Goal: Information Seeking & Learning: Learn about a topic

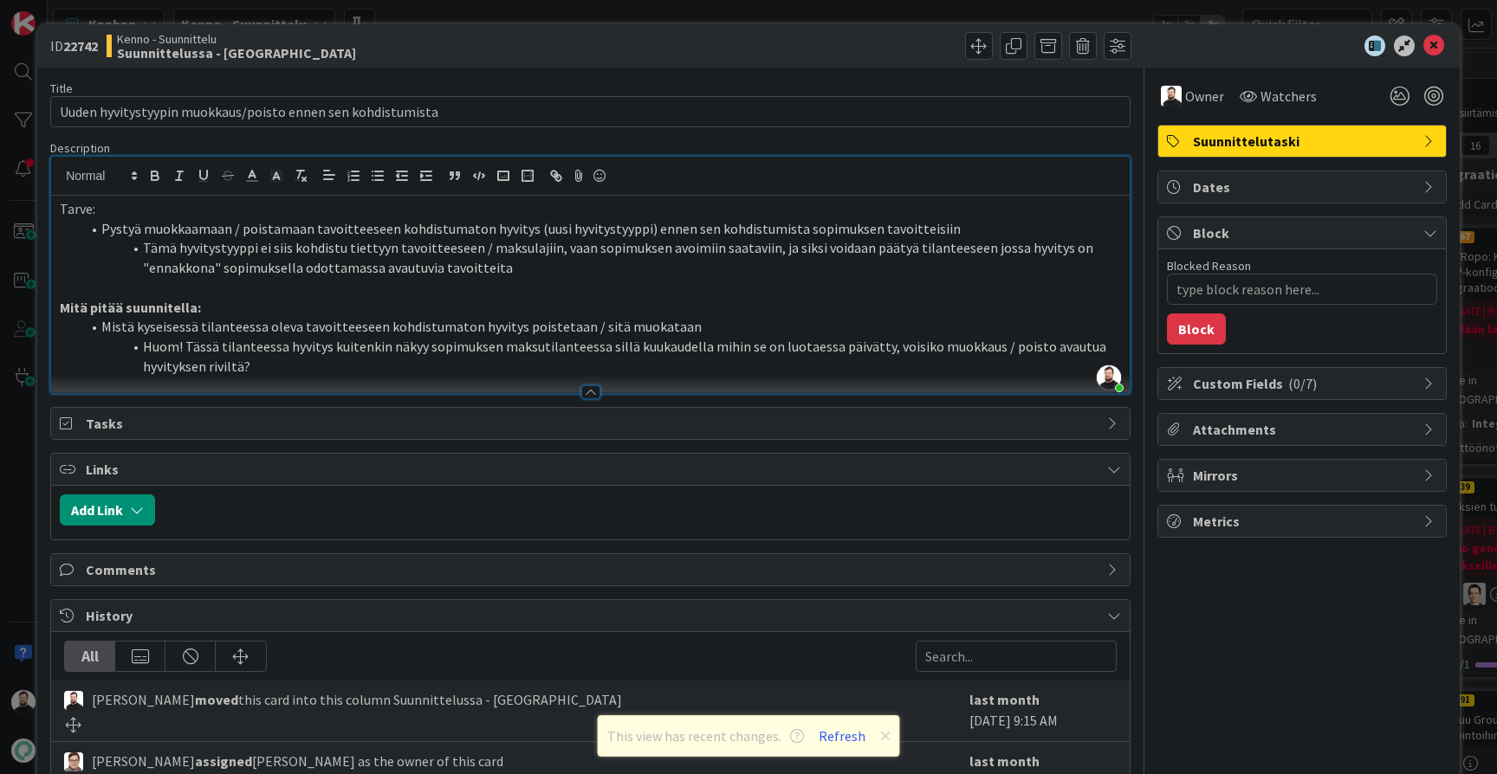
scroll to position [289, 0]
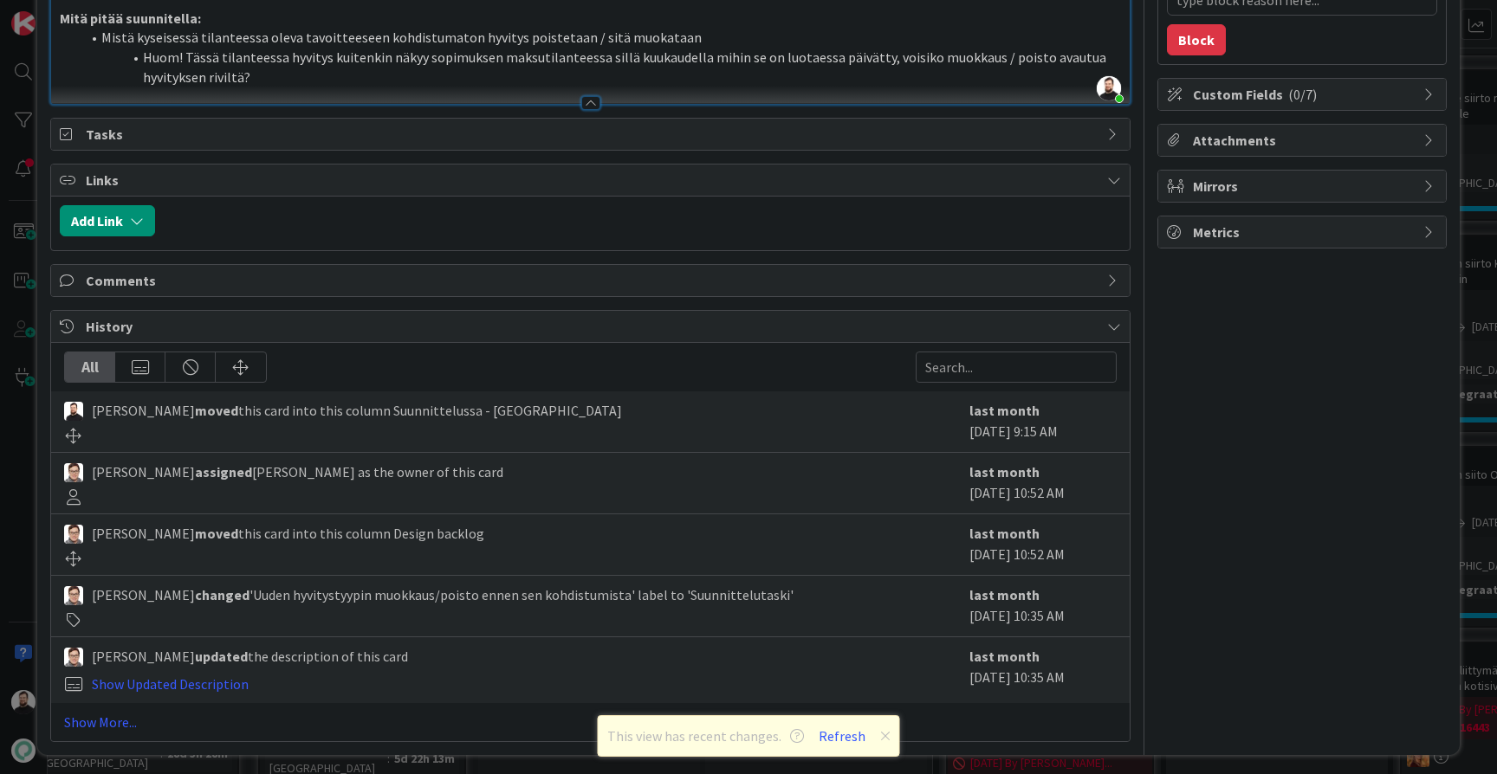
click at [428, 468] on span "Sanna Mattila assigned Taavi Kervinen as the owner of this card" at bounding box center [297, 472] width 411 height 21
click at [167, 681] on link "Show Updated Description" at bounding box center [170, 684] width 157 height 17
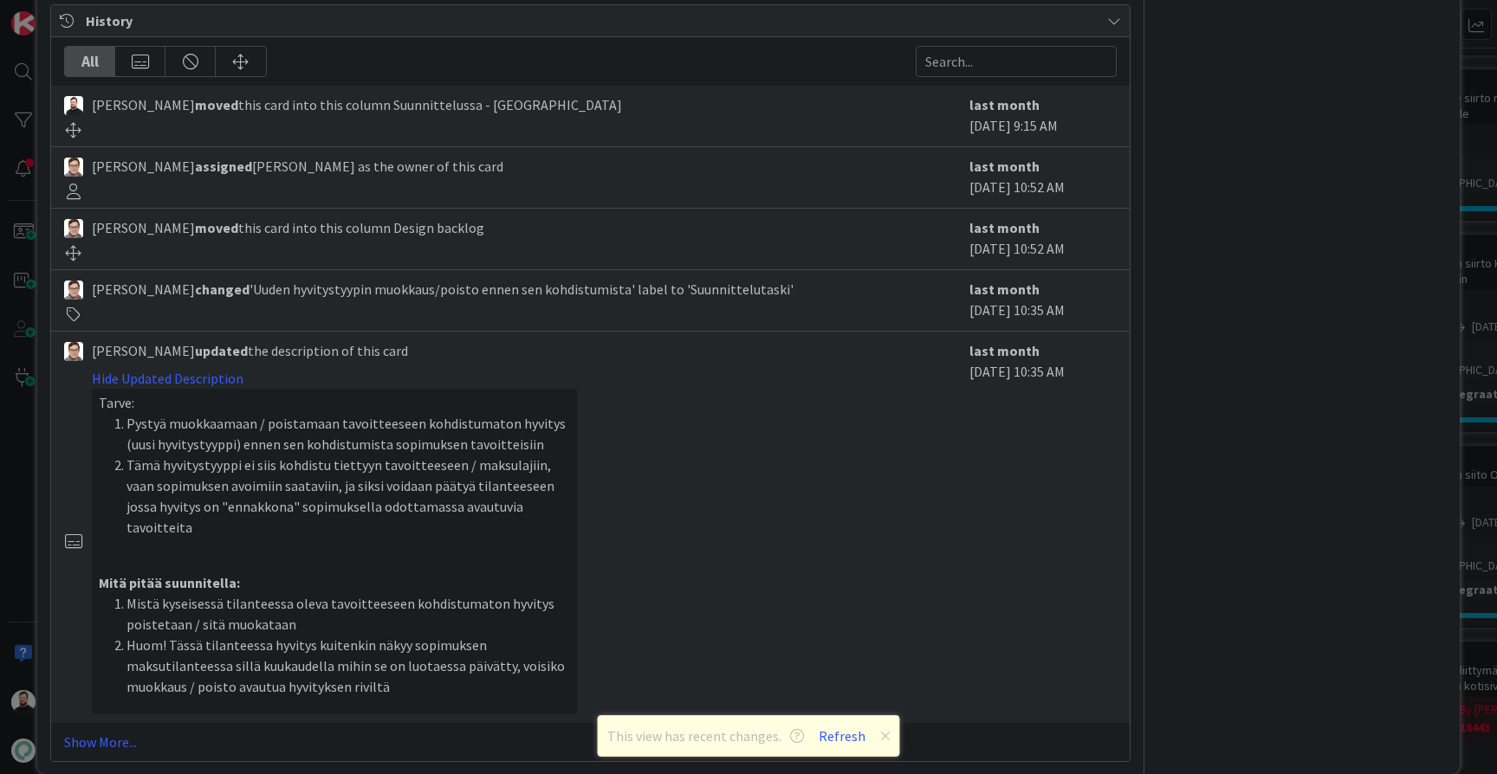
scroll to position [594, 0]
click at [102, 733] on link "Show More..." at bounding box center [590, 743] width 1052 height 21
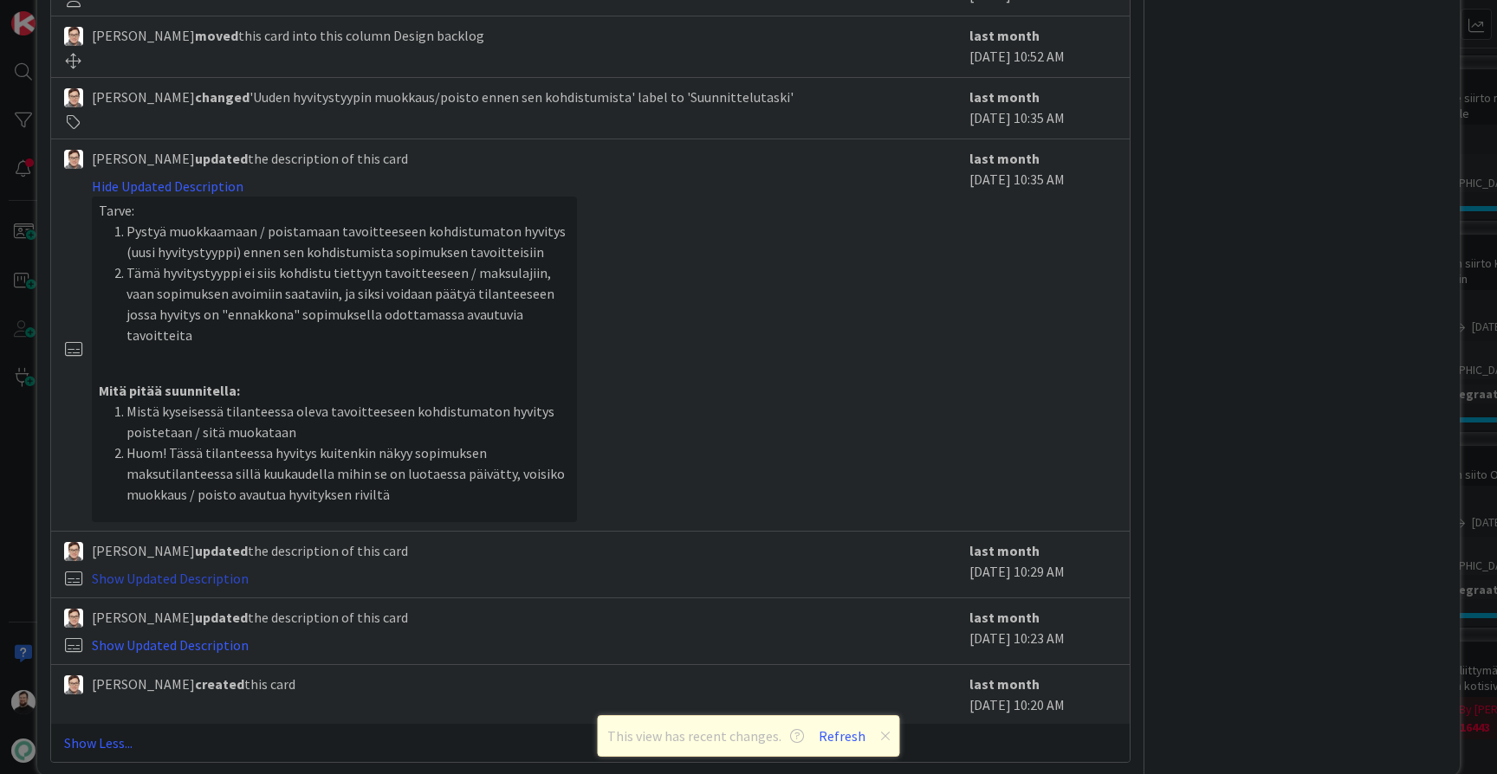
click at [206, 570] on link "Show Updated Description" at bounding box center [170, 578] width 157 height 17
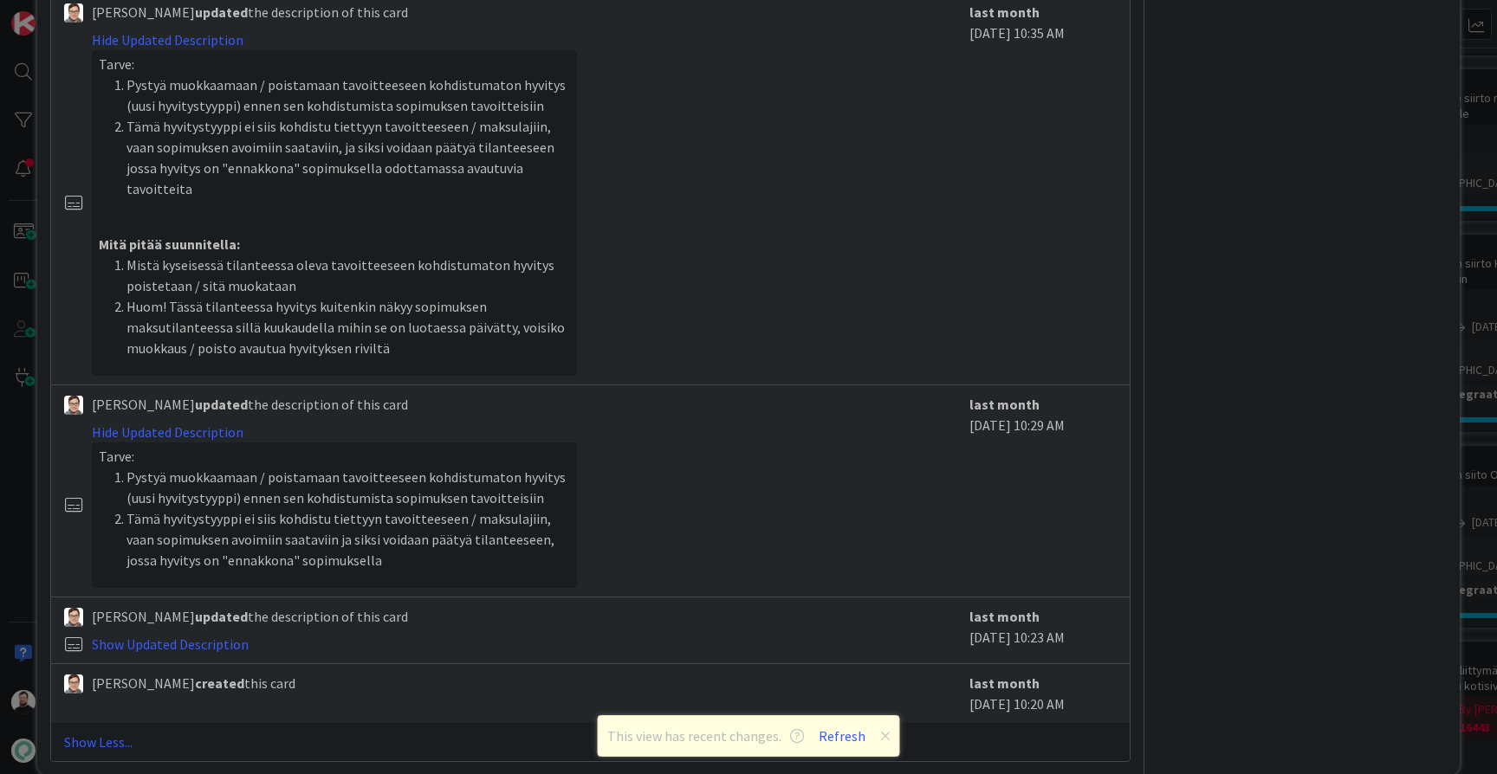
scroll to position [933, 0]
click at [232, 637] on link "Show Updated Description" at bounding box center [170, 645] width 157 height 17
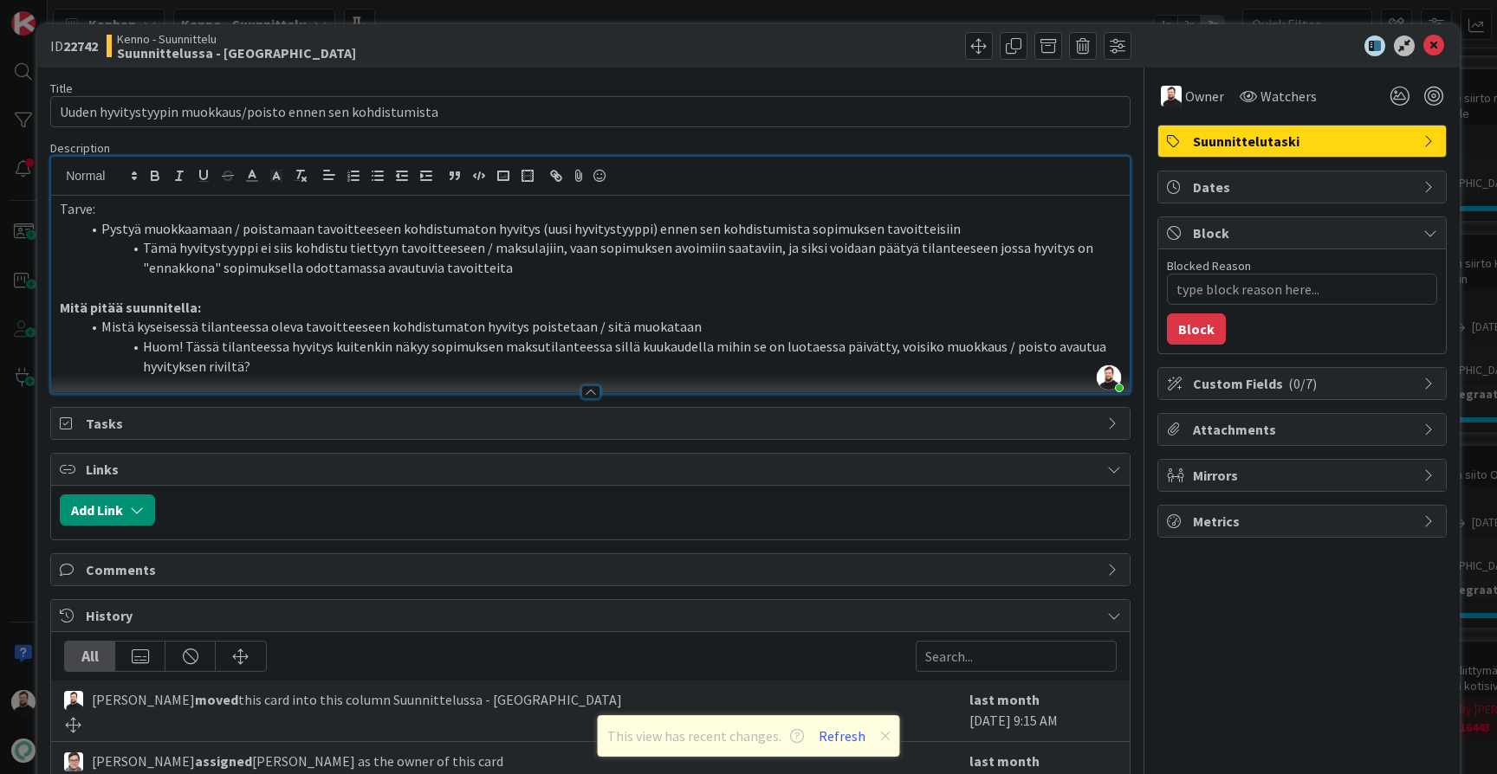
scroll to position [0, 0]
click at [508, 383] on div at bounding box center [590, 384] width 1078 height 18
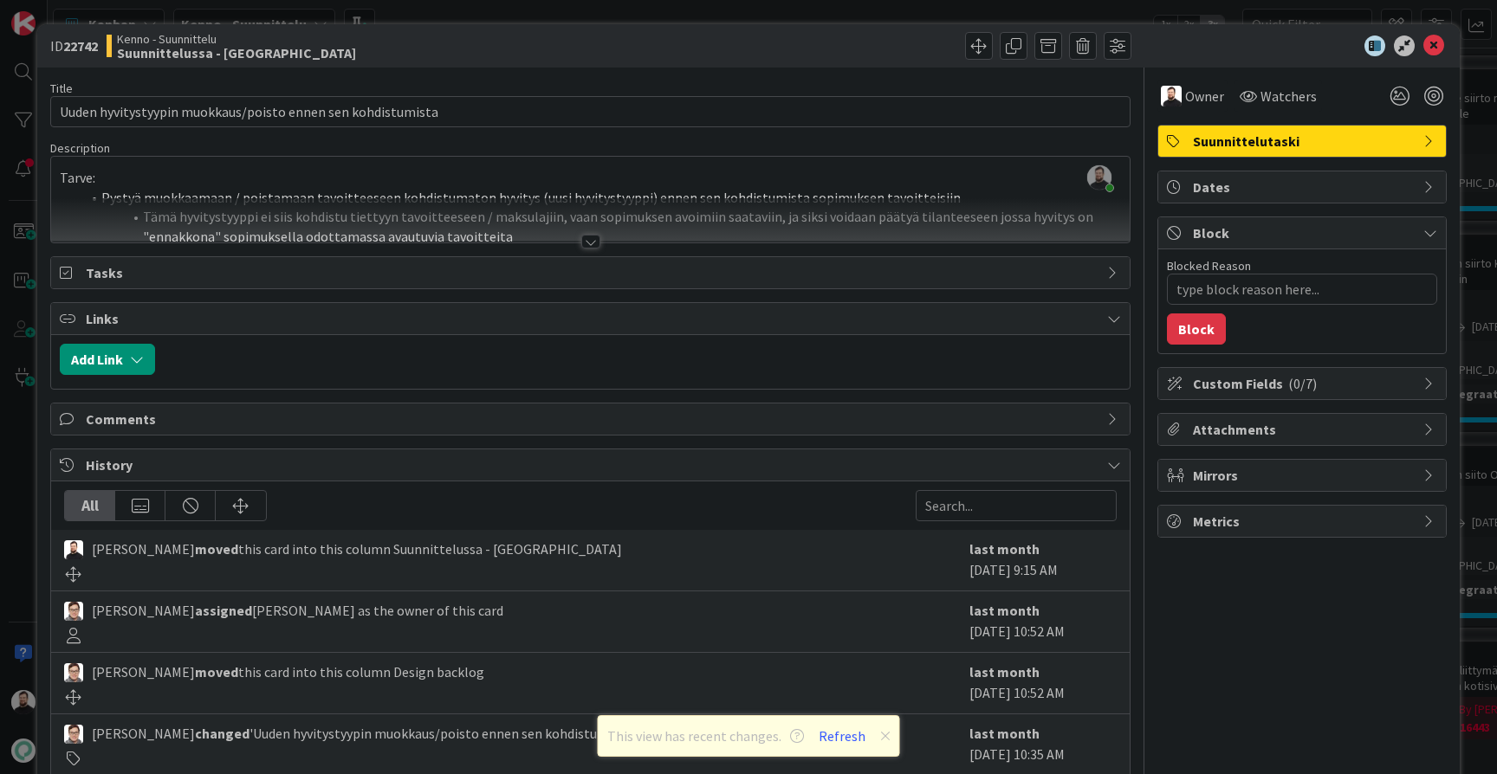
click at [596, 234] on div at bounding box center [590, 220] width 1078 height 44
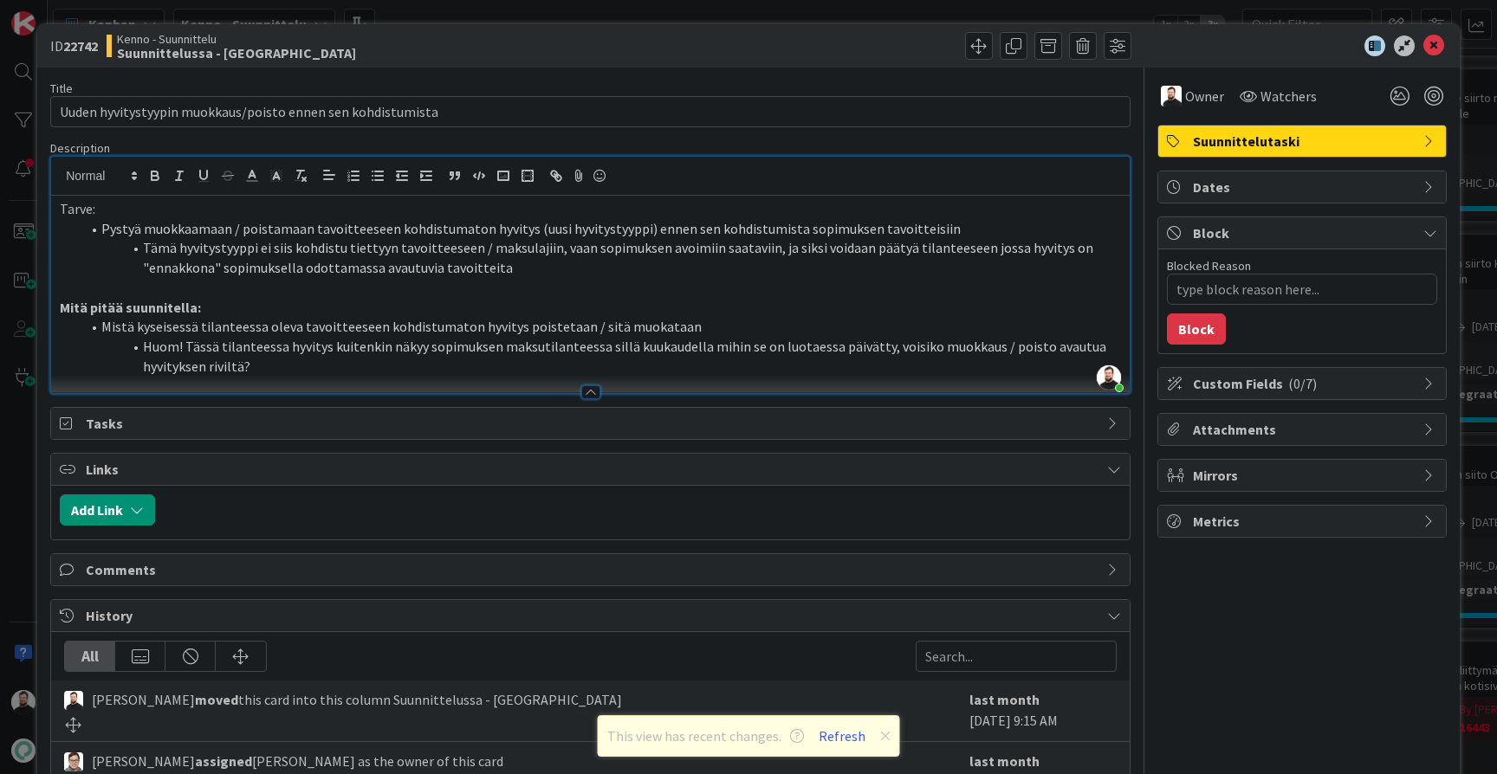
click at [347, 361] on li "Huom! Tässä tilanteessa hyvitys kuitenkin näkyy sopimuksen maksutilanteessa sil…" at bounding box center [601, 356] width 1040 height 39
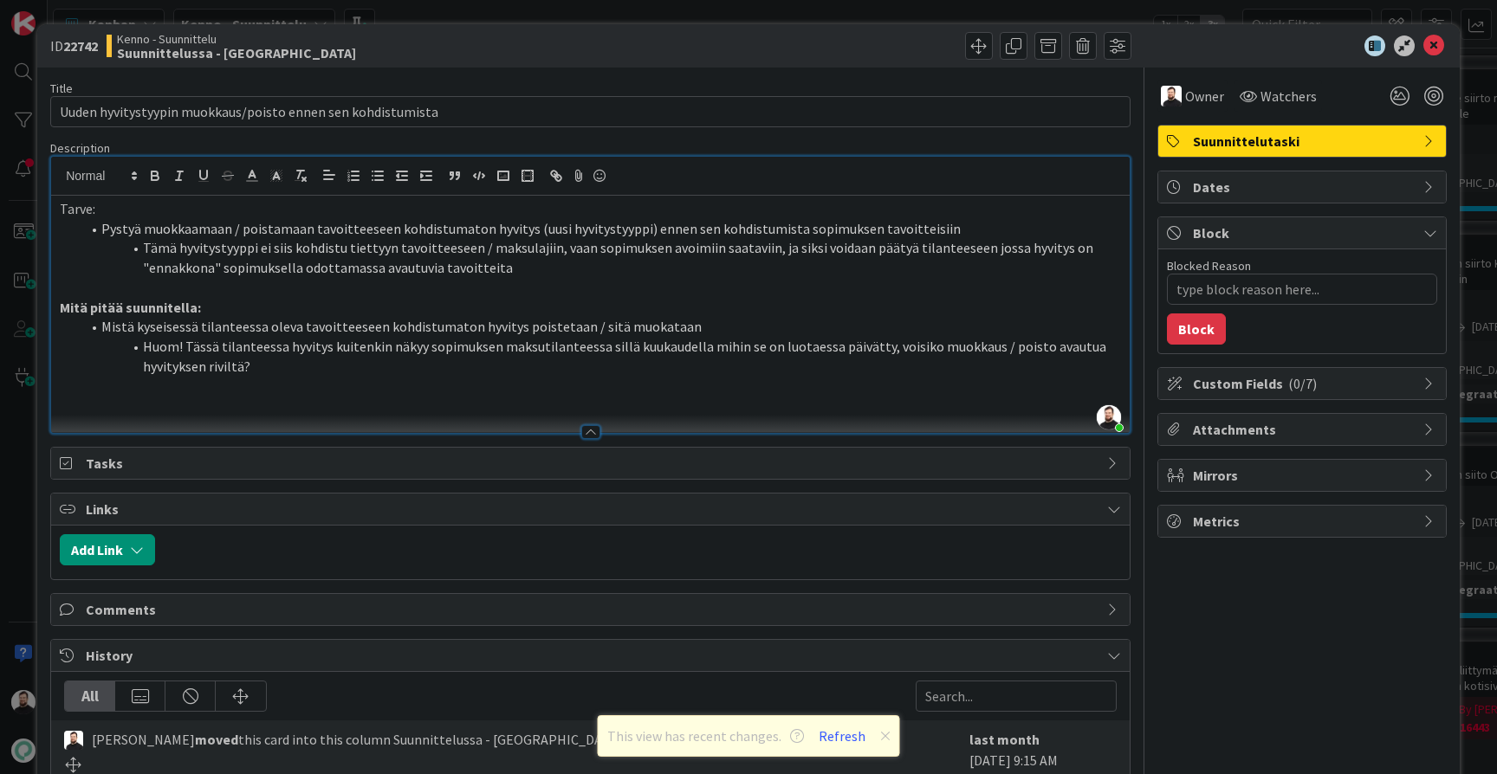
type textarea "x"
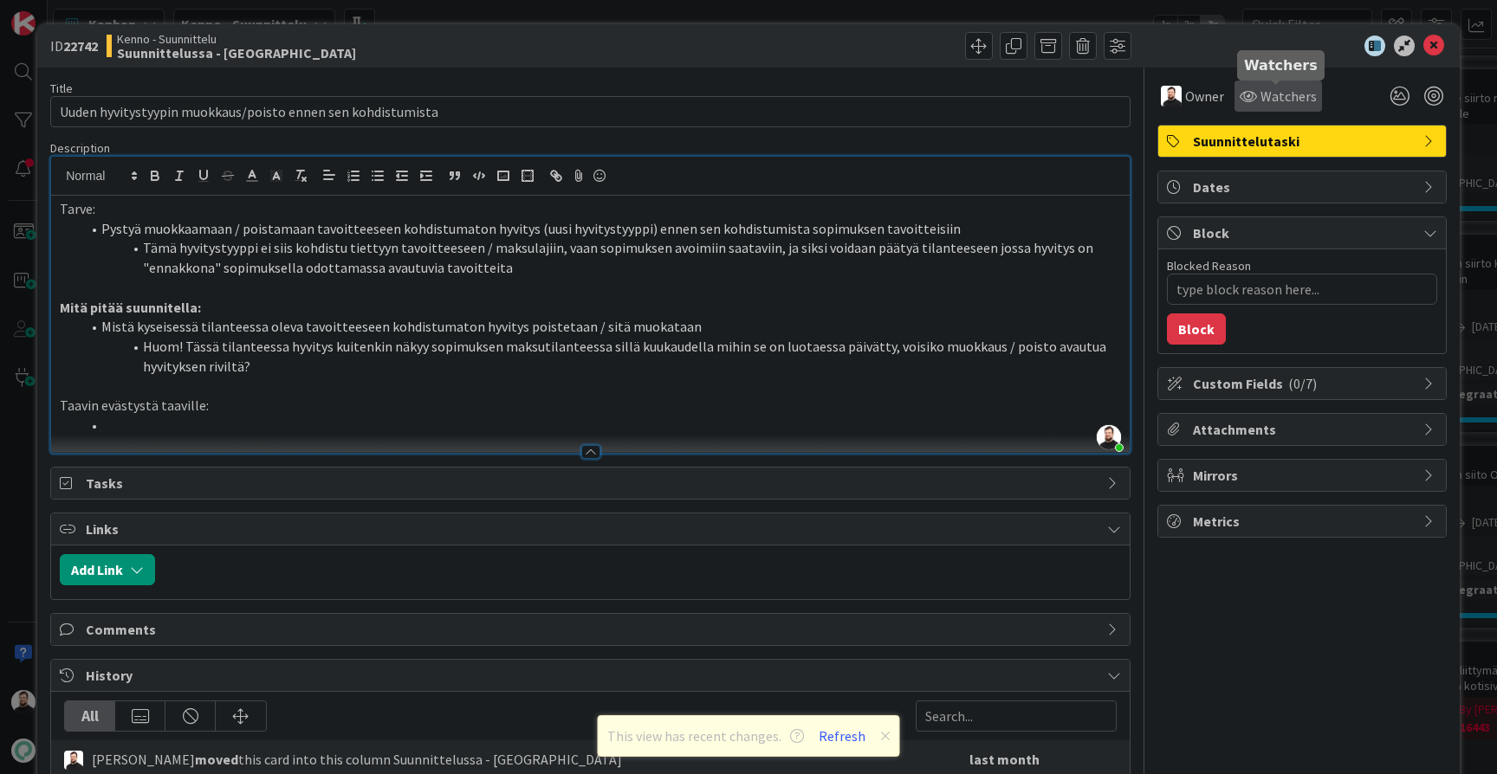
click at [1307, 100] on span "Watchers" at bounding box center [1288, 96] width 56 height 21
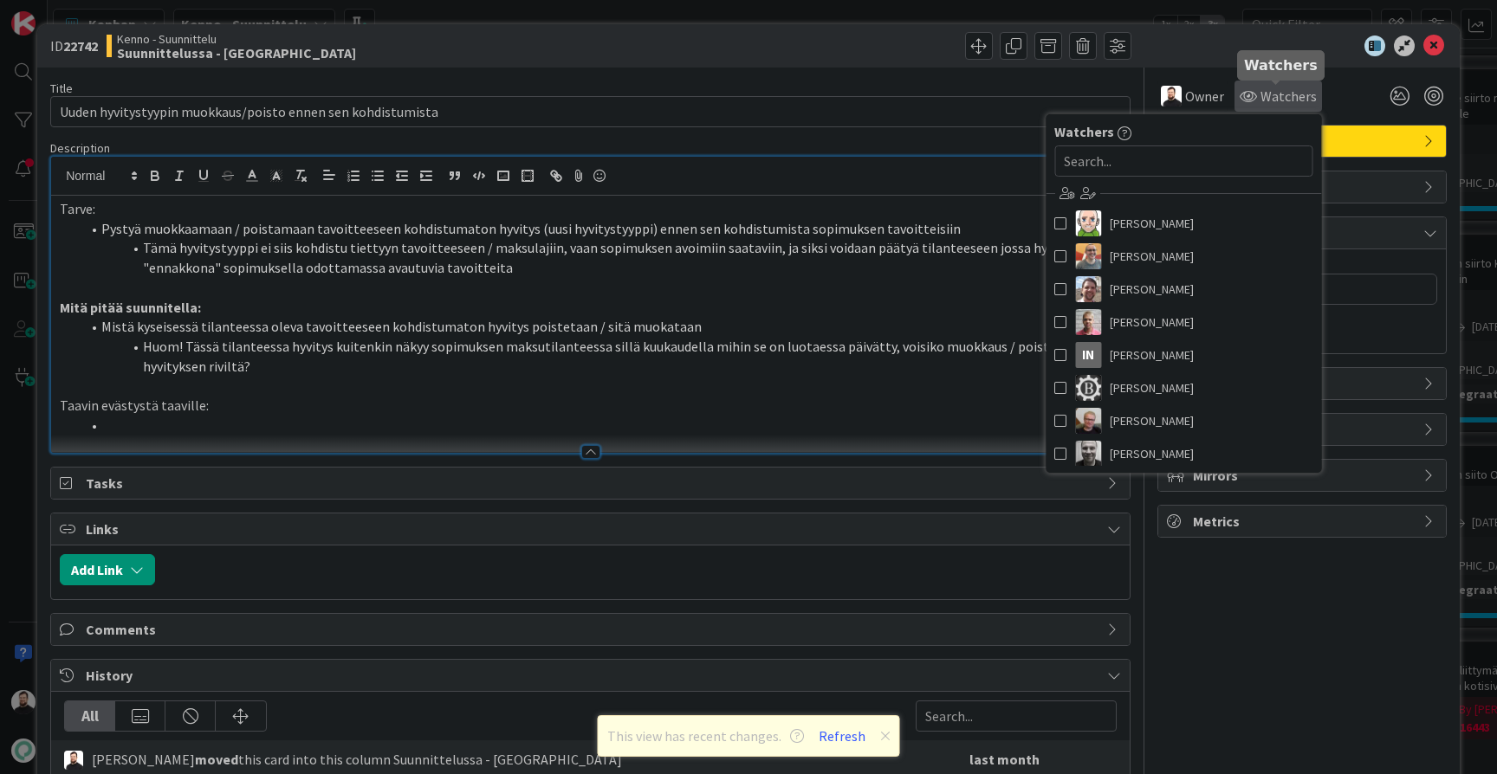
click at [1307, 100] on span "Watchers" at bounding box center [1288, 96] width 56 height 21
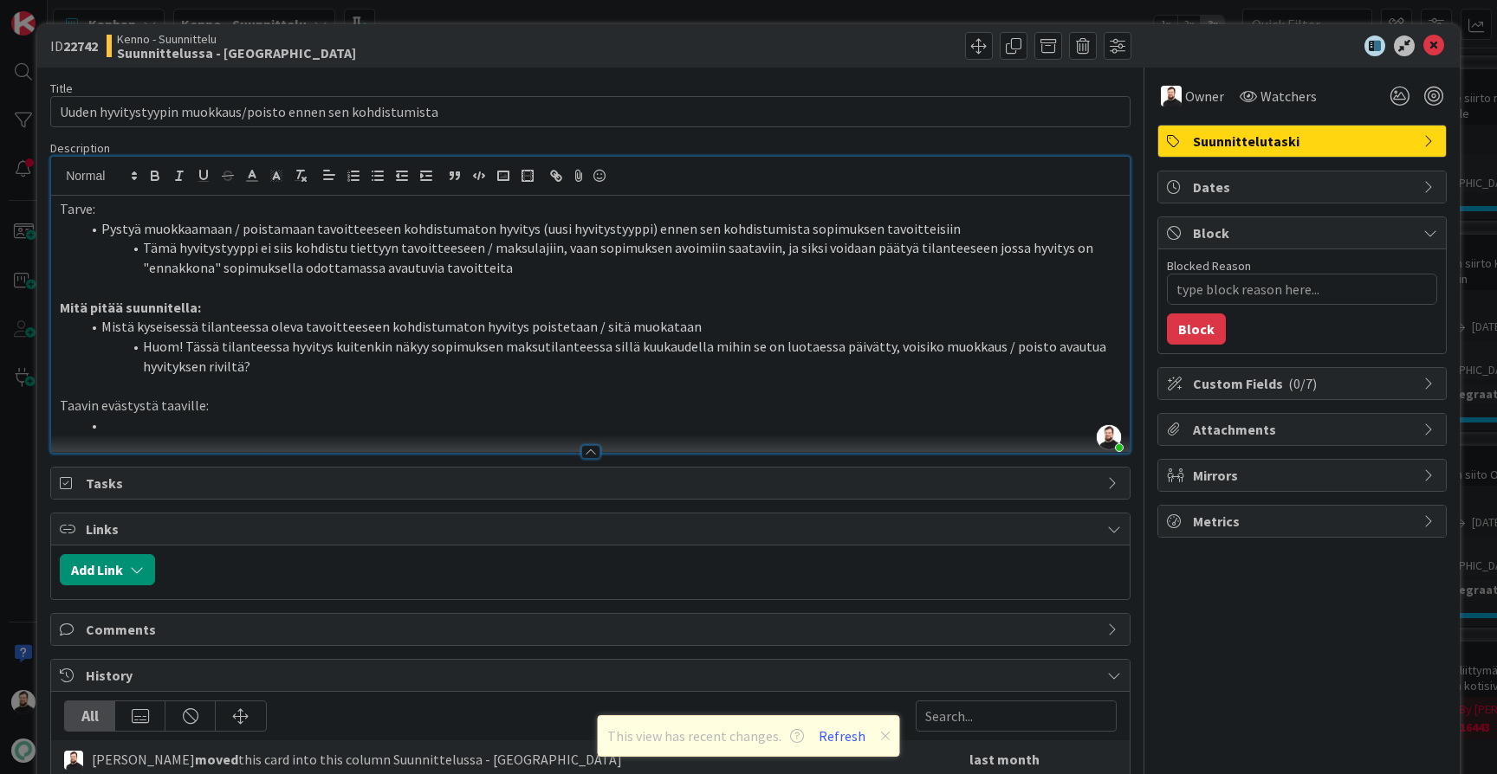
click at [374, 416] on li at bounding box center [601, 426] width 1040 height 20
click at [499, 178] on rect "button" at bounding box center [503, 176] width 10 height 9
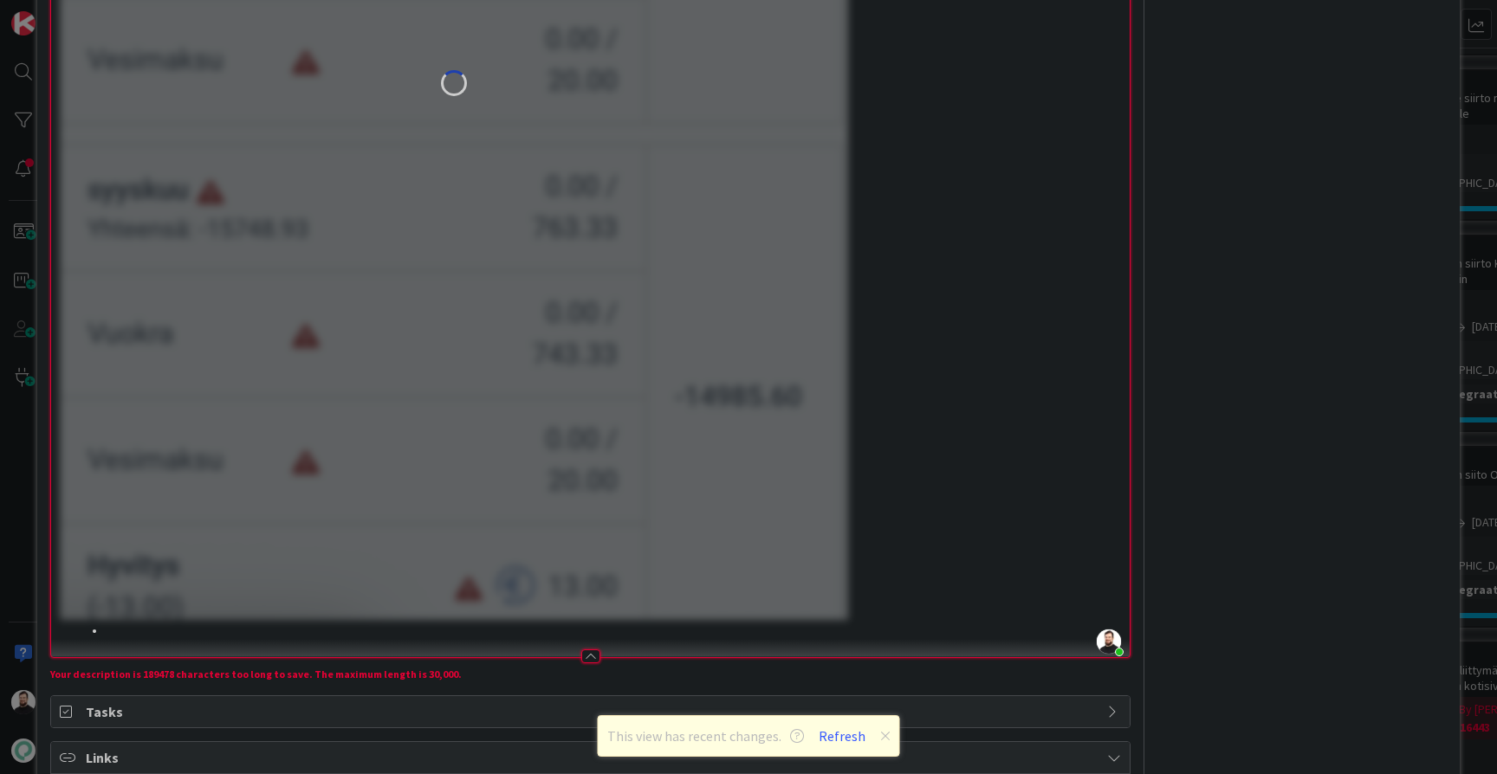
scroll to position [882, 0]
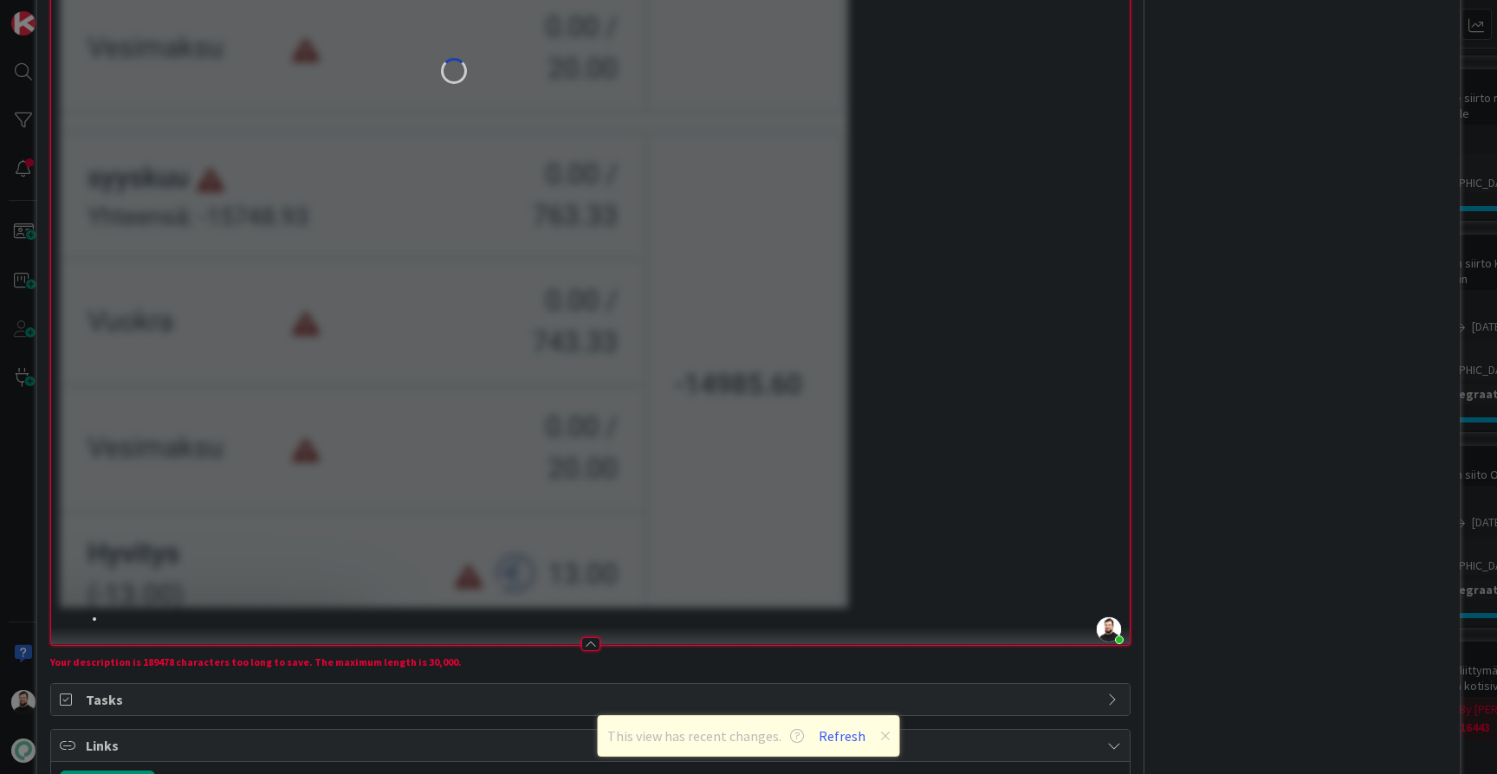
click at [815, 613] on li at bounding box center [601, 618] width 1040 height 20
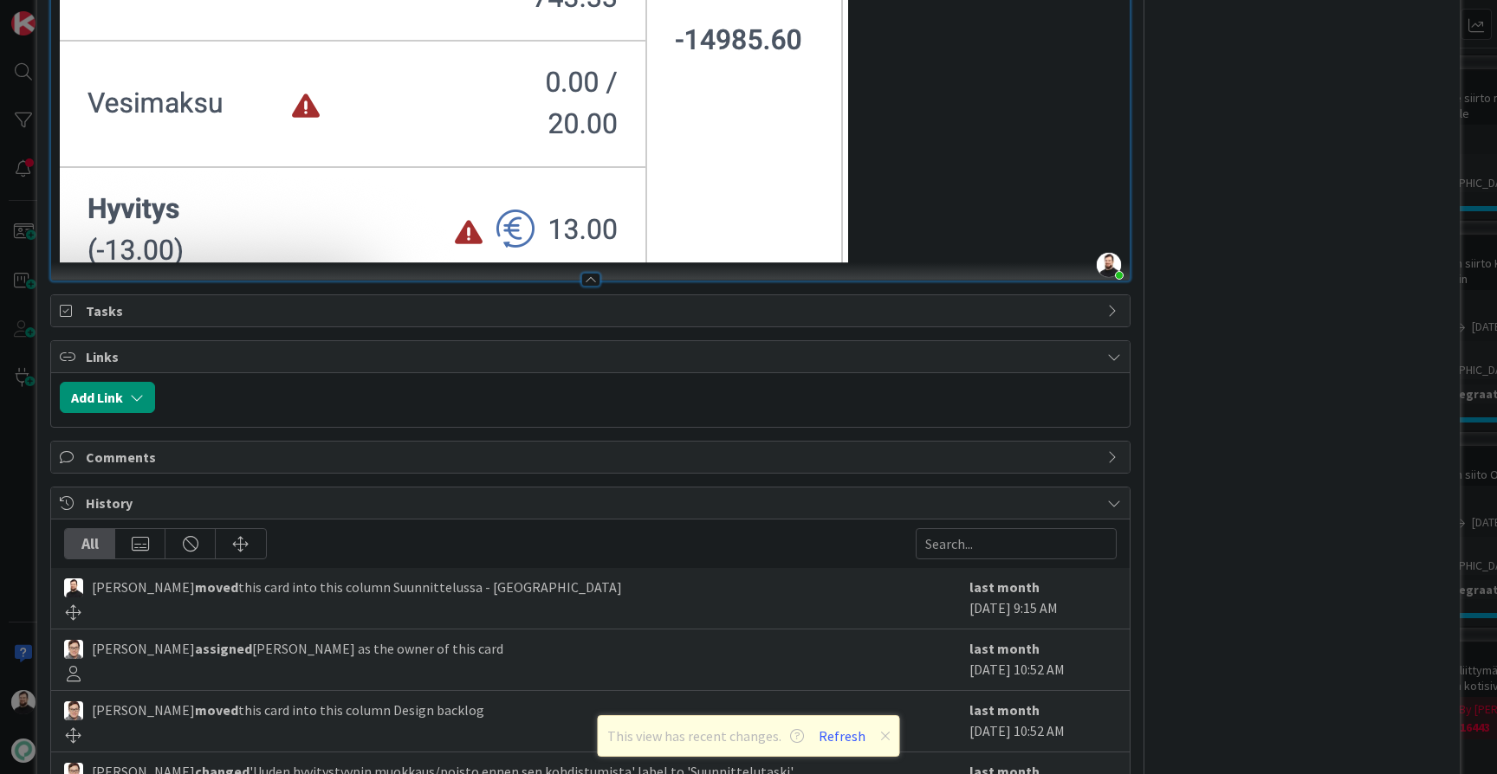
scroll to position [1143, 0]
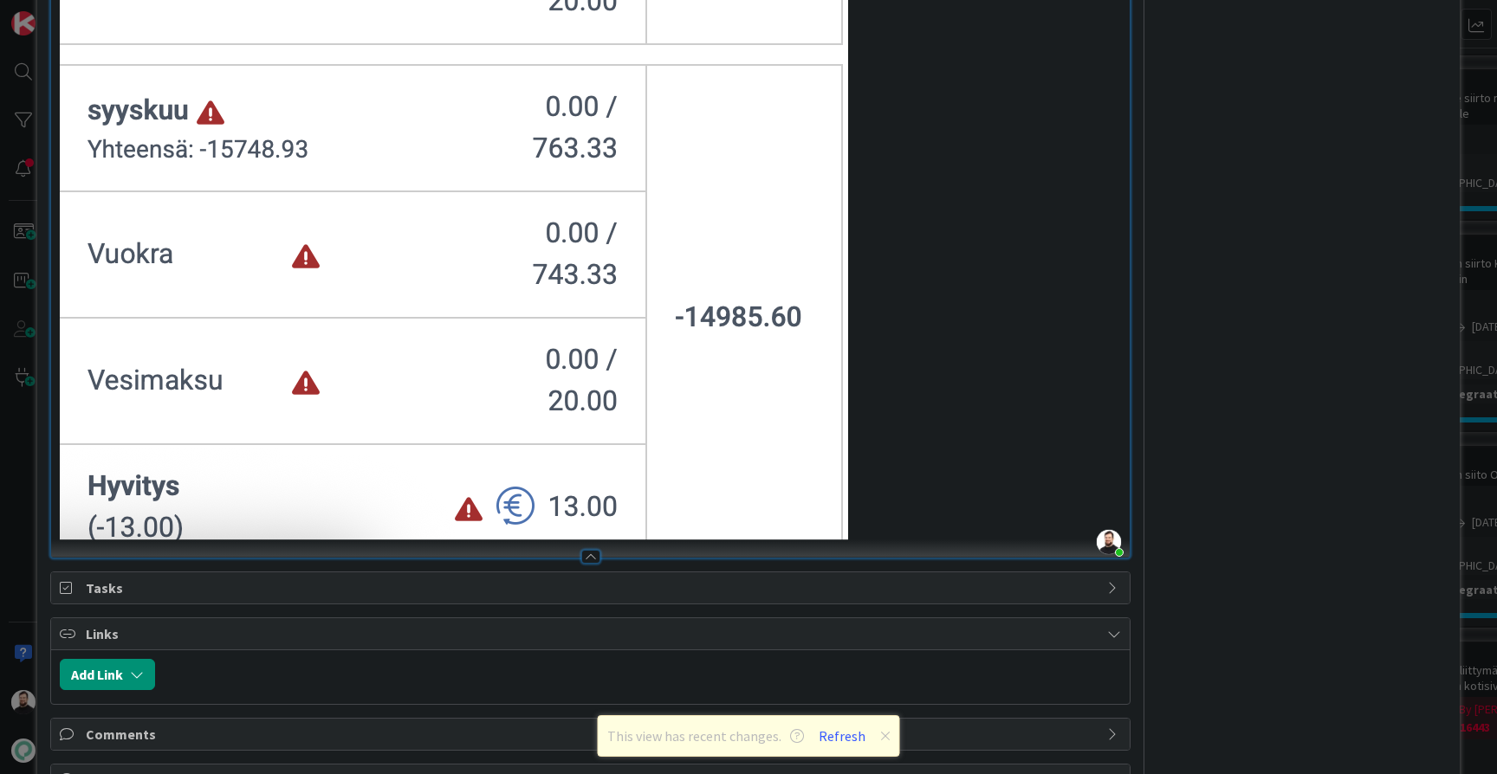
scroll to position [960, 0]
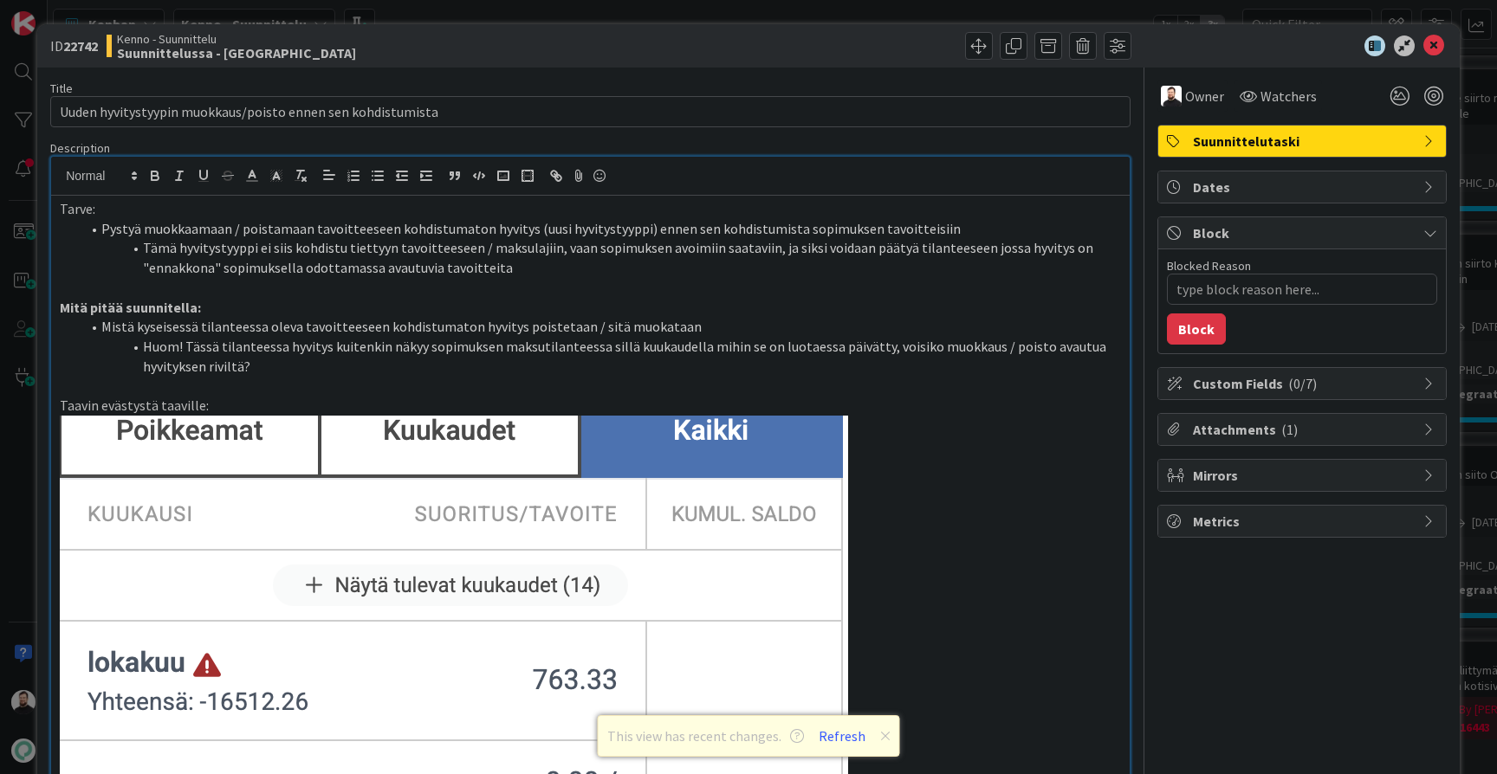
scroll to position [18, 0]
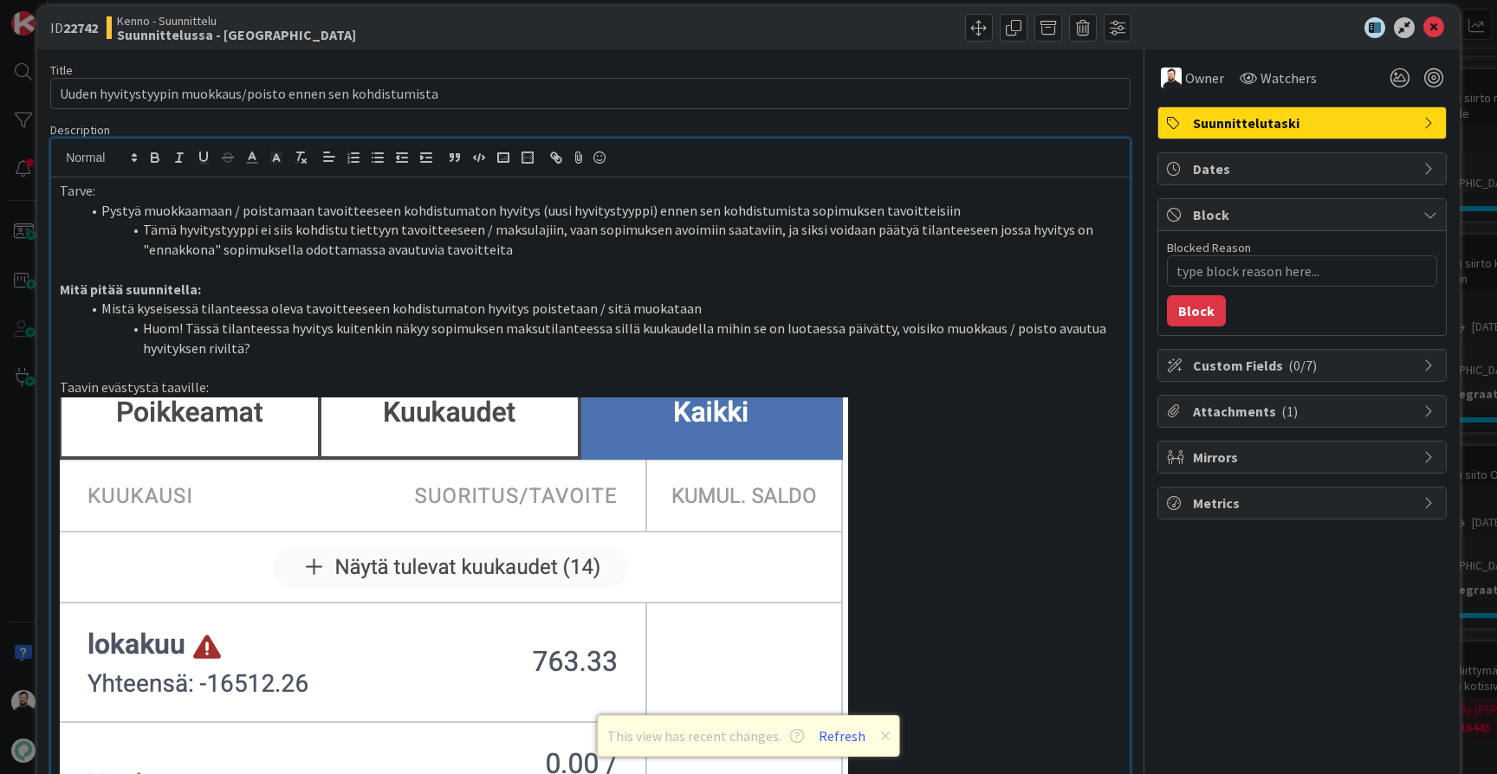
click at [161, 383] on p "Taavin evästystä taaville:" at bounding box center [590, 388] width 1061 height 20
click at [998, 347] on li "Huom! Tässä tilanteessa hyvitys kuitenkin näkyy sopimuksen maksutilanteessa sil…" at bounding box center [601, 338] width 1040 height 39
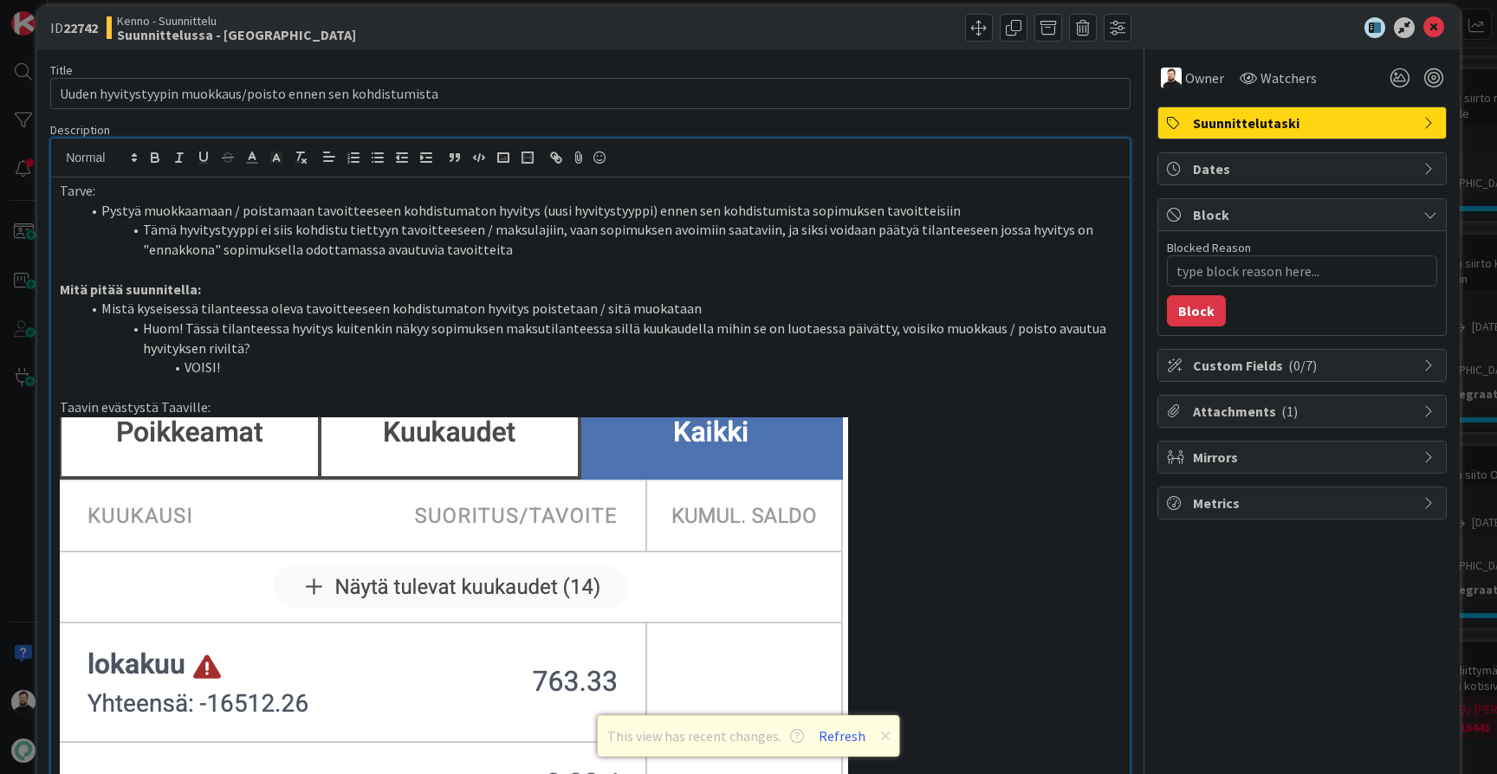
click at [17, 482] on div "ID 22742 Kenno - Suunnittelu Suunnittelussa - Rautalangat Title 59 / 128 Uuden …" at bounding box center [748, 387] width 1497 height 774
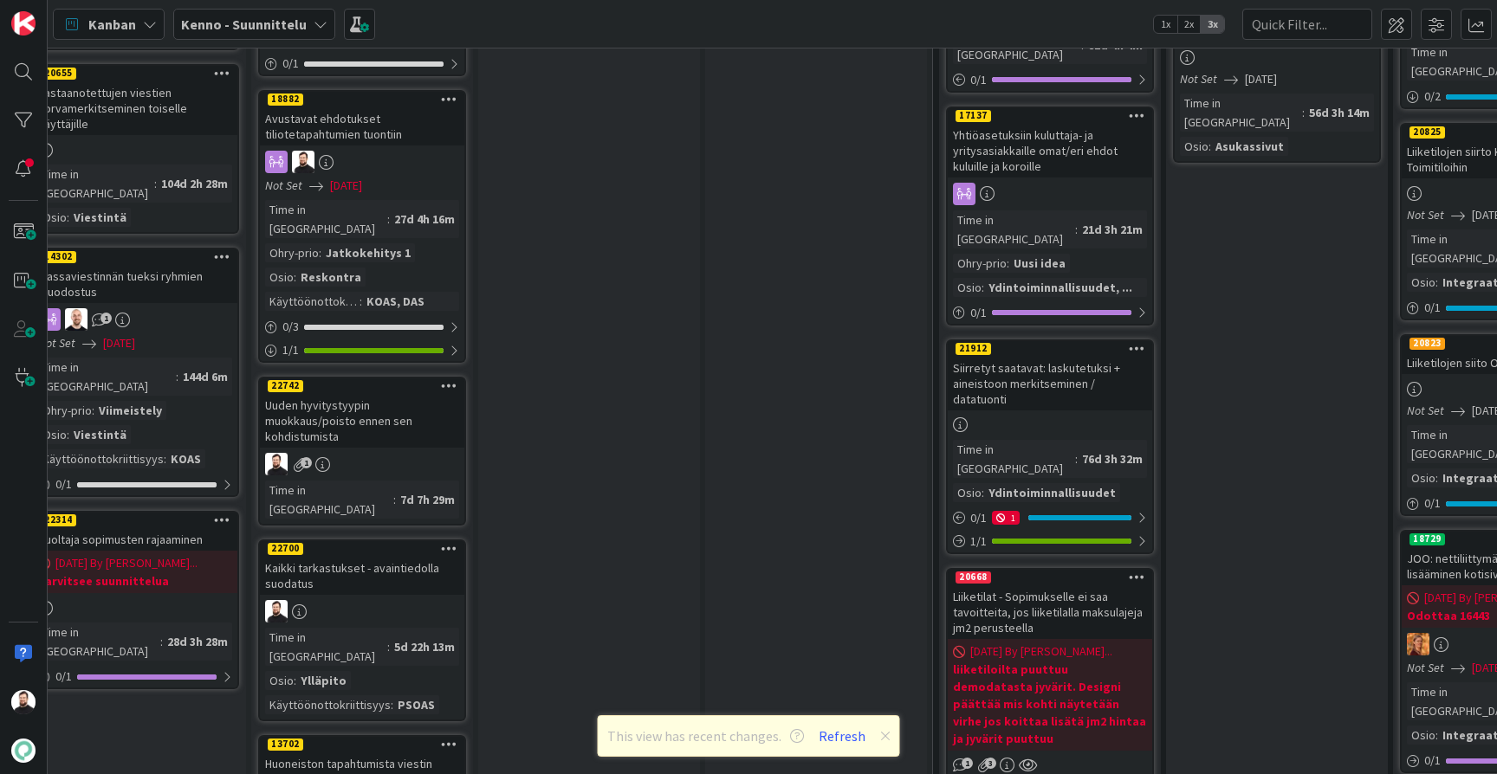
scroll to position [1498, 29]
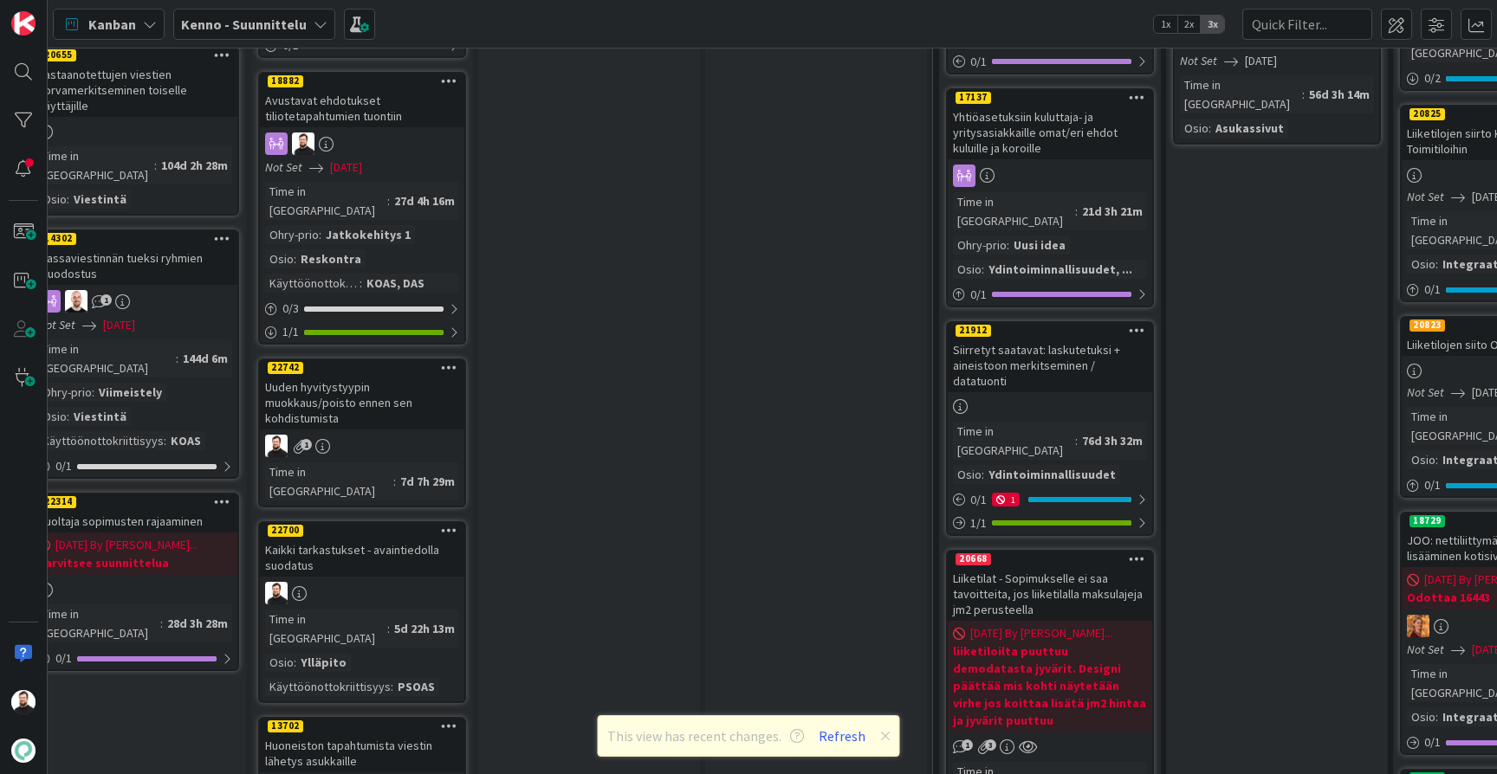
click at [353, 539] on div "Kaikki tarkastukset - avaintiedolla suodatus" at bounding box center [362, 558] width 204 height 38
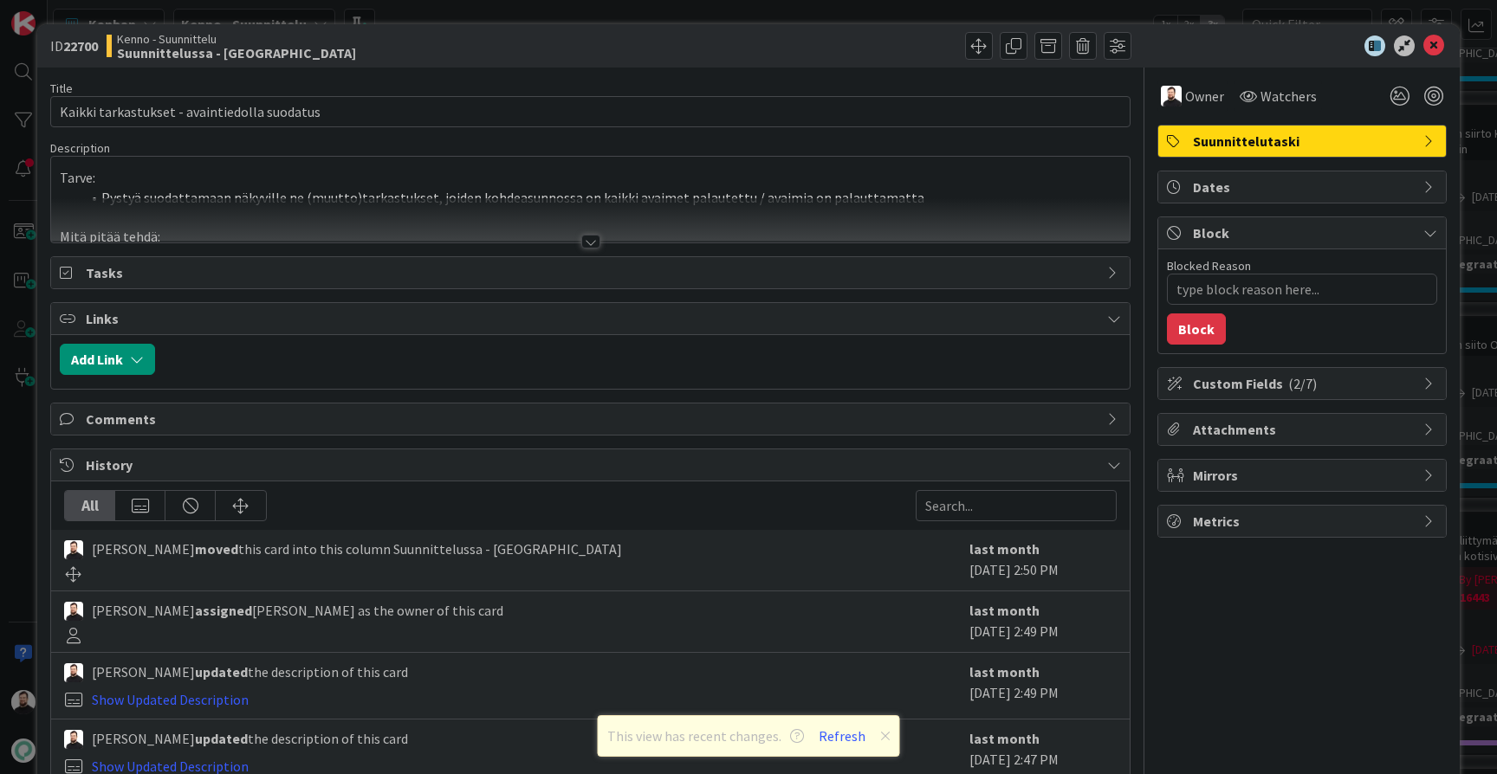
click at [594, 236] on div at bounding box center [590, 242] width 19 height 14
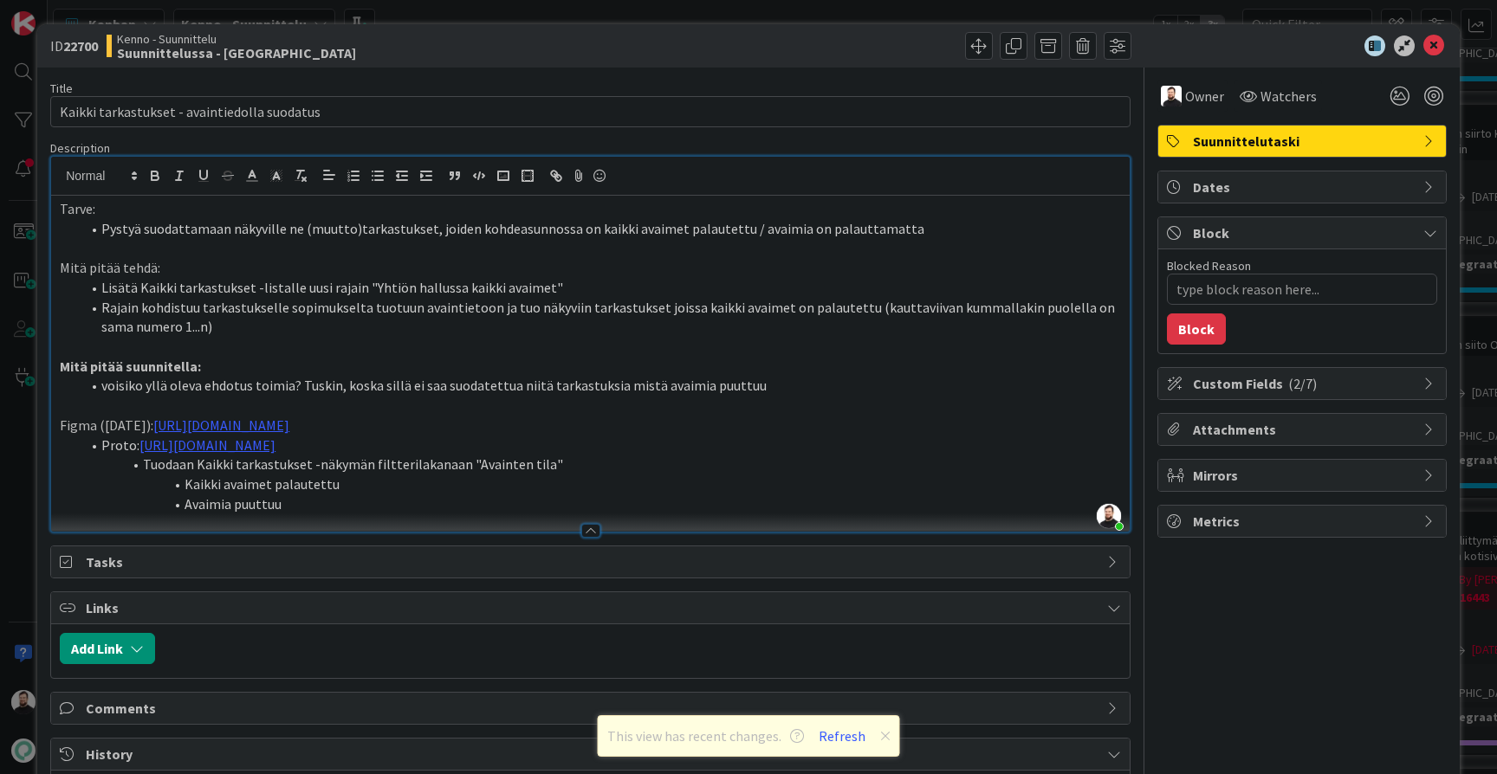
click at [20, 508] on div "ID 22700 Kenno - Suunnittelu Suunnittelussa - Rautalangat Title 44 / 128 Kaikki…" at bounding box center [748, 387] width 1497 height 774
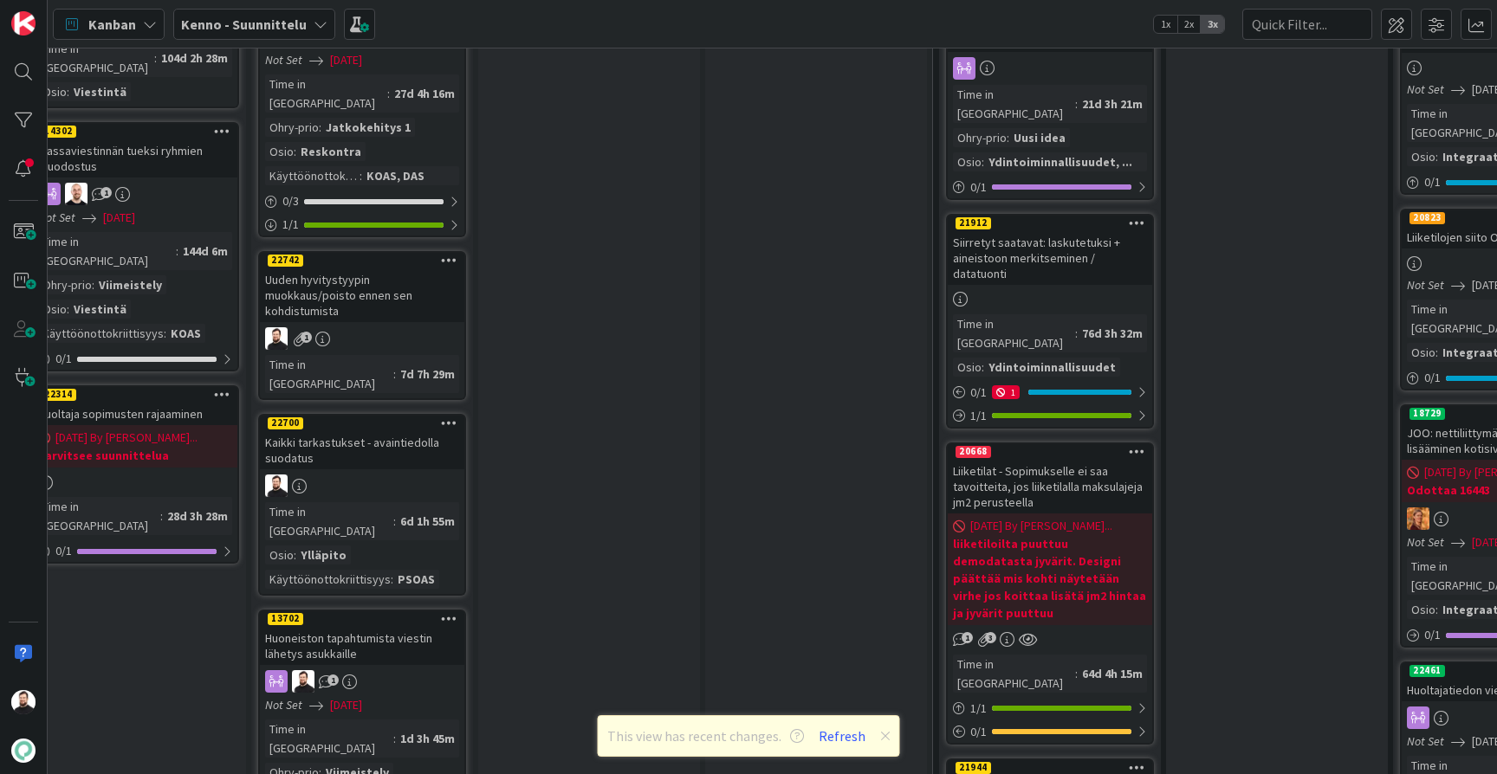
scroll to position [1607, 29]
click at [329, 625] on div "Huoneiston tapahtumista viestin lähetys asukkaille" at bounding box center [362, 644] width 204 height 38
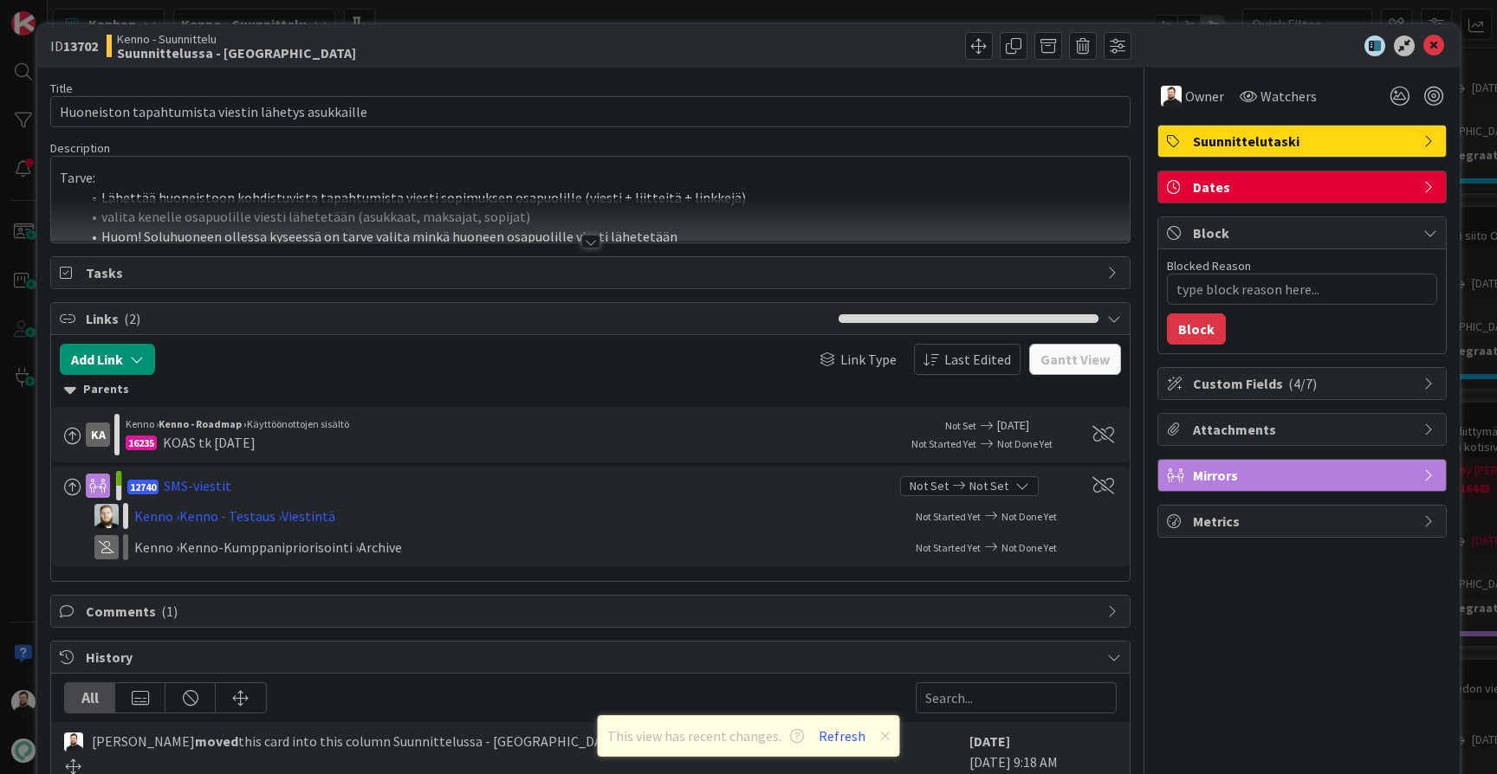
click at [594, 236] on div at bounding box center [590, 242] width 19 height 14
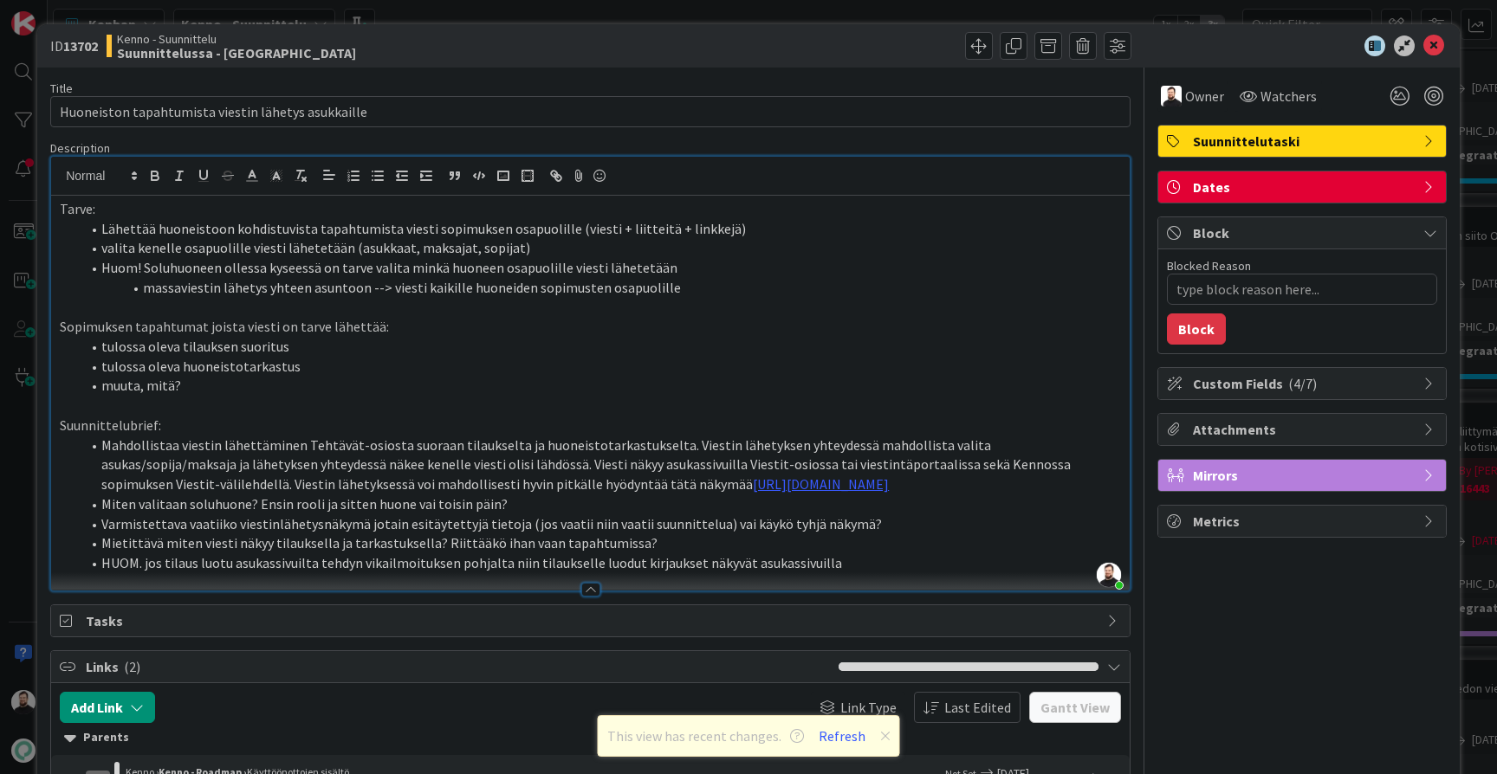
click at [23, 544] on div "ID 13702 Kenno - Suunnittelu Suunnittelussa - Rautalangat Title 50 / 128 Huonei…" at bounding box center [748, 387] width 1497 height 774
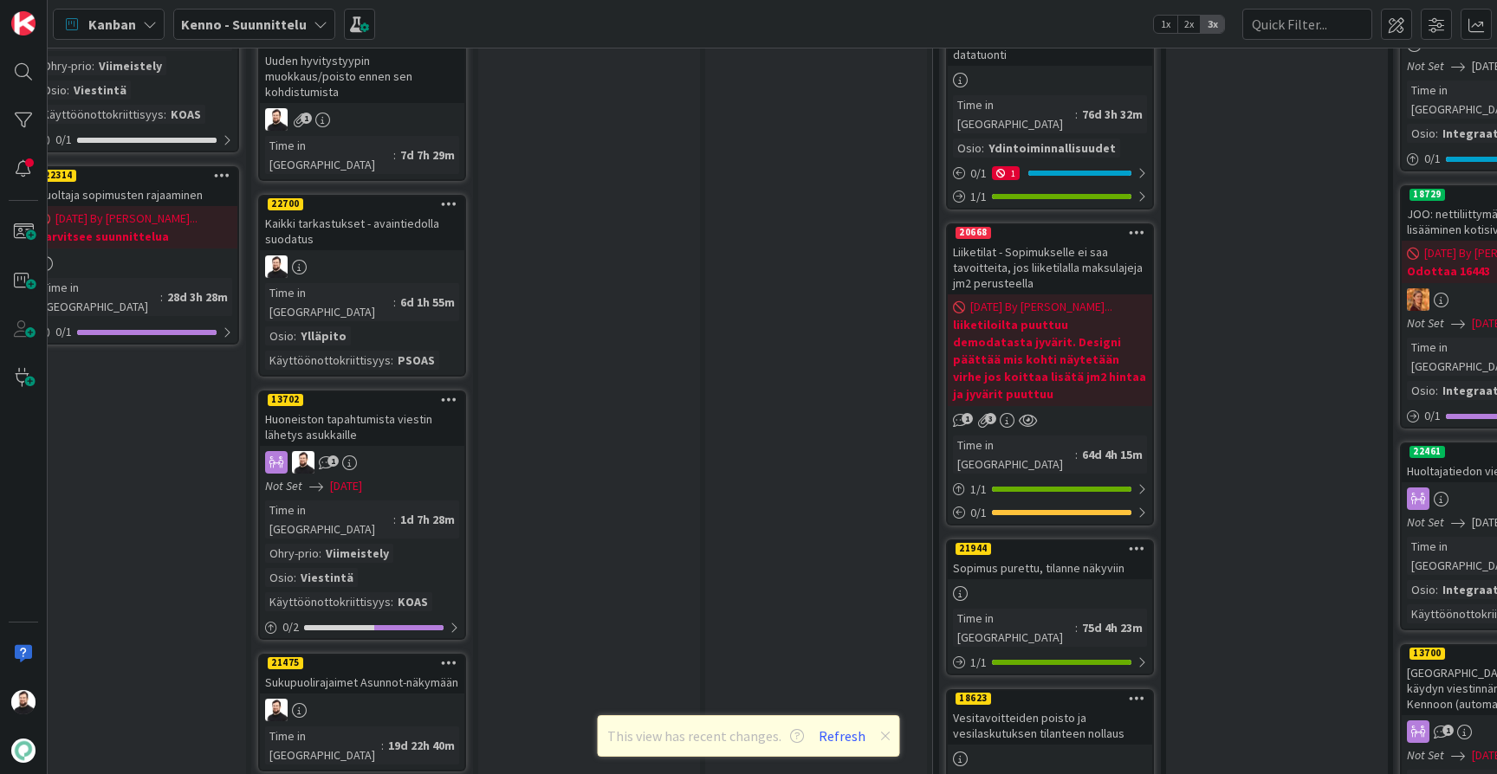
scroll to position [1835, 29]
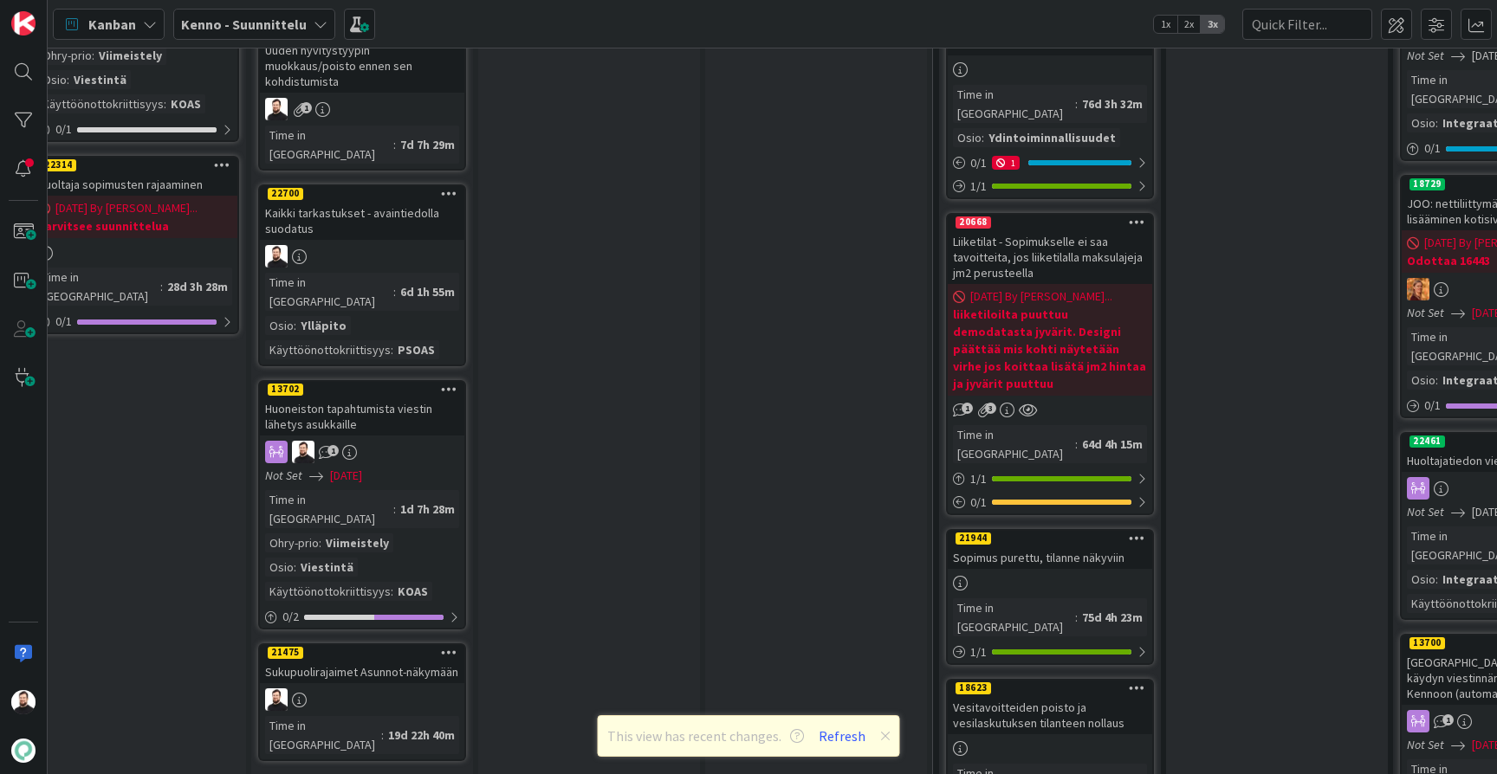
click at [327, 774] on link "Show More (4)" at bounding box center [362, 789] width 208 height 28
click at [373, 661] on div "Sukupuolirajaimet Asunnot-näkymään" at bounding box center [362, 672] width 204 height 23
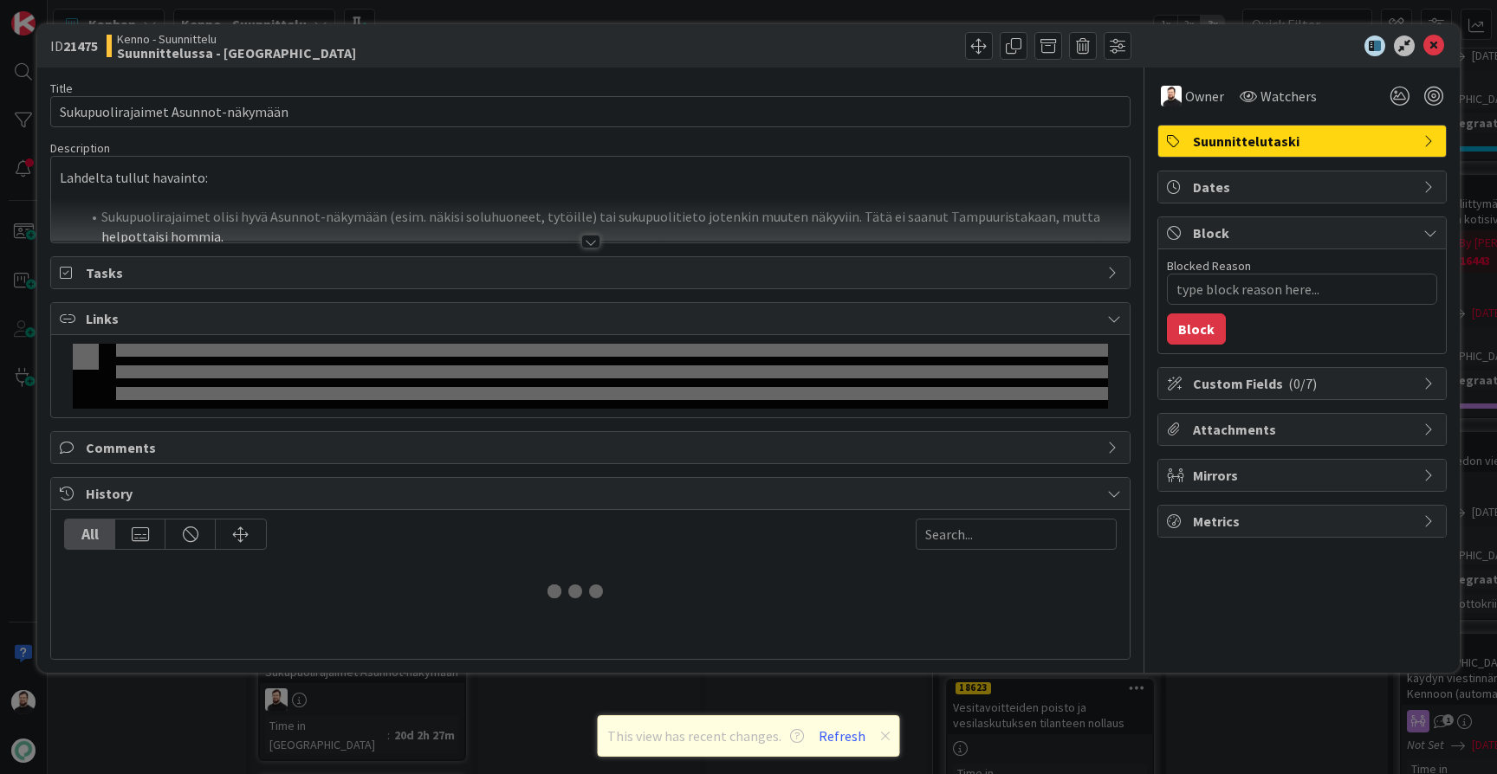
type textarea "x"
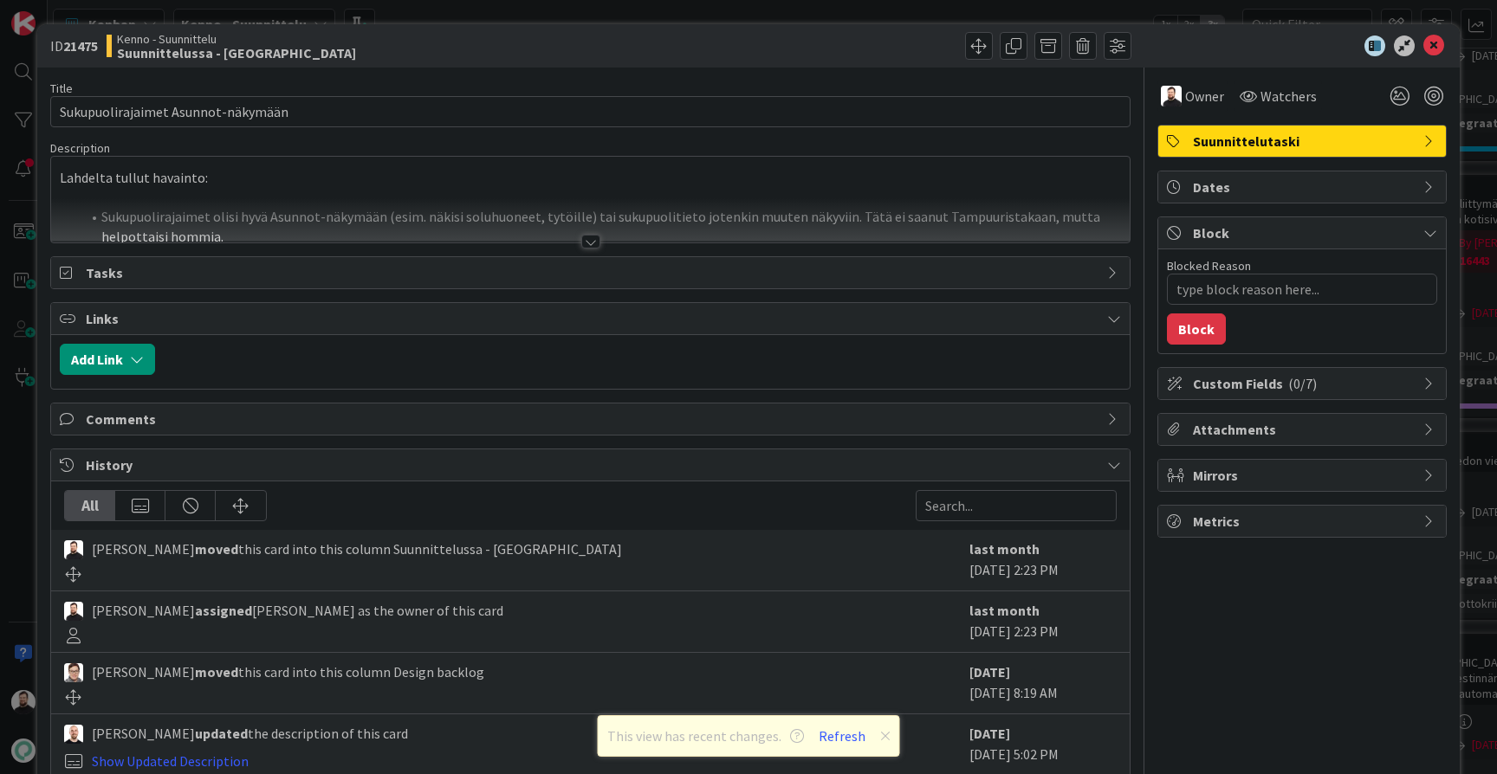
click at [585, 239] on div at bounding box center [590, 242] width 19 height 14
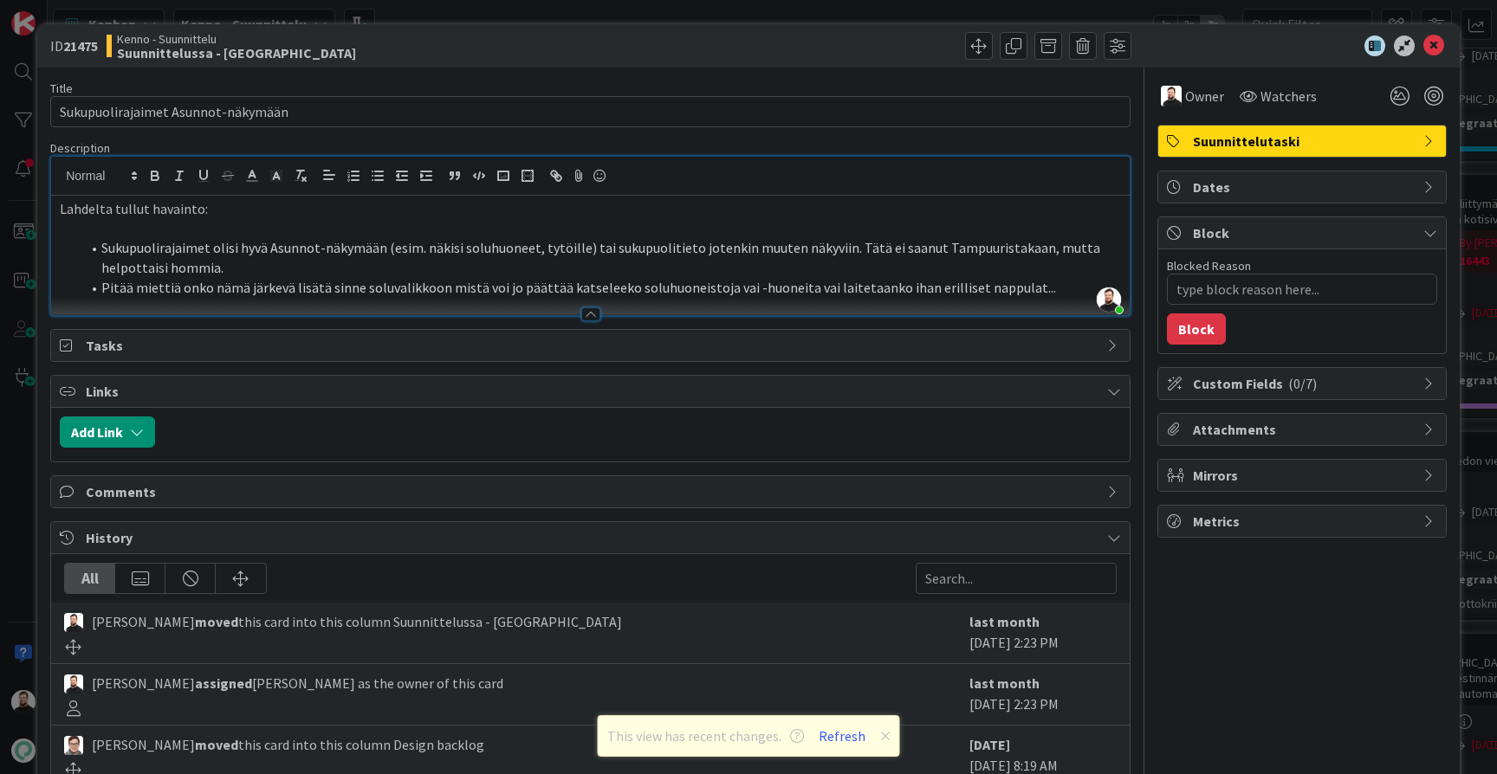
click at [366, 269] on li "Sukupuolirajaimet olisi hyvä Asunnot-näkymään (esim. näkisi soluhuoneet, tytöil…" at bounding box center [601, 257] width 1040 height 39
click at [395, 290] on li "Pitää miettiä onko nämä järkevä lisätä sinne soluvalikkoon mistä voi jo päättää…" at bounding box center [601, 288] width 1040 height 20
click at [1042, 289] on li "Pitää miettiä onko nämä järkevä lisätä sinne soluvalikkoon mistä voi jo päättää…" at bounding box center [601, 288] width 1040 height 20
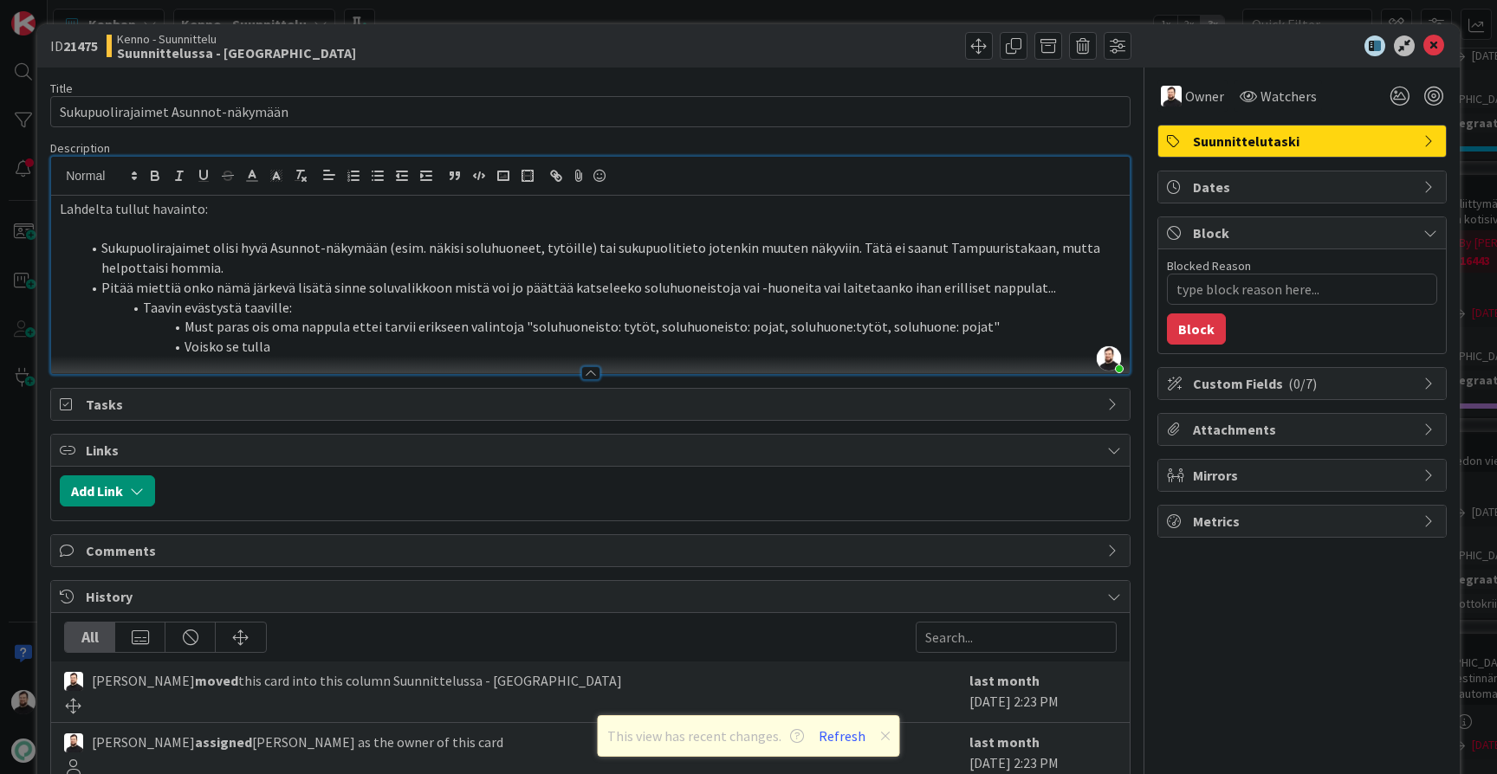
drag, startPoint x: 346, startPoint y: 342, endPoint x: 187, endPoint y: 340, distance: 159.4
click at [187, 340] on li "Voisko se tulla" at bounding box center [601, 347] width 1040 height 20
click at [295, 342] on li "Sukupuolivalinta V (samaan tyyliin kuin STEA V)" at bounding box center [601, 347] width 1040 height 20
click at [785, 350] on li "Sukupuolivalinta V -> naiset, miehet, ei-binääri (samaan tyyliin kuin STEA V)" at bounding box center [601, 347] width 1040 height 20
click at [456, 347] on li "Sukupuolivalinta V -> naiset, miehet, ei-binääri (samaan tyyliin kuin STEA V)" at bounding box center [601, 347] width 1040 height 20
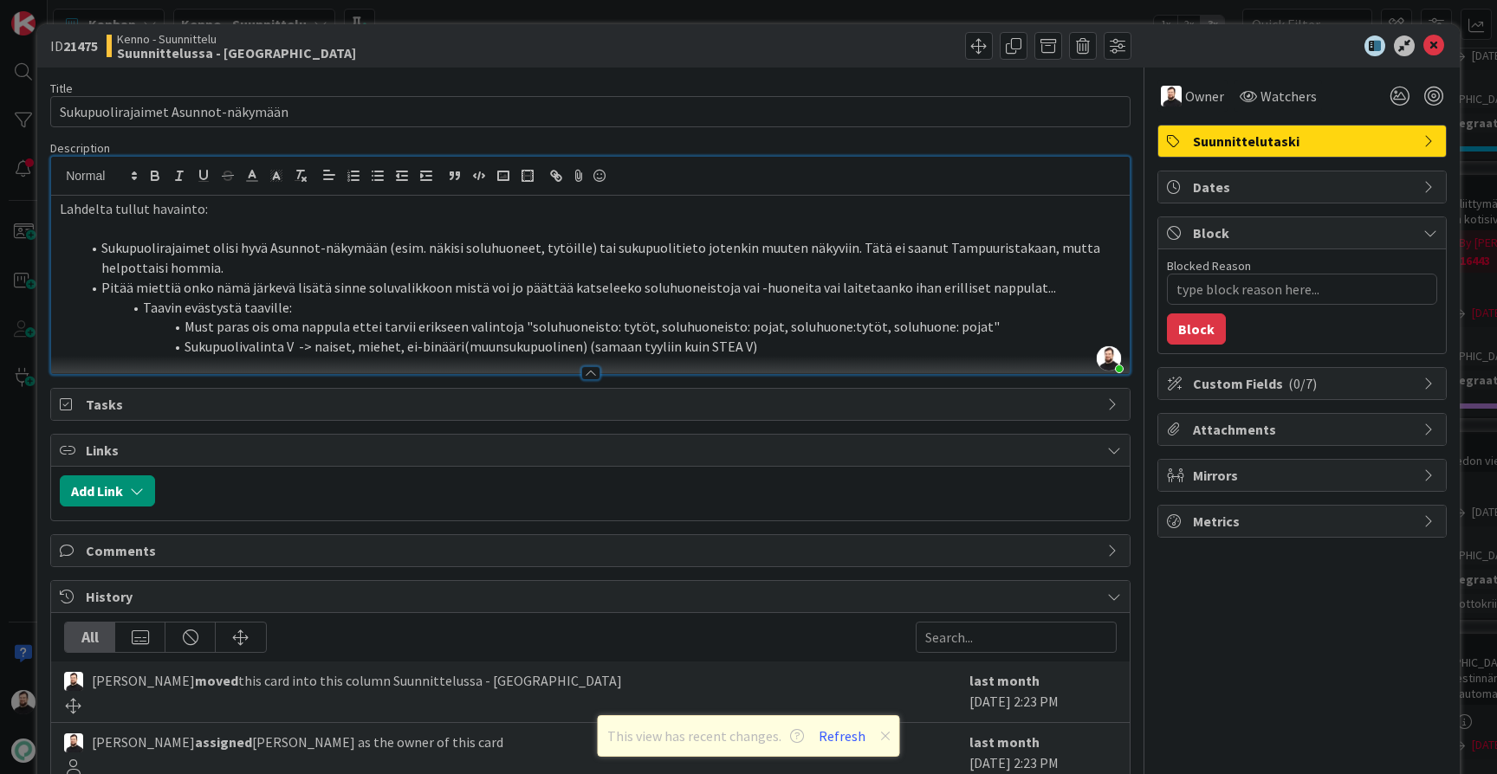
click at [463, 347] on li "Sukupuolivalinta V -> naiset, miehet, ei-binääri(muunsukupuolinen) (samaan tyyl…" at bounding box center [601, 347] width 1040 height 20
drag, startPoint x: 659, startPoint y: 342, endPoint x: 399, endPoint y: 346, distance: 259.9
click at [399, 346] on li "Sukupuolivalinta V -> naiset, miehet, ei-binääri(parempi ehkä muunsukupuolinen)…" at bounding box center [601, 347] width 1040 height 20
type textarea "x"
click at [851, 741] on button "Refresh" at bounding box center [841, 736] width 59 height 23
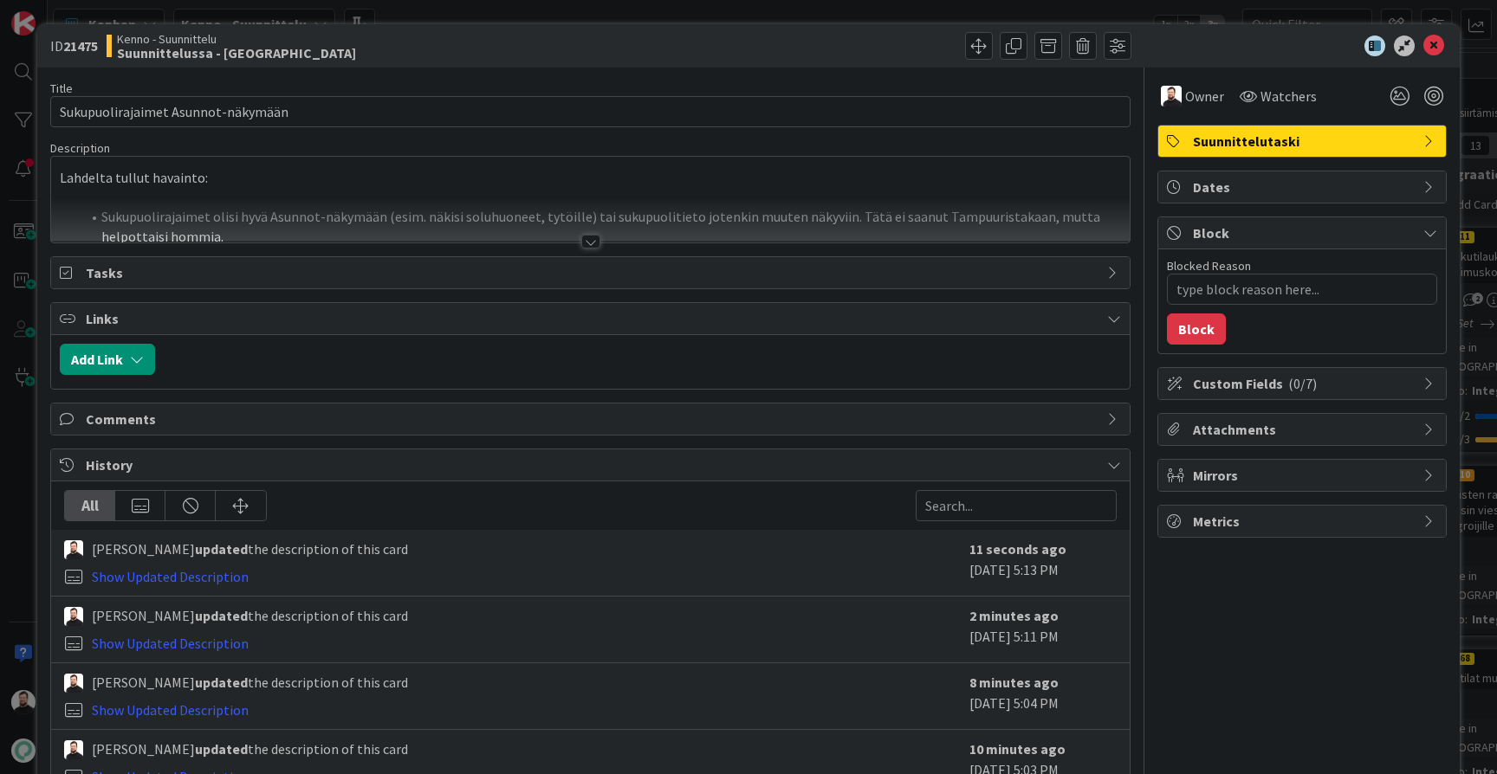
click at [588, 236] on div at bounding box center [590, 242] width 19 height 14
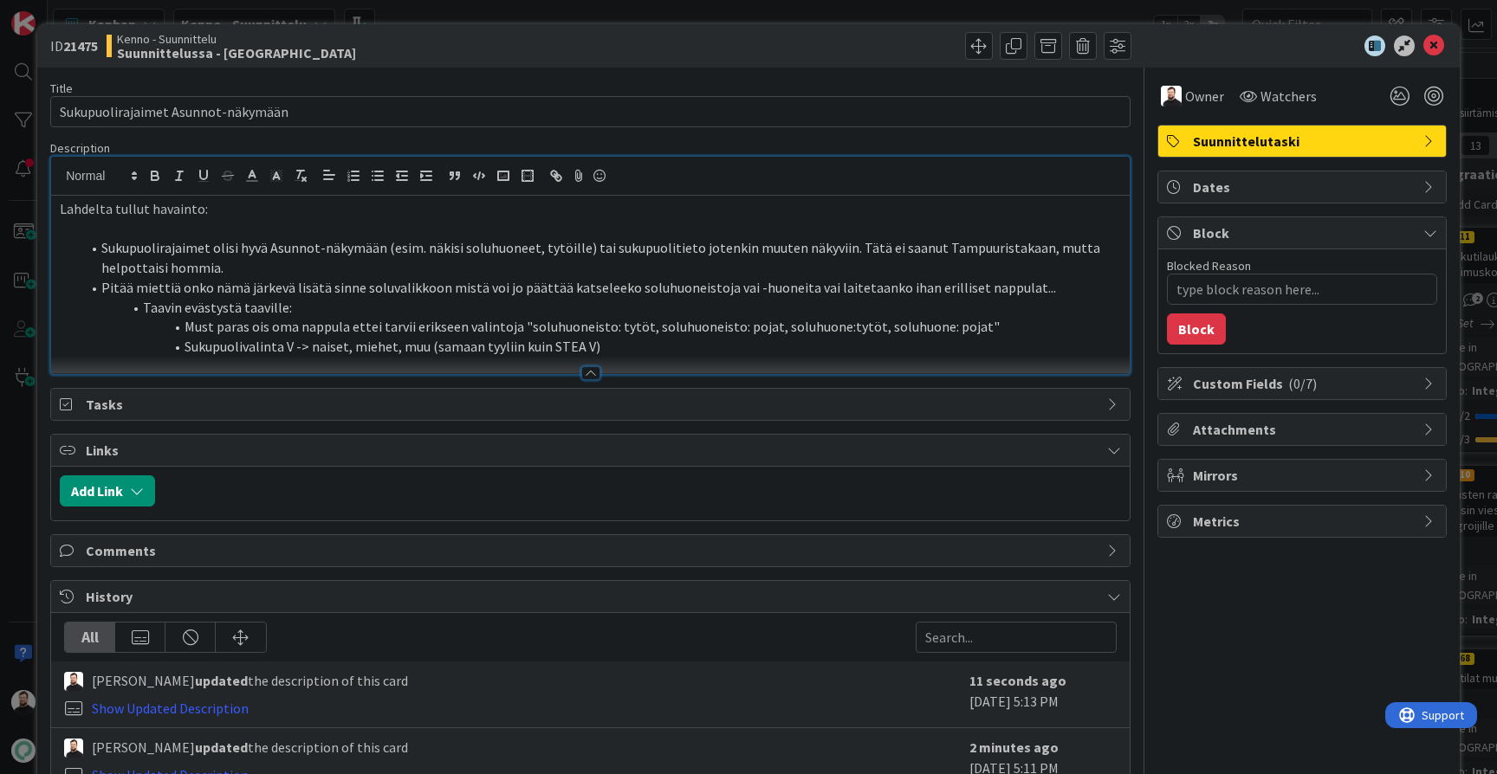
click at [19, 432] on div "ID 21475 Kenno - Suunnittelu Suunnittelussa - Rautalangat Title 34 / 128 Sukupu…" at bounding box center [748, 387] width 1497 height 774
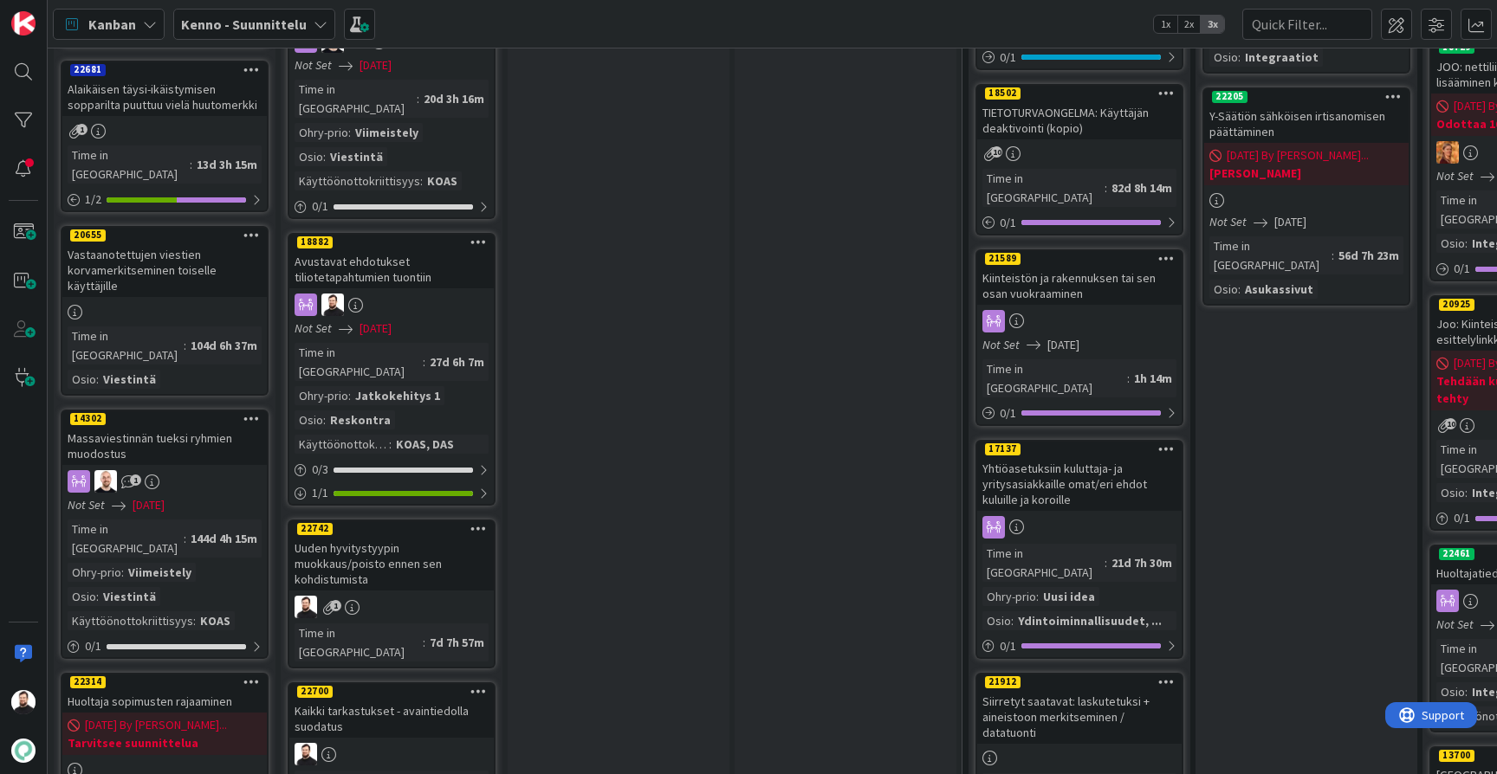
scroll to position [1334, 0]
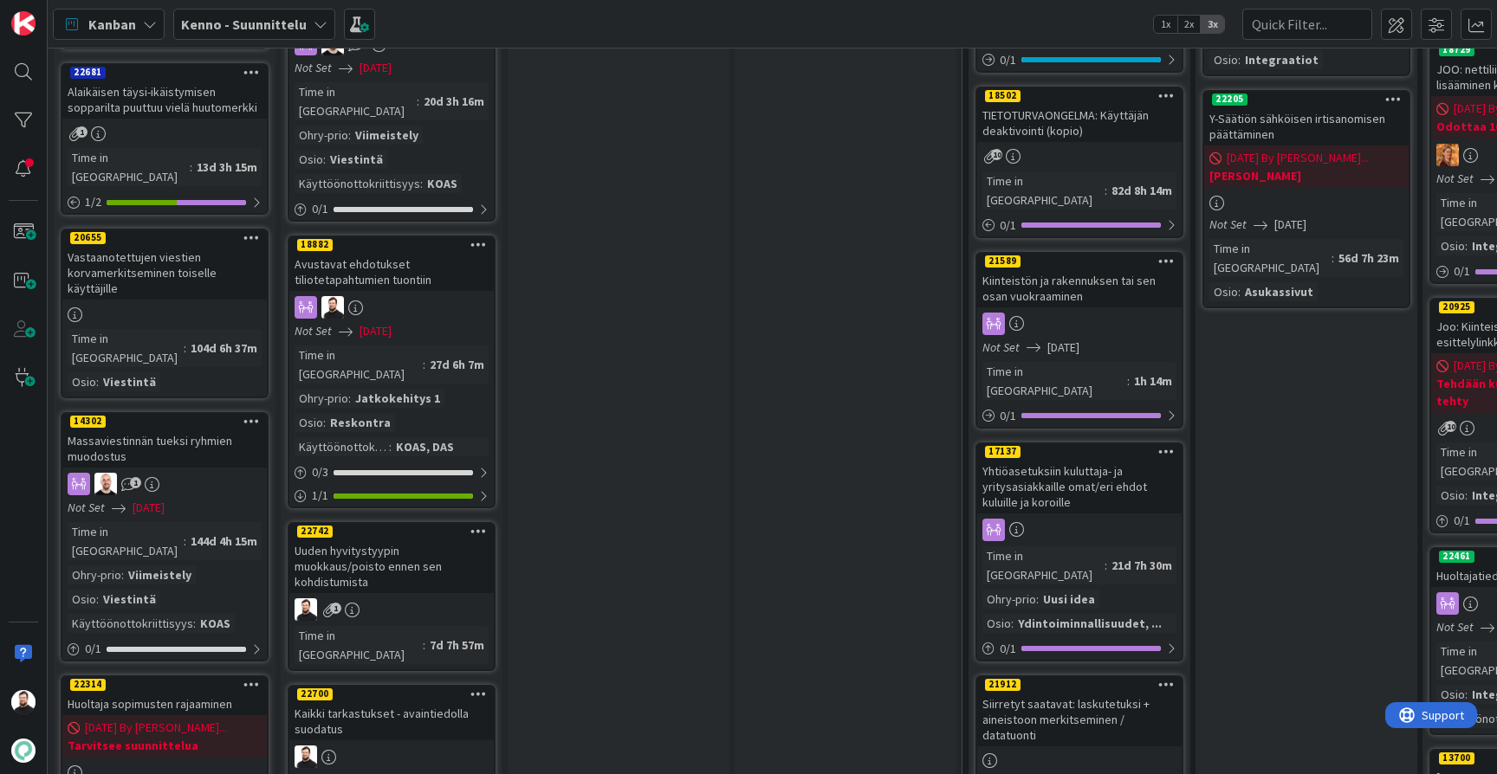
click at [406, 540] on div "Uuden hyvitystyypin muokkaus/poisto ennen sen kohdistumista" at bounding box center [391, 567] width 204 height 54
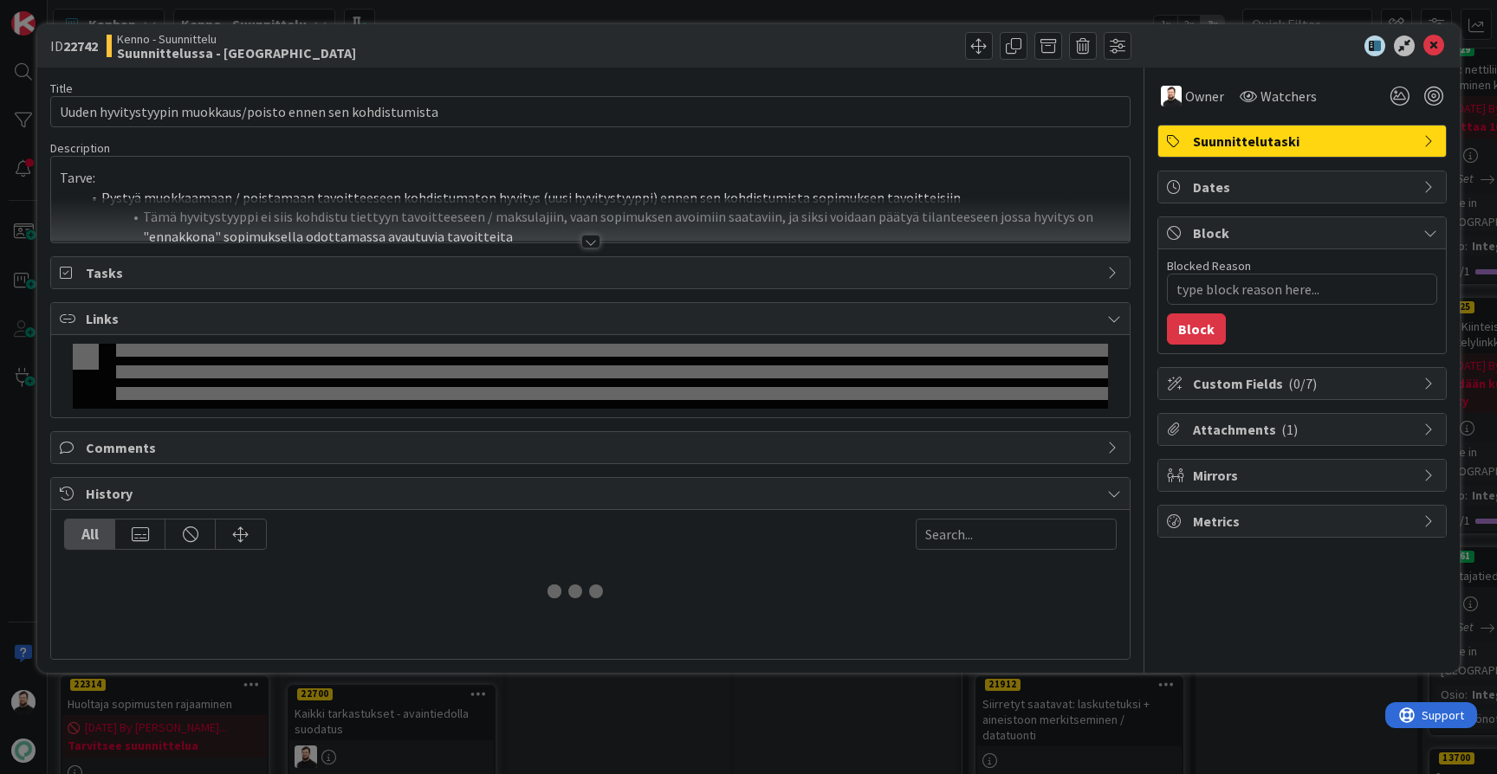
type textarea "x"
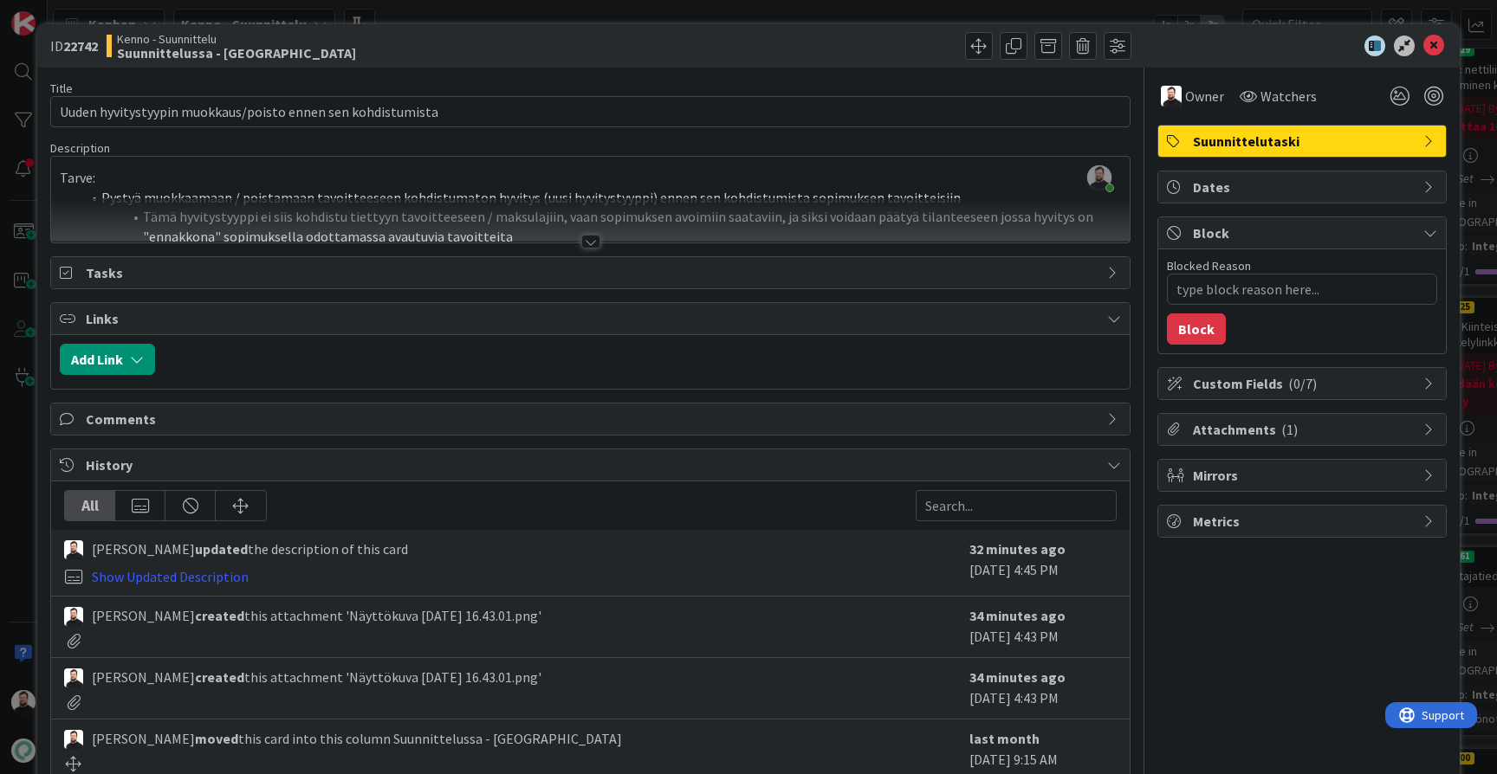
click at [599, 236] on div at bounding box center [590, 242] width 19 height 14
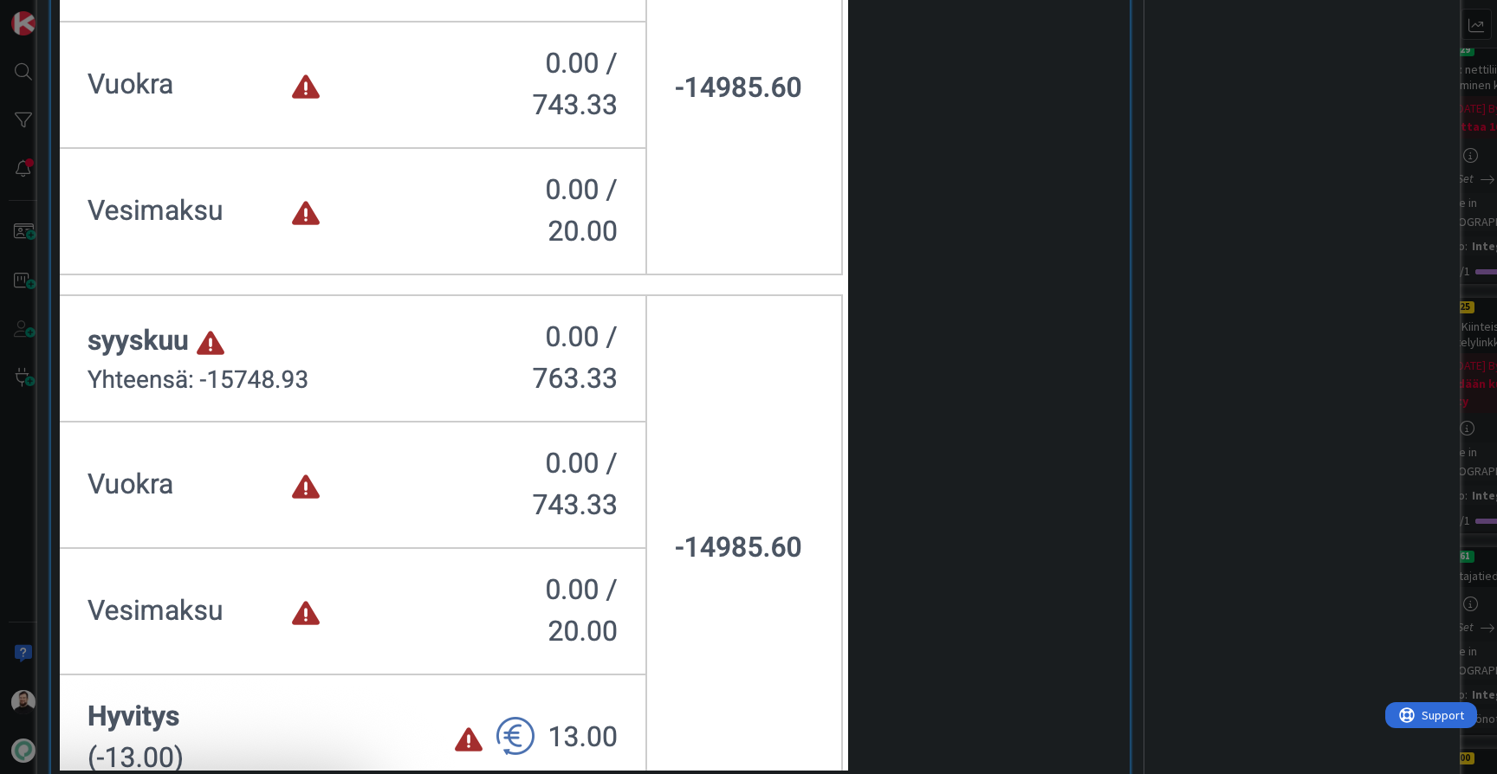
scroll to position [740, 0]
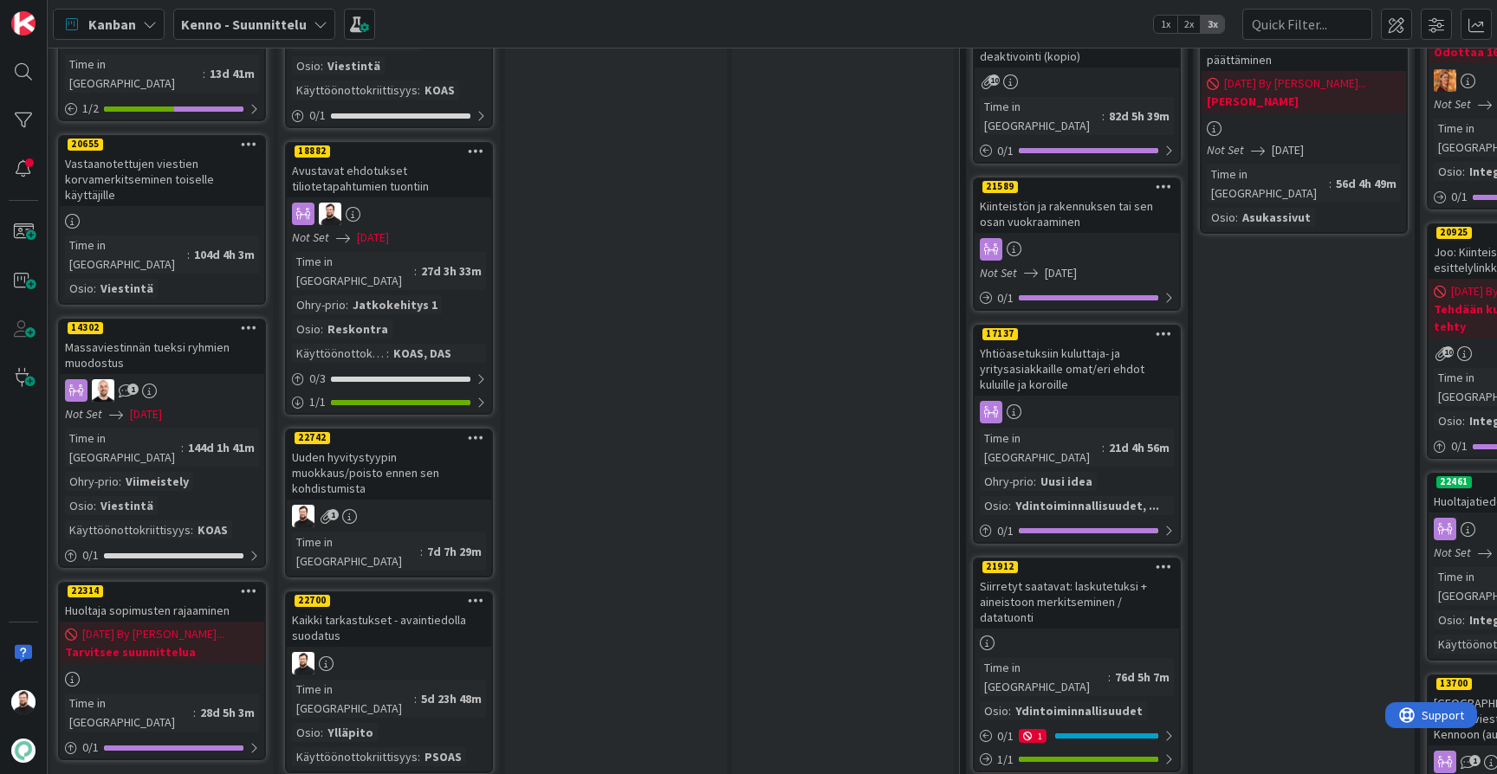
scroll to position [1410, 3]
click at [386, 607] on div "Kaikki tarkastukset - avaintiedolla suodatus" at bounding box center [389, 626] width 204 height 38
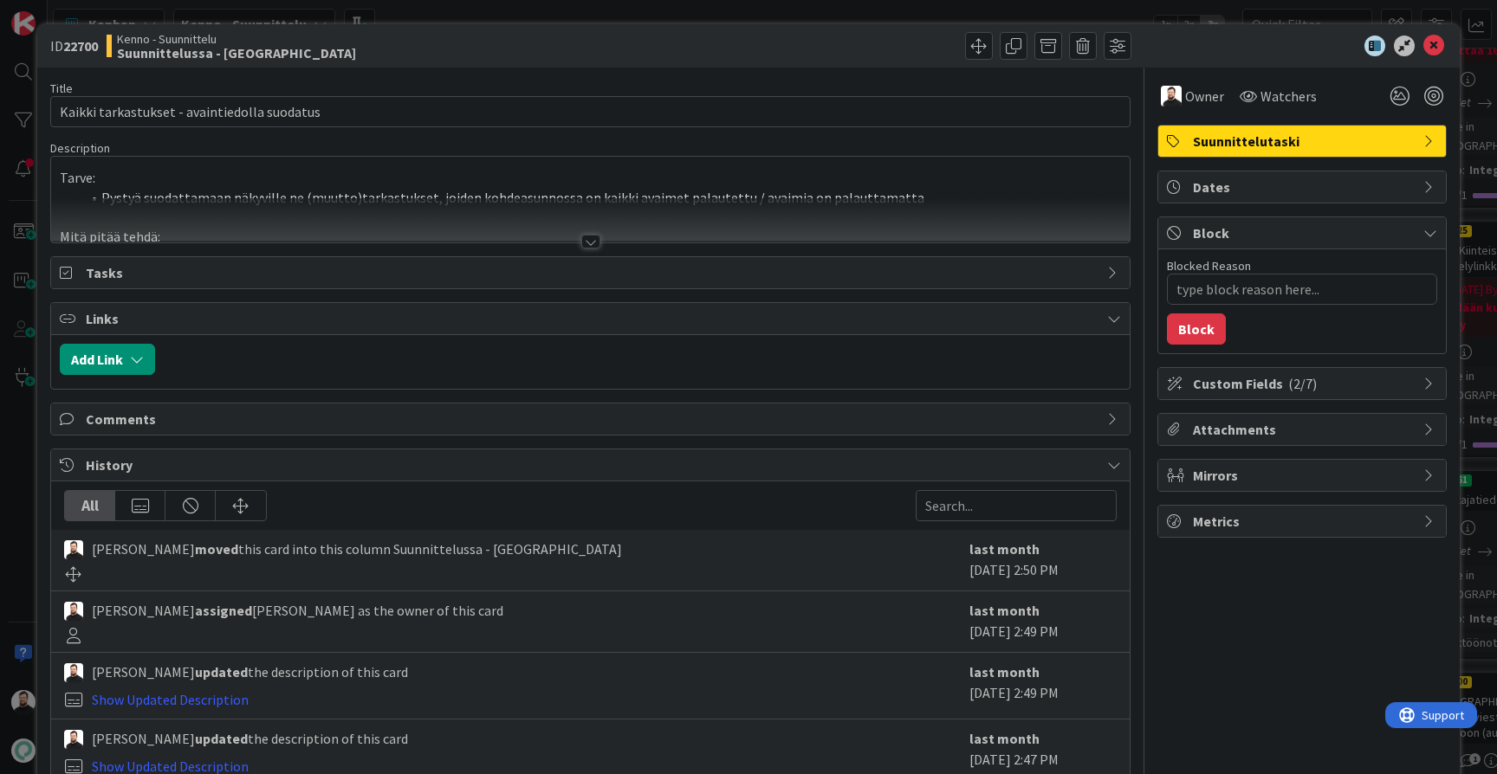
click at [592, 241] on div at bounding box center [590, 242] width 19 height 14
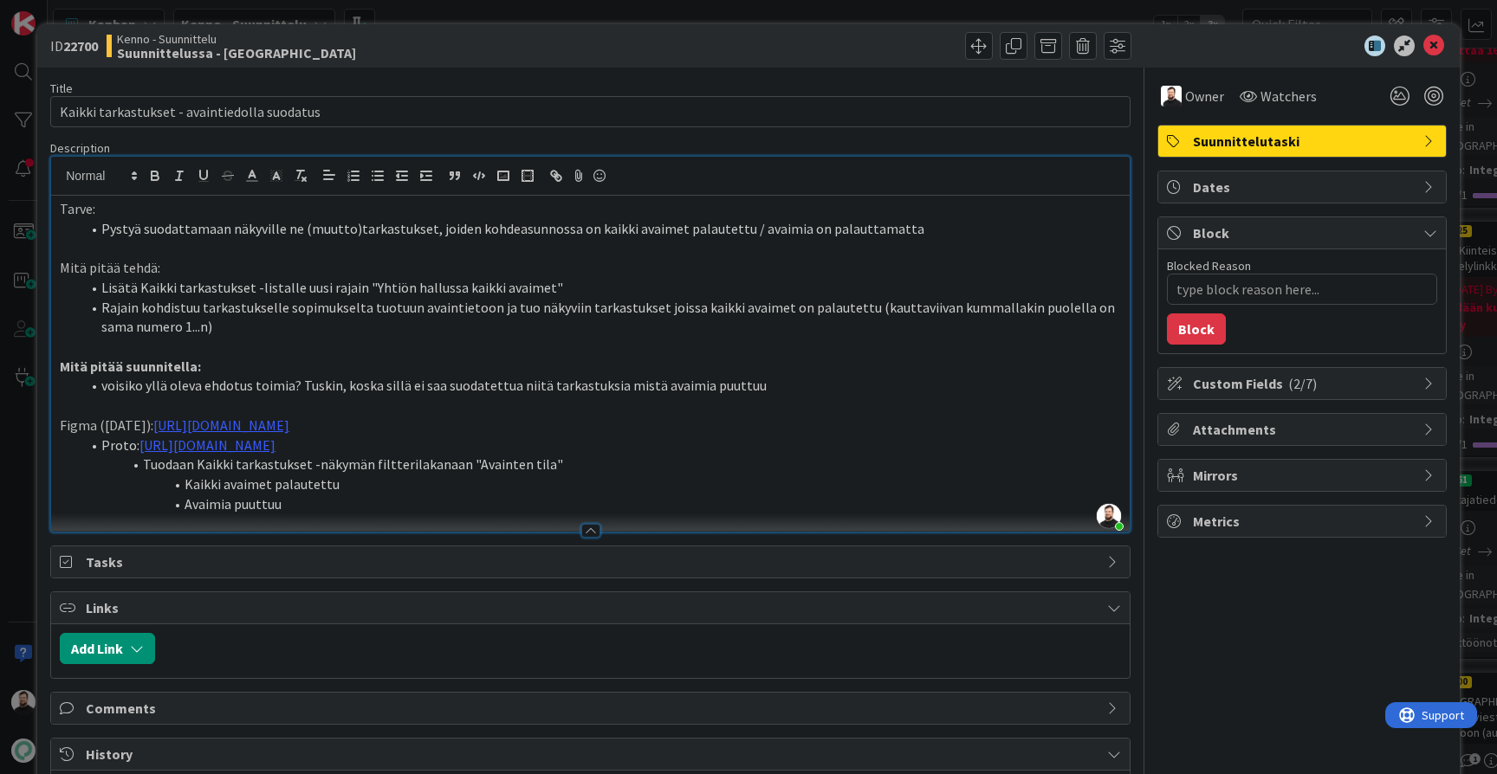
click at [26, 586] on div "ID 22700 Kenno - Suunnittelu Suunnittelussa - Rautalangat Title 44 / 128 Kaikki…" at bounding box center [748, 387] width 1497 height 774
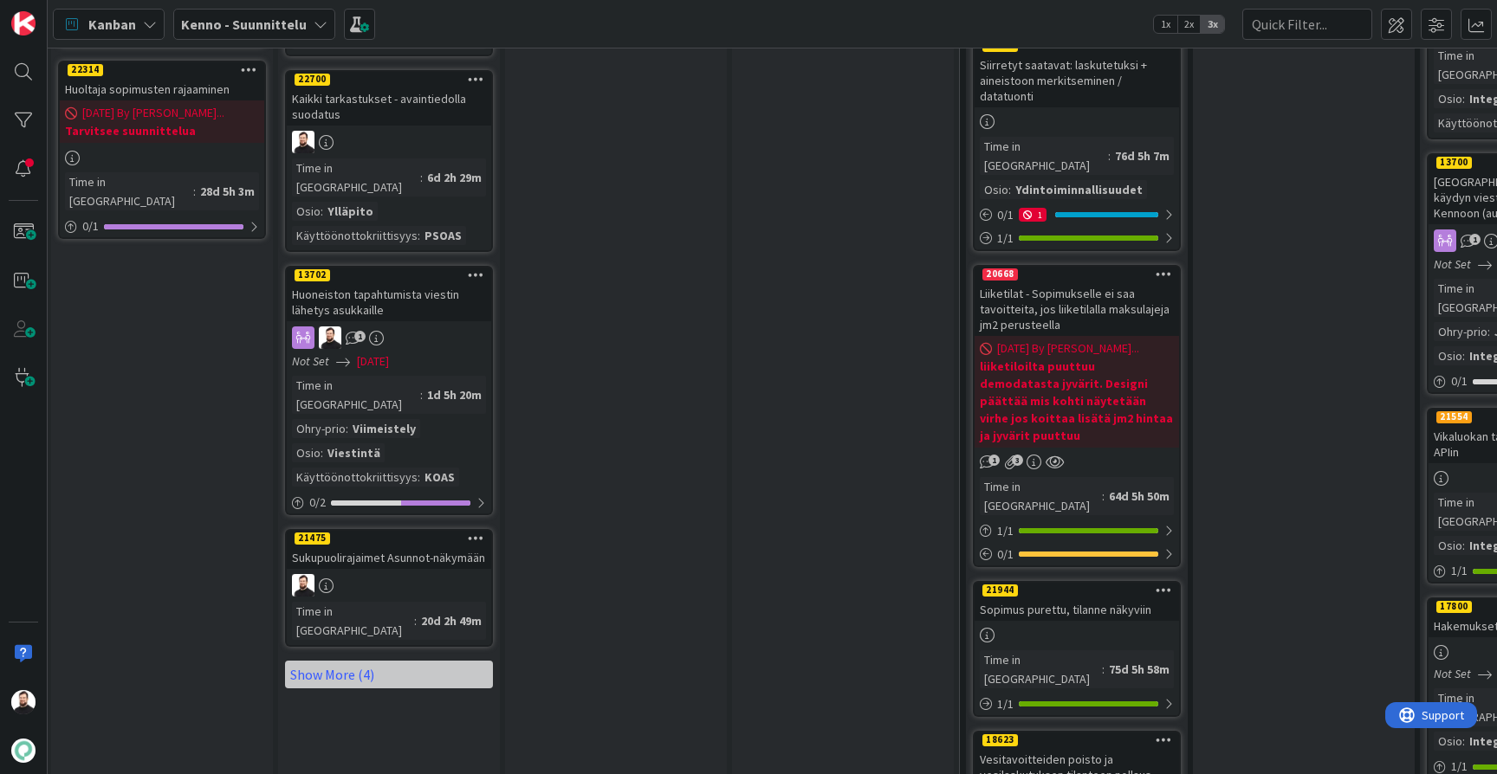
scroll to position [1932, 3]
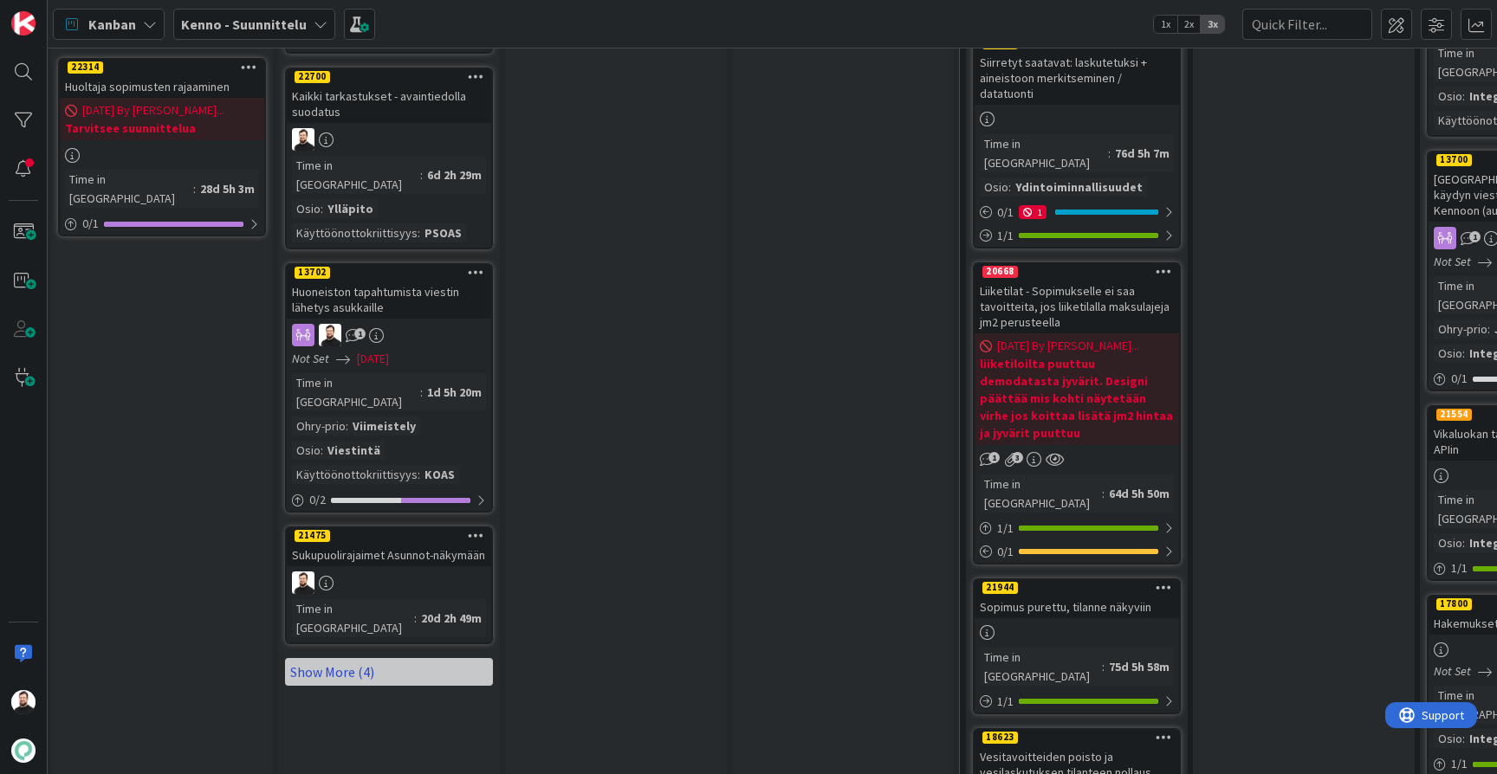
click at [369, 658] on link "Show More (4)" at bounding box center [389, 672] width 208 height 28
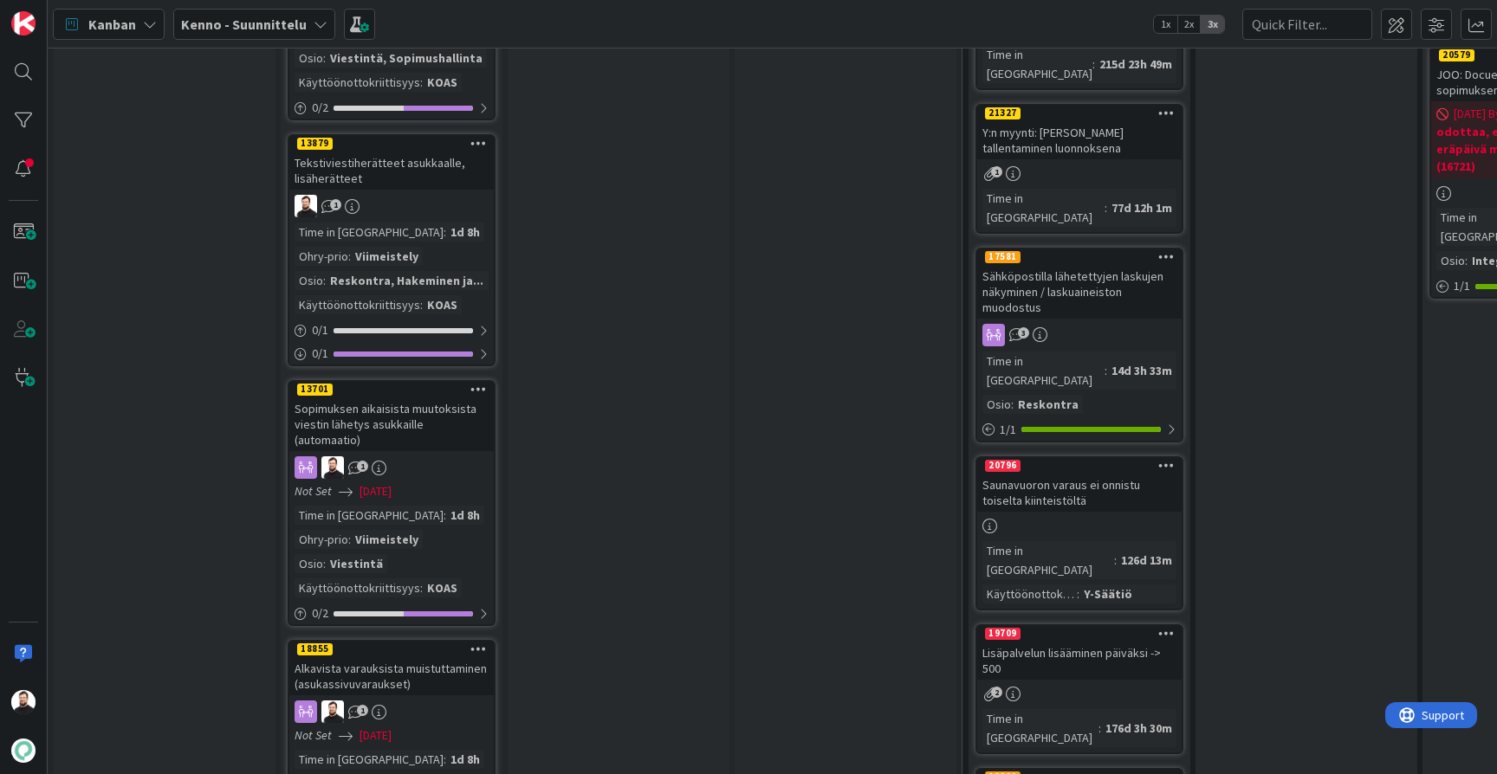
scroll to position [2700, 0]
click at [396, 658] on div "Alkavista varauksista muistuttaminen (asukassivuvaraukset)" at bounding box center [391, 677] width 204 height 38
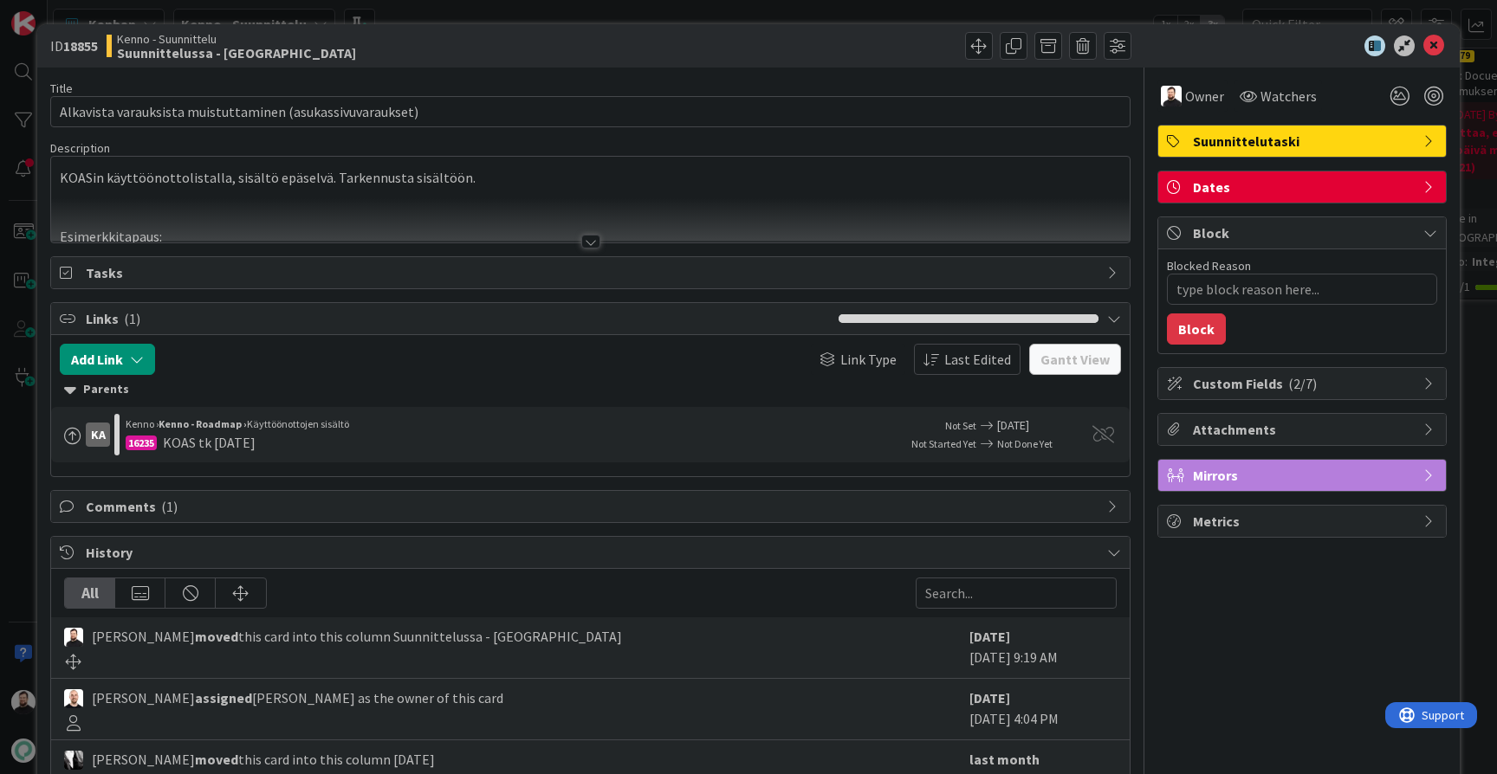
click at [590, 246] on div at bounding box center [590, 242] width 19 height 14
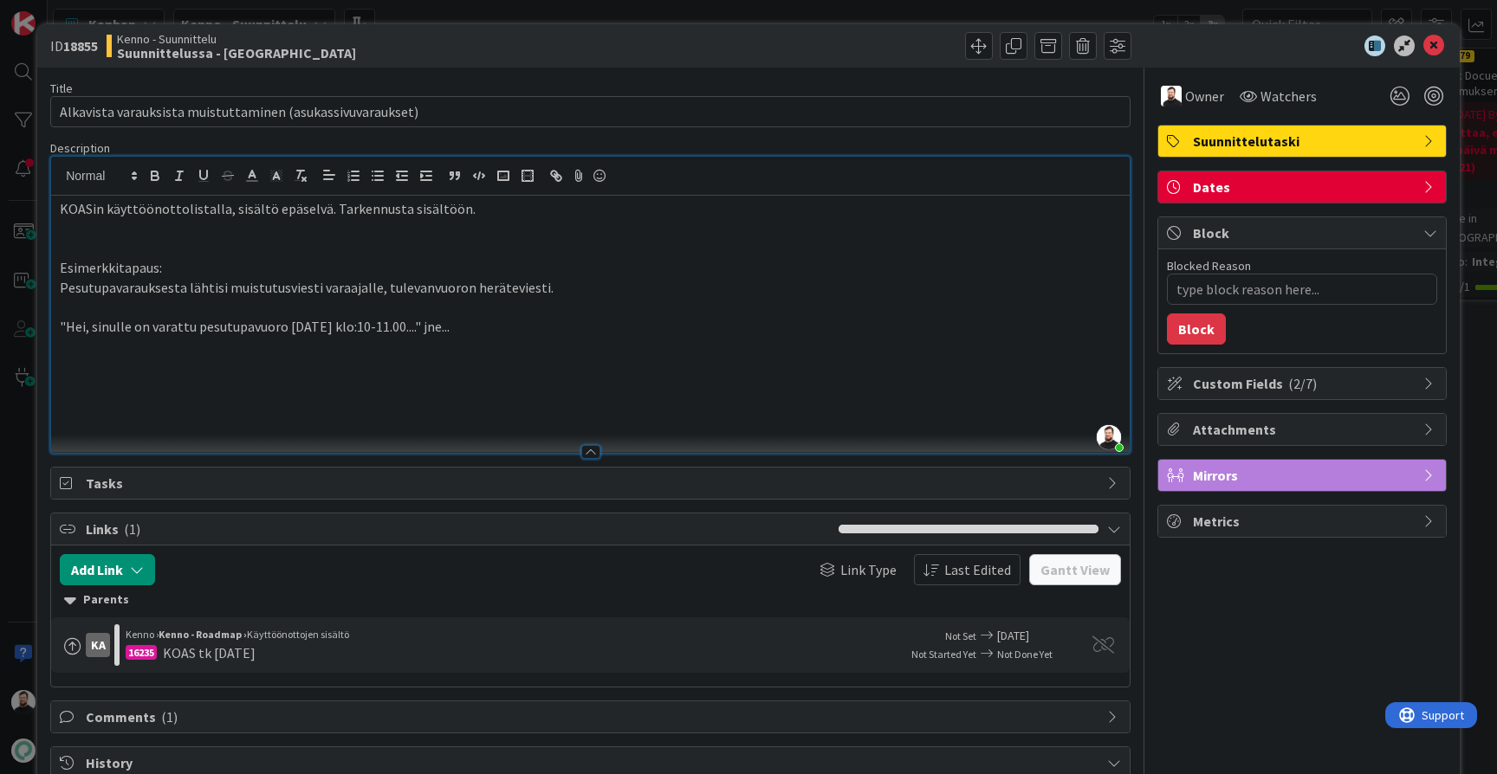
click at [502, 319] on p ""Hei, sinulle on varattu pesutupavuoro [DATE] klo:10-11.00...." jne..." at bounding box center [590, 327] width 1061 height 20
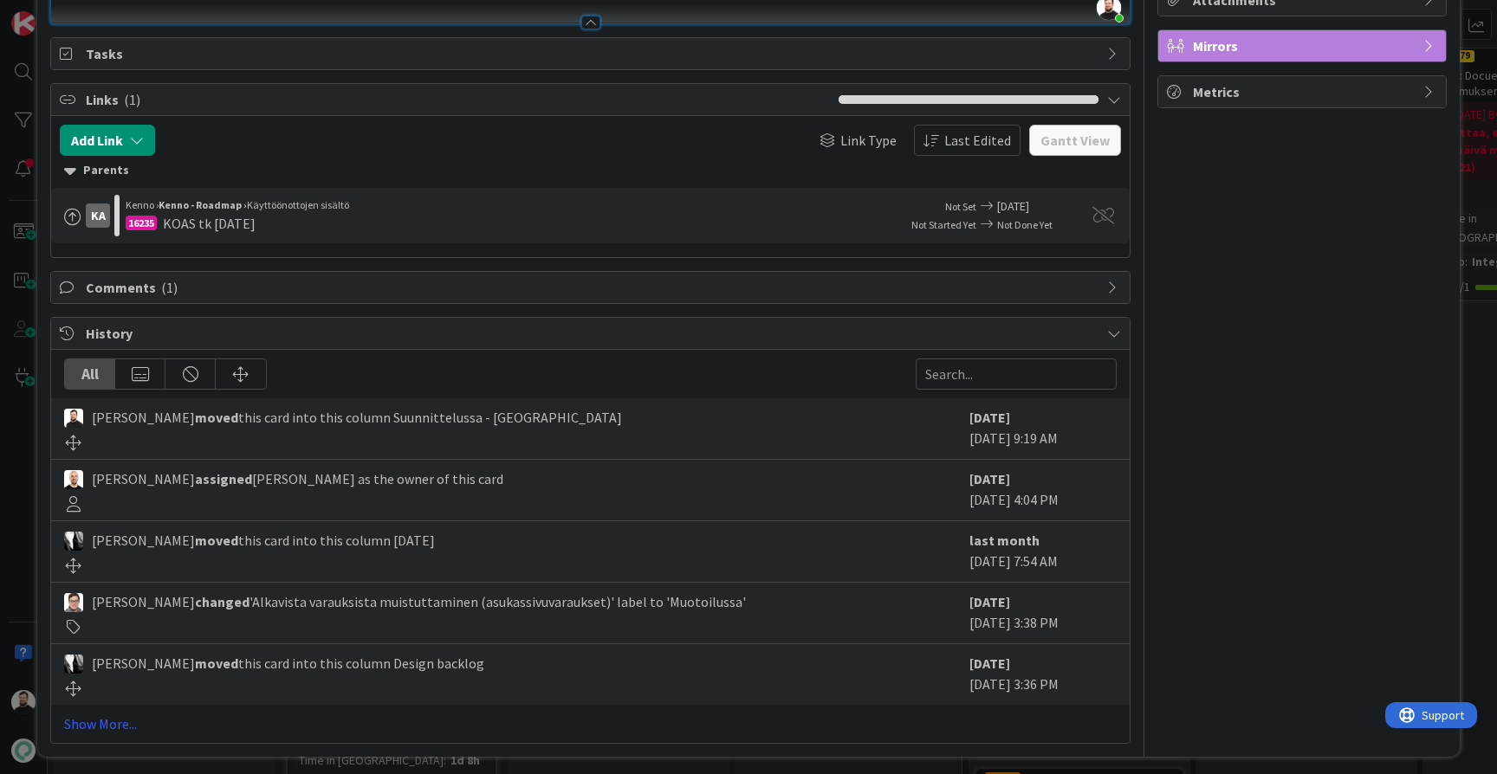
scroll to position [429, 0]
click at [84, 715] on link "Show More..." at bounding box center [590, 725] width 1052 height 21
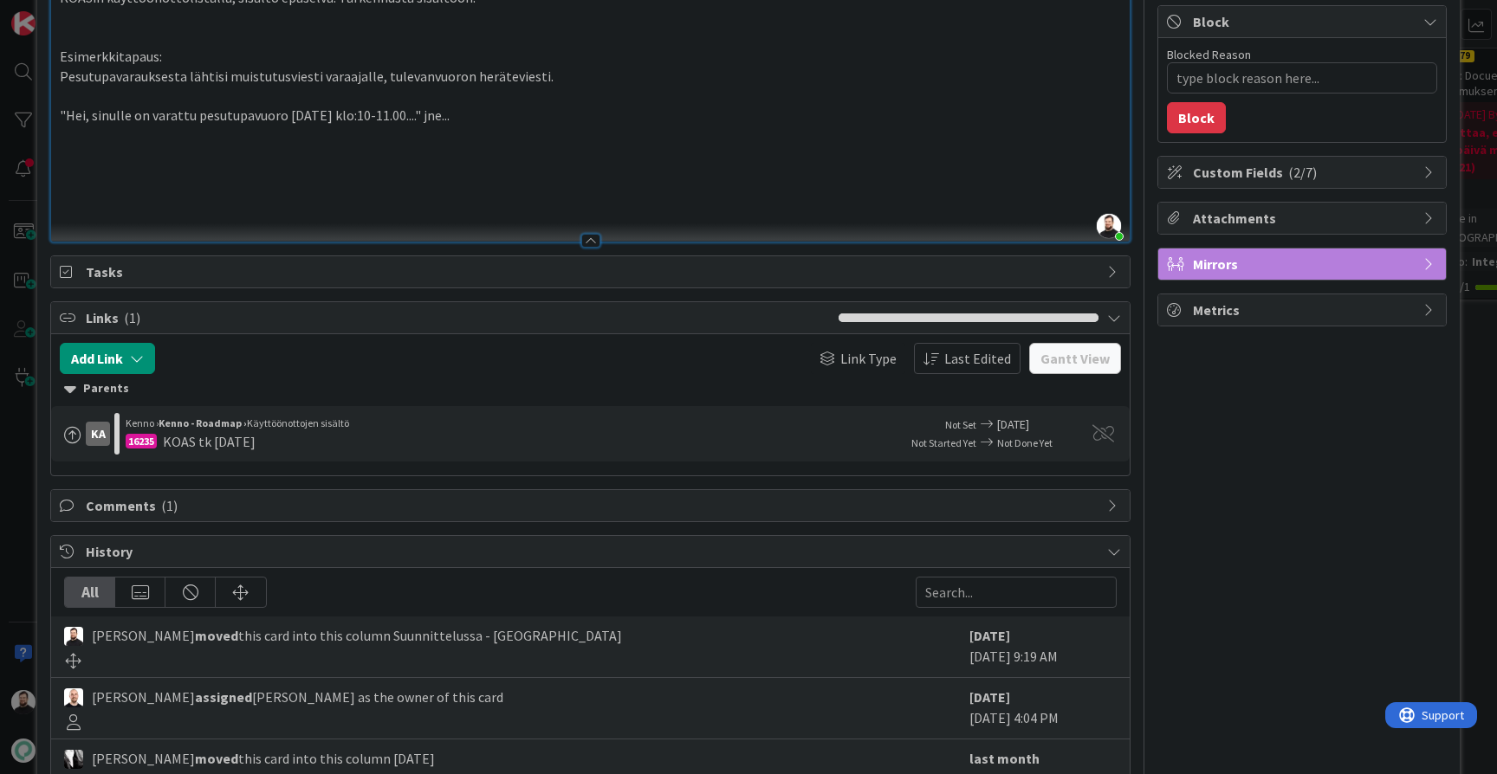
scroll to position [214, 0]
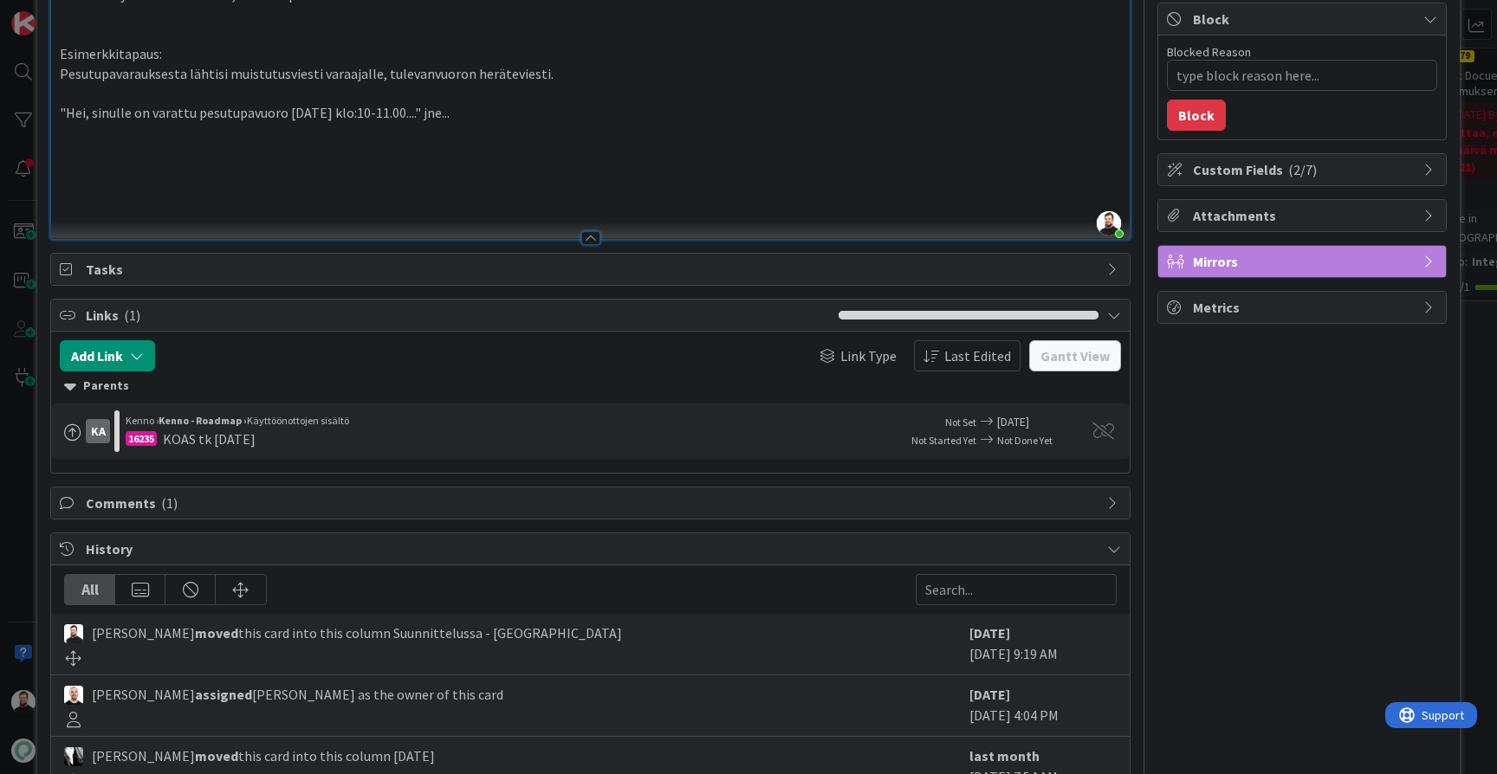
click at [290, 493] on span "Comments ( 1 )" at bounding box center [592, 503] width 1013 height 21
type textarea "x"
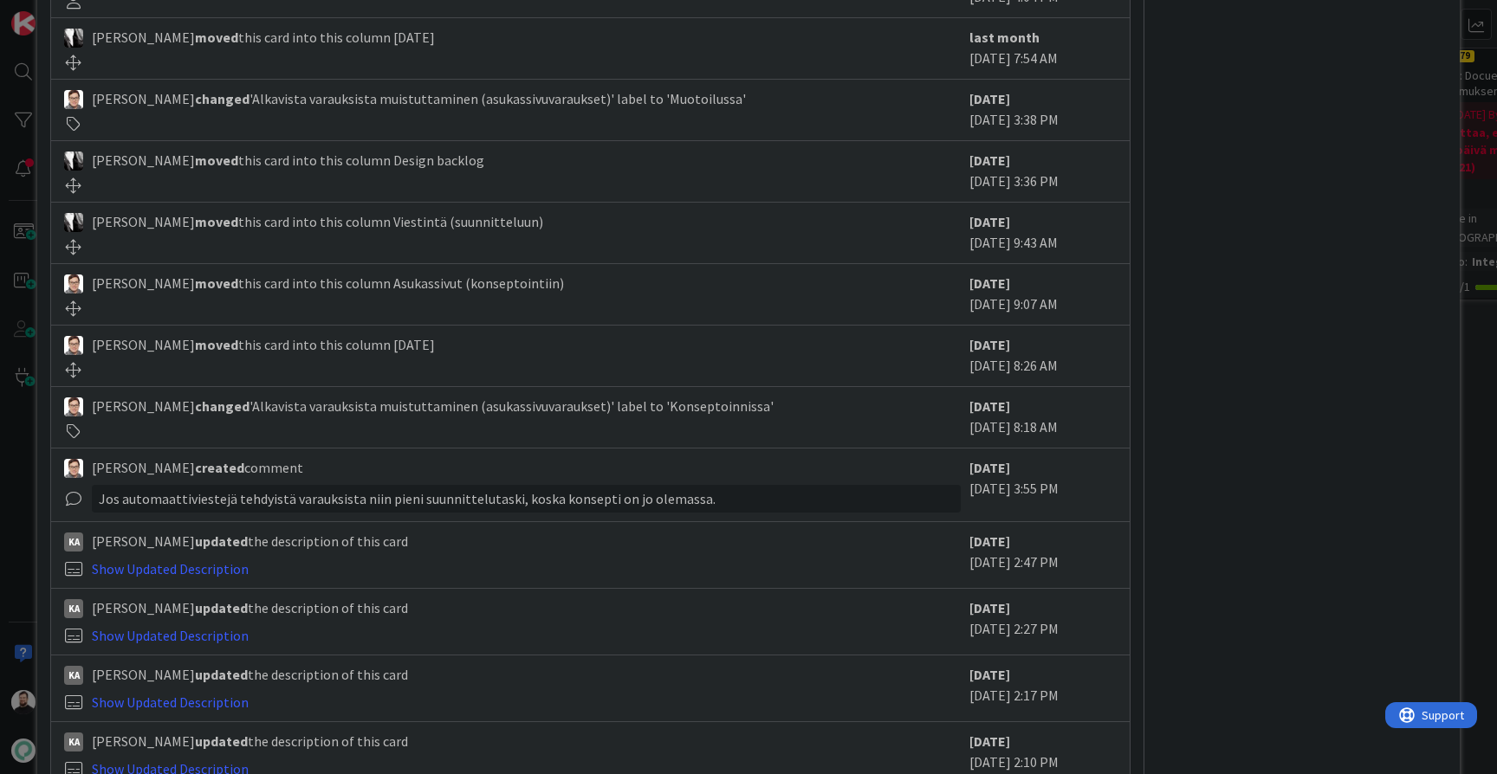
scroll to position [1093, 0]
click at [205, 558] on link "Show Updated Description" at bounding box center [170, 565] width 157 height 17
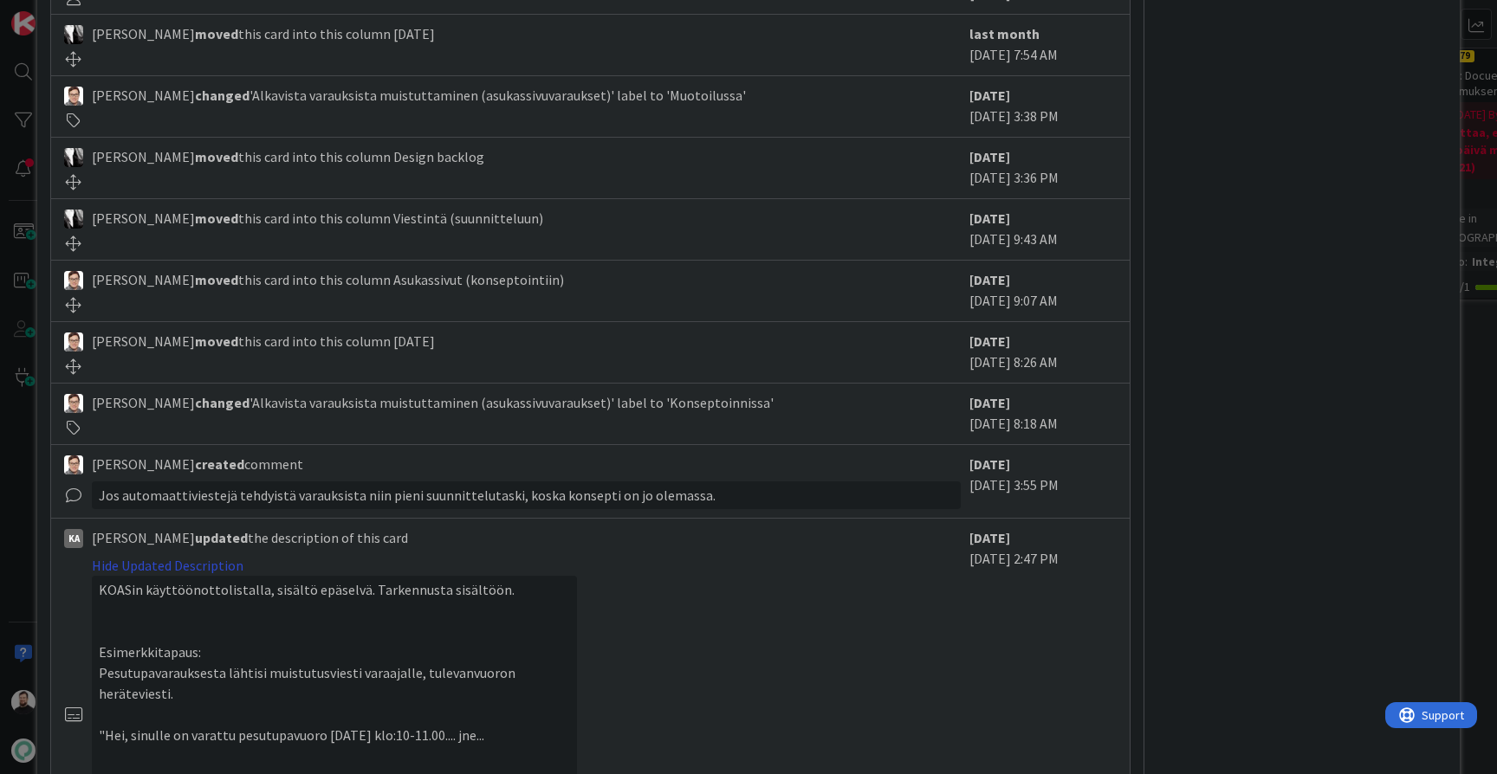
click at [205, 558] on link "Hide Updated Description" at bounding box center [168, 565] width 152 height 17
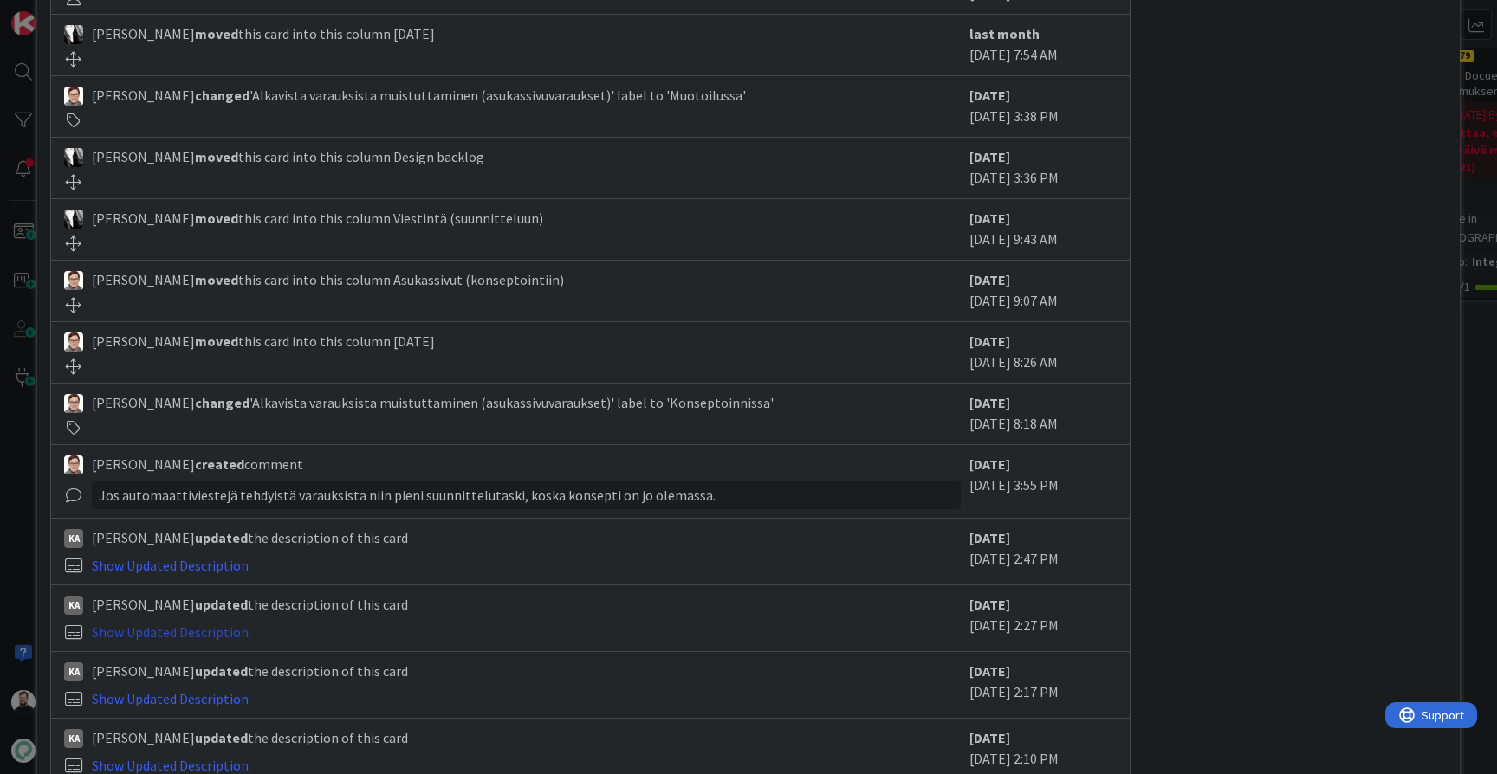
click at [149, 624] on link "Show Updated Description" at bounding box center [170, 632] width 157 height 17
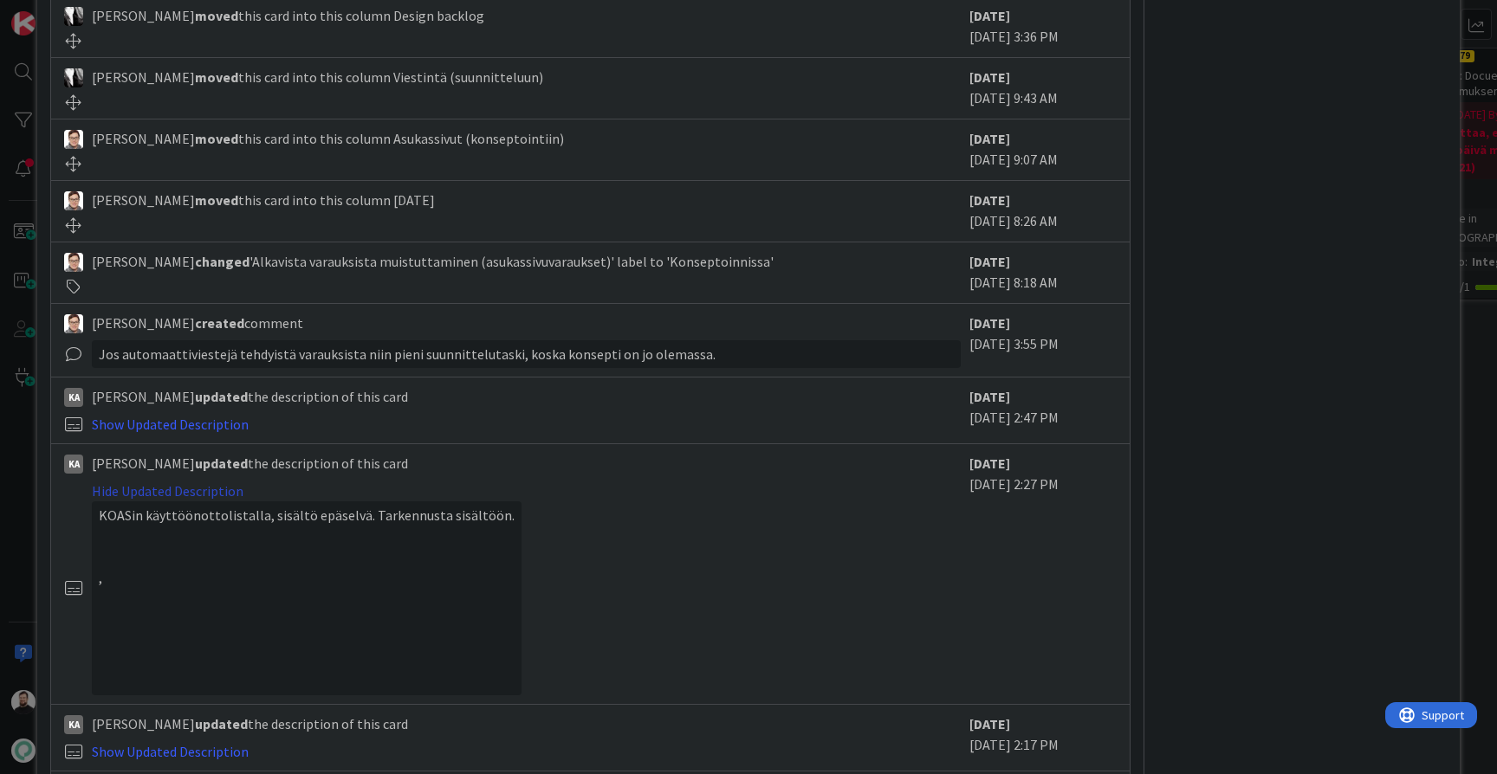
scroll to position [1238, 0]
click at [194, 479] on link "Hide Updated Description" at bounding box center [168, 487] width 152 height 17
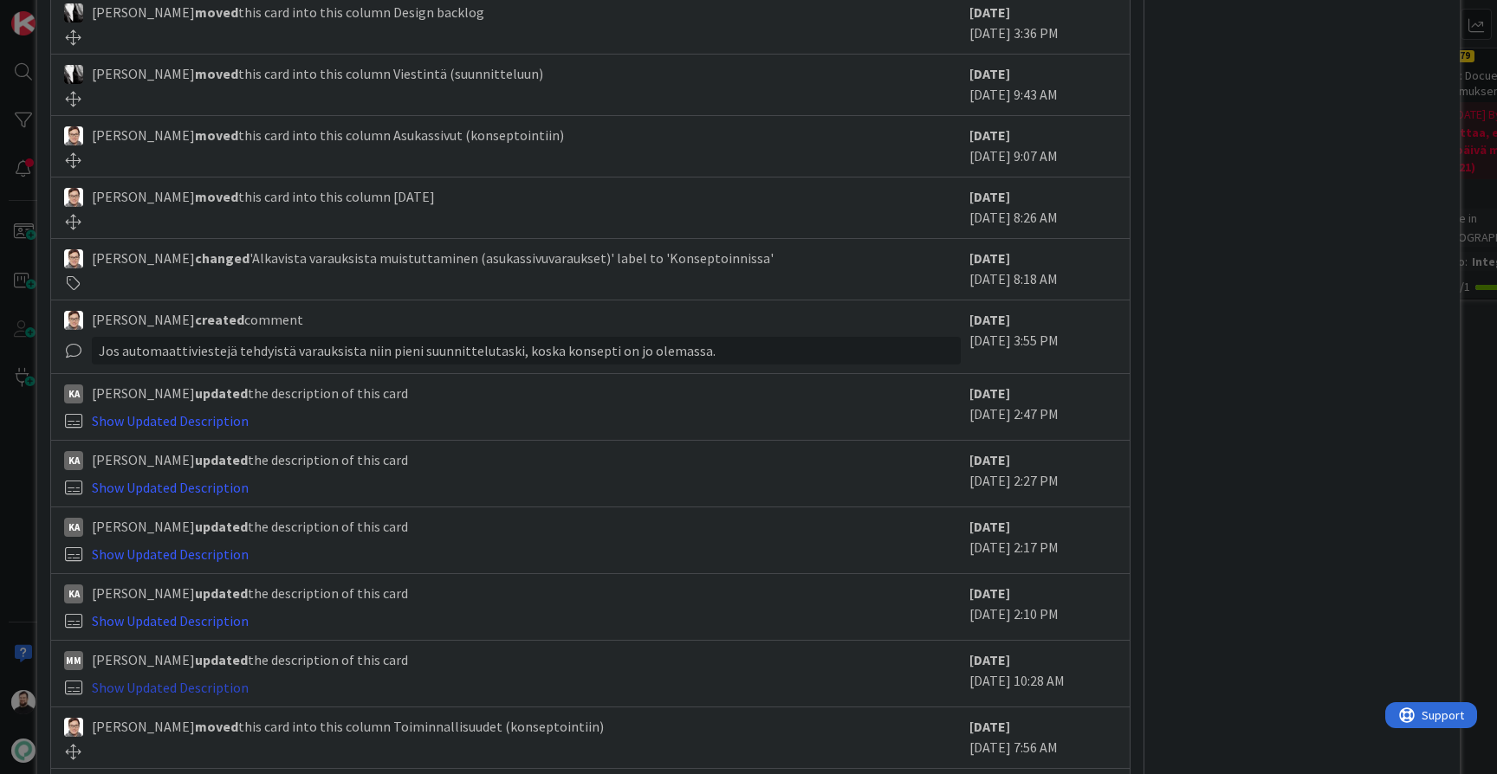
click at [122, 683] on link "Show Updated Description" at bounding box center [170, 687] width 157 height 17
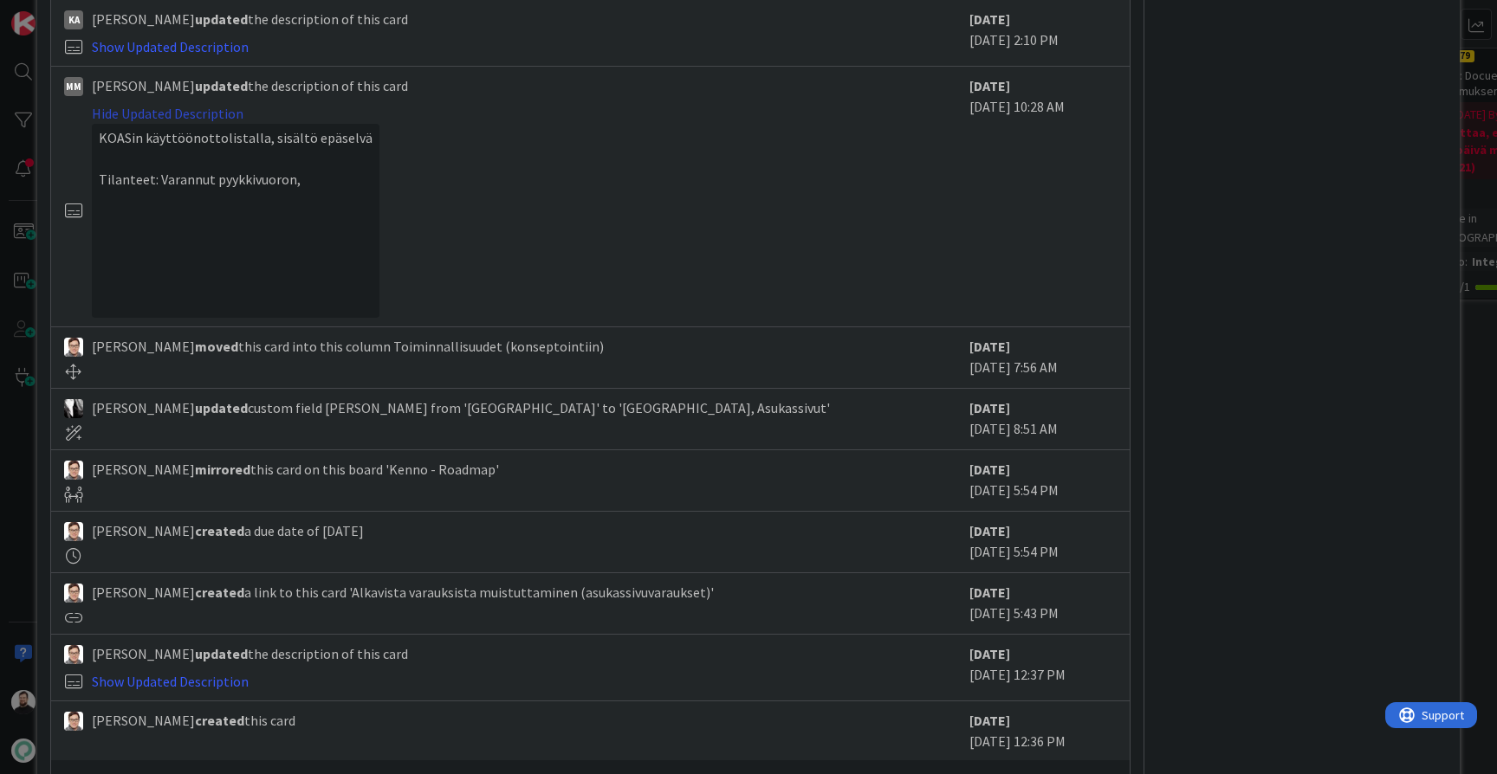
scroll to position [1816, 0]
click at [189, 107] on link "Hide Updated Description" at bounding box center [168, 109] width 152 height 17
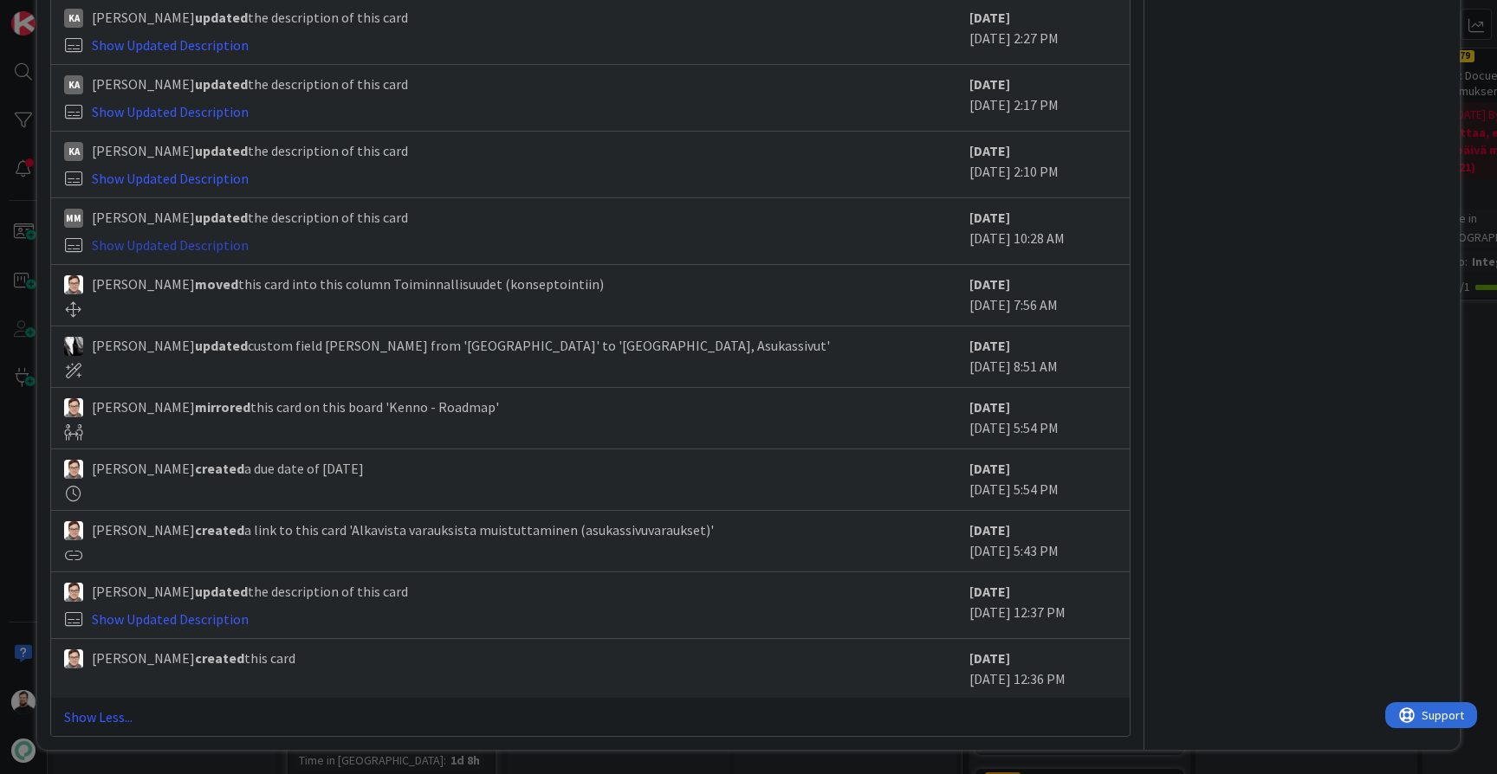
scroll to position [1660, 0]
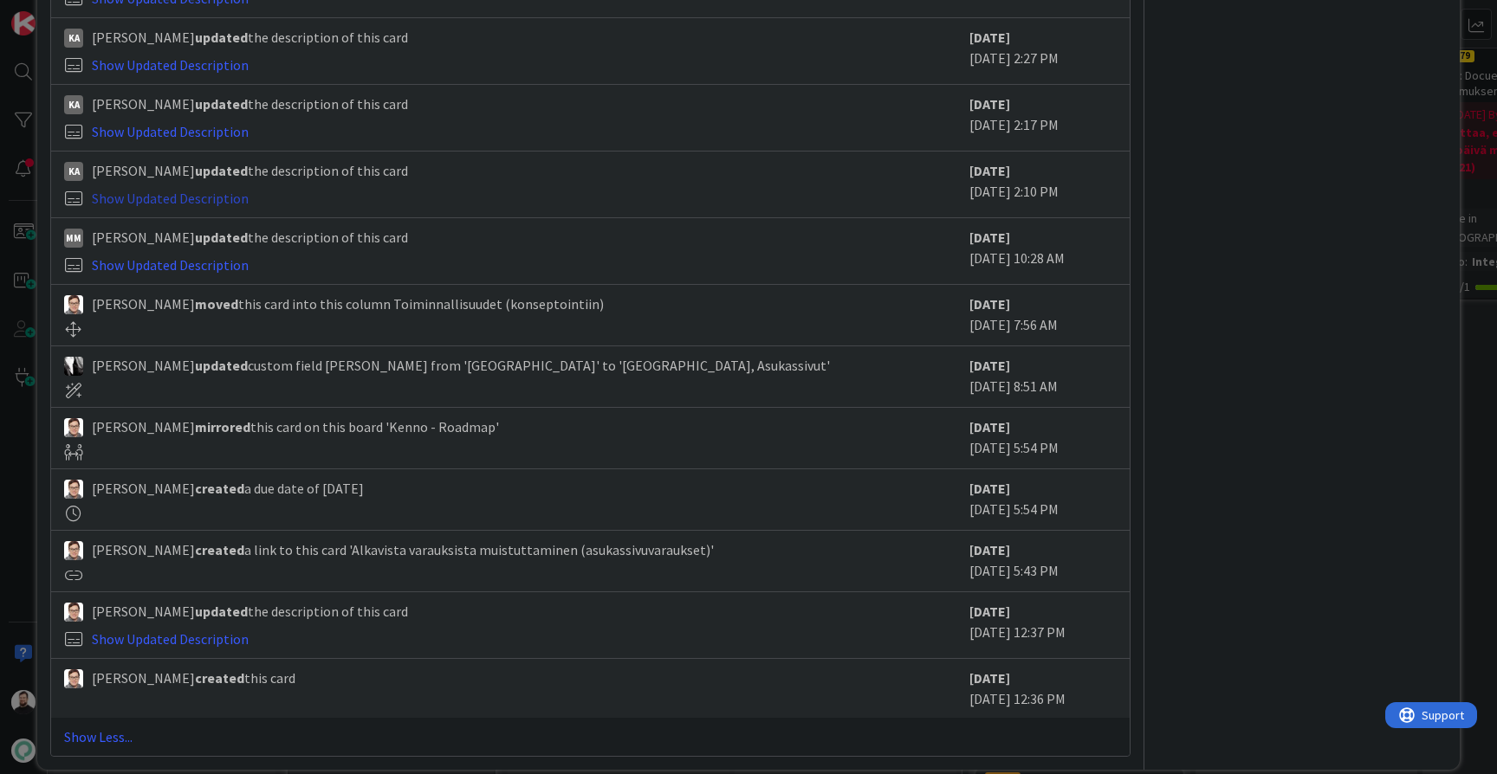
click at [159, 195] on link "Show Updated Description" at bounding box center [170, 198] width 157 height 17
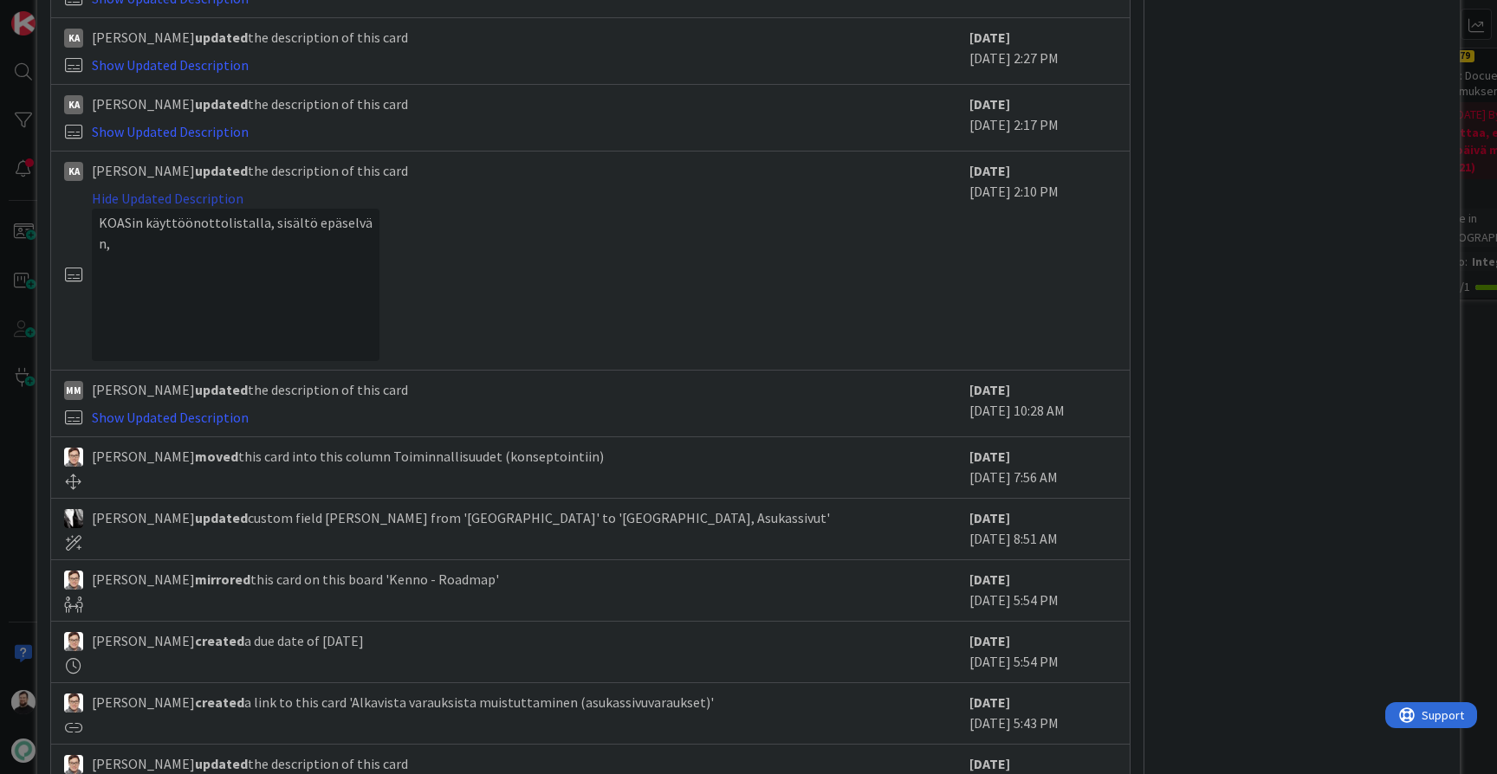
click at [159, 195] on link "Hide Updated Description" at bounding box center [168, 198] width 152 height 17
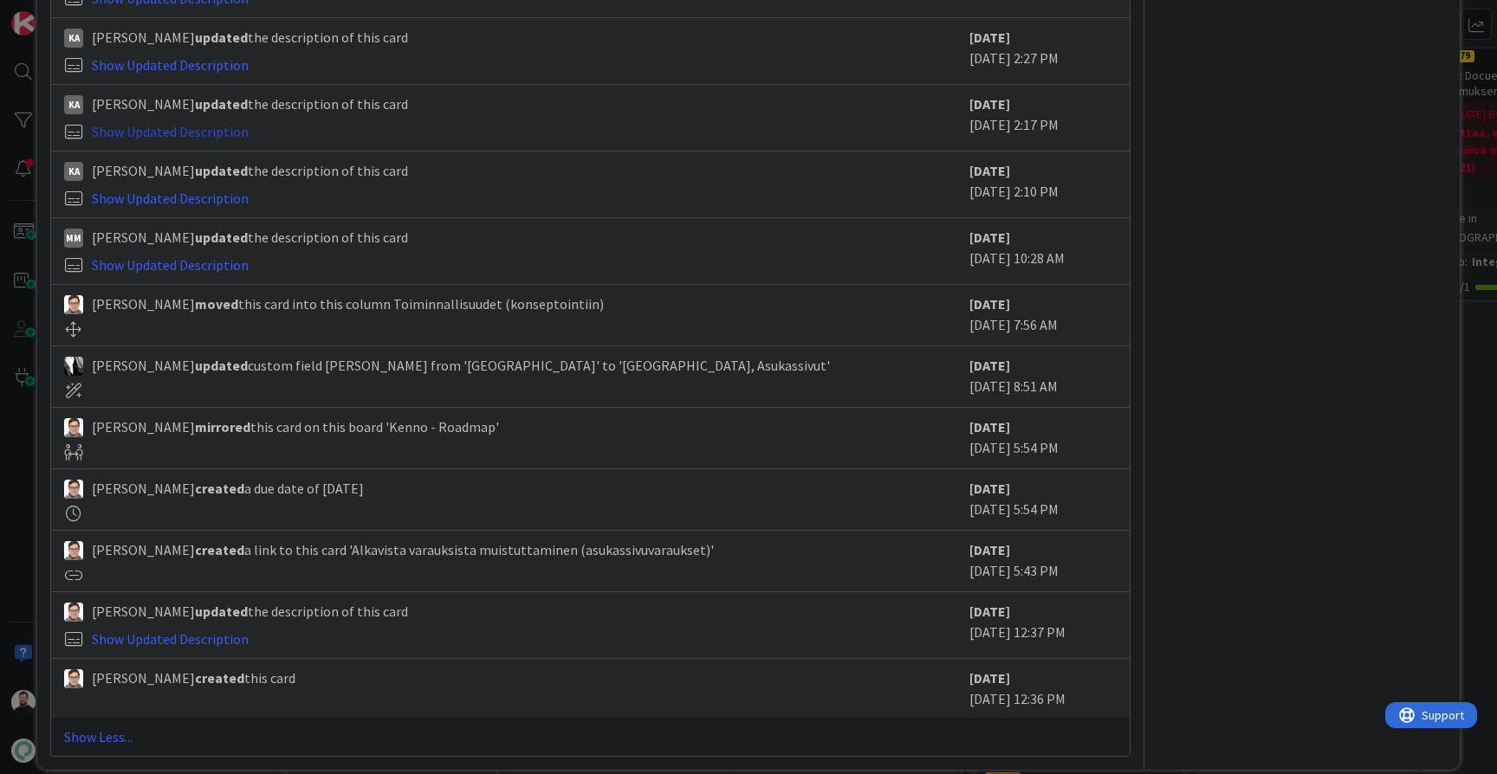
click at [158, 123] on link "Show Updated Description" at bounding box center [170, 131] width 157 height 17
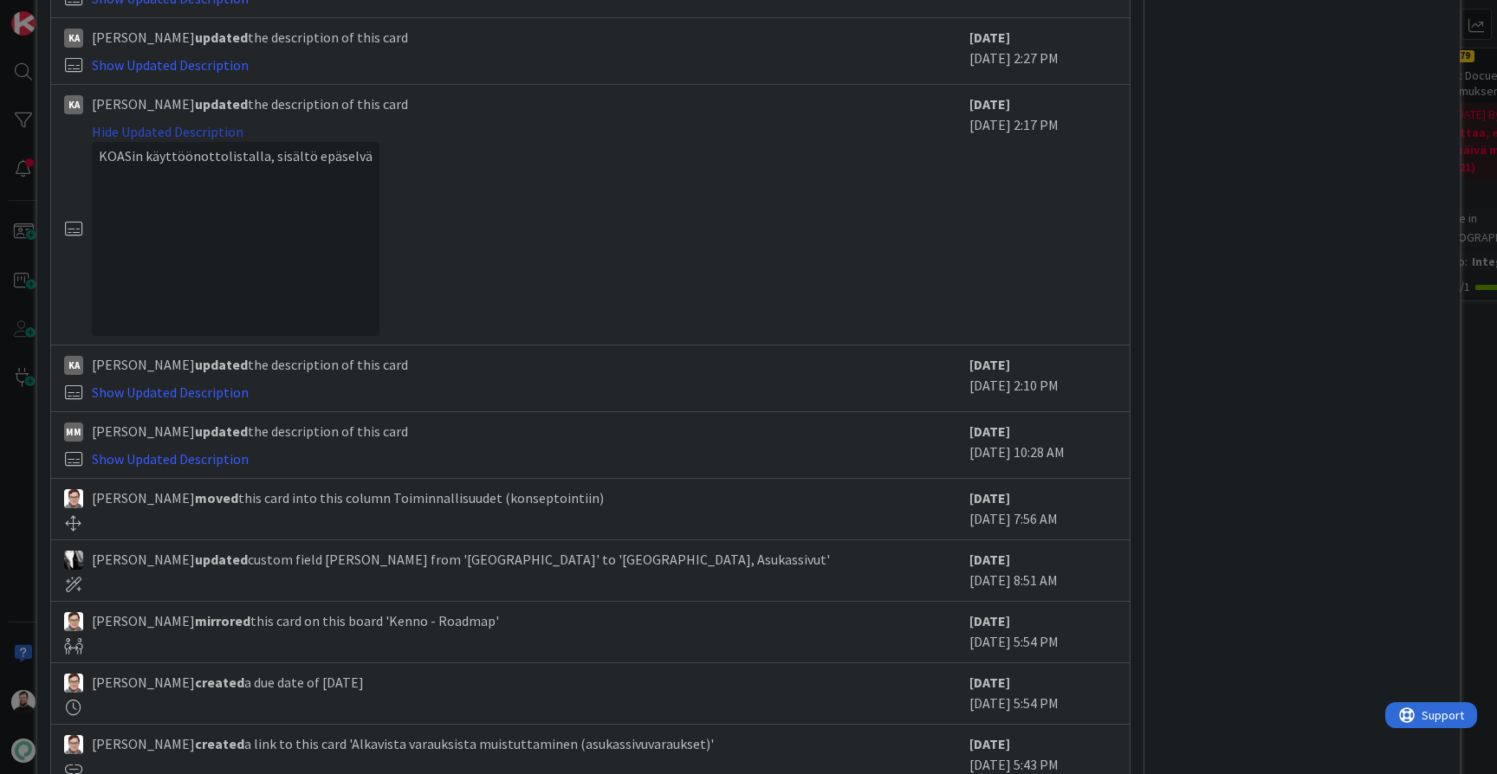
click at [158, 123] on link "Hide Updated Description" at bounding box center [168, 131] width 152 height 17
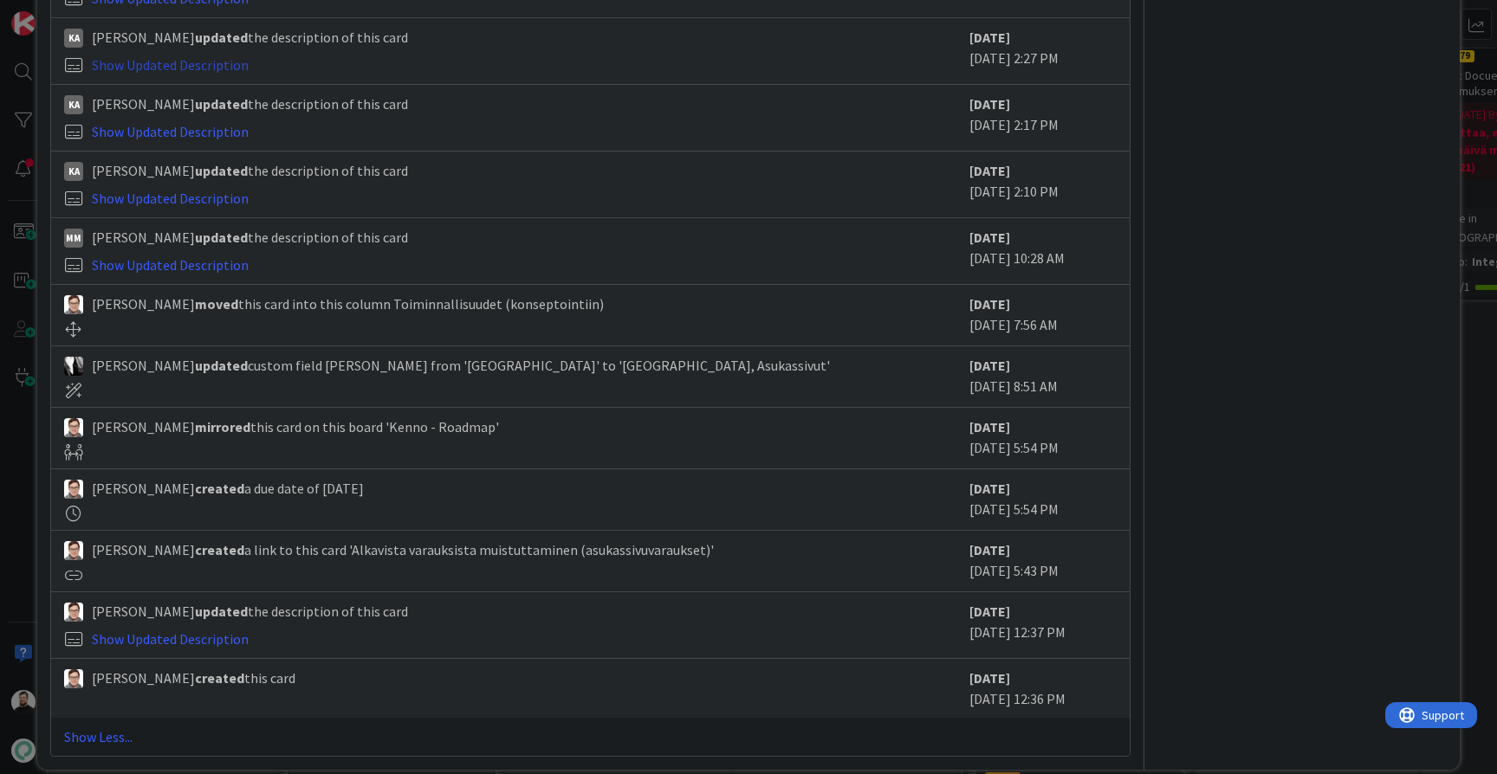
click at [146, 60] on link "Show Updated Description" at bounding box center [170, 64] width 157 height 17
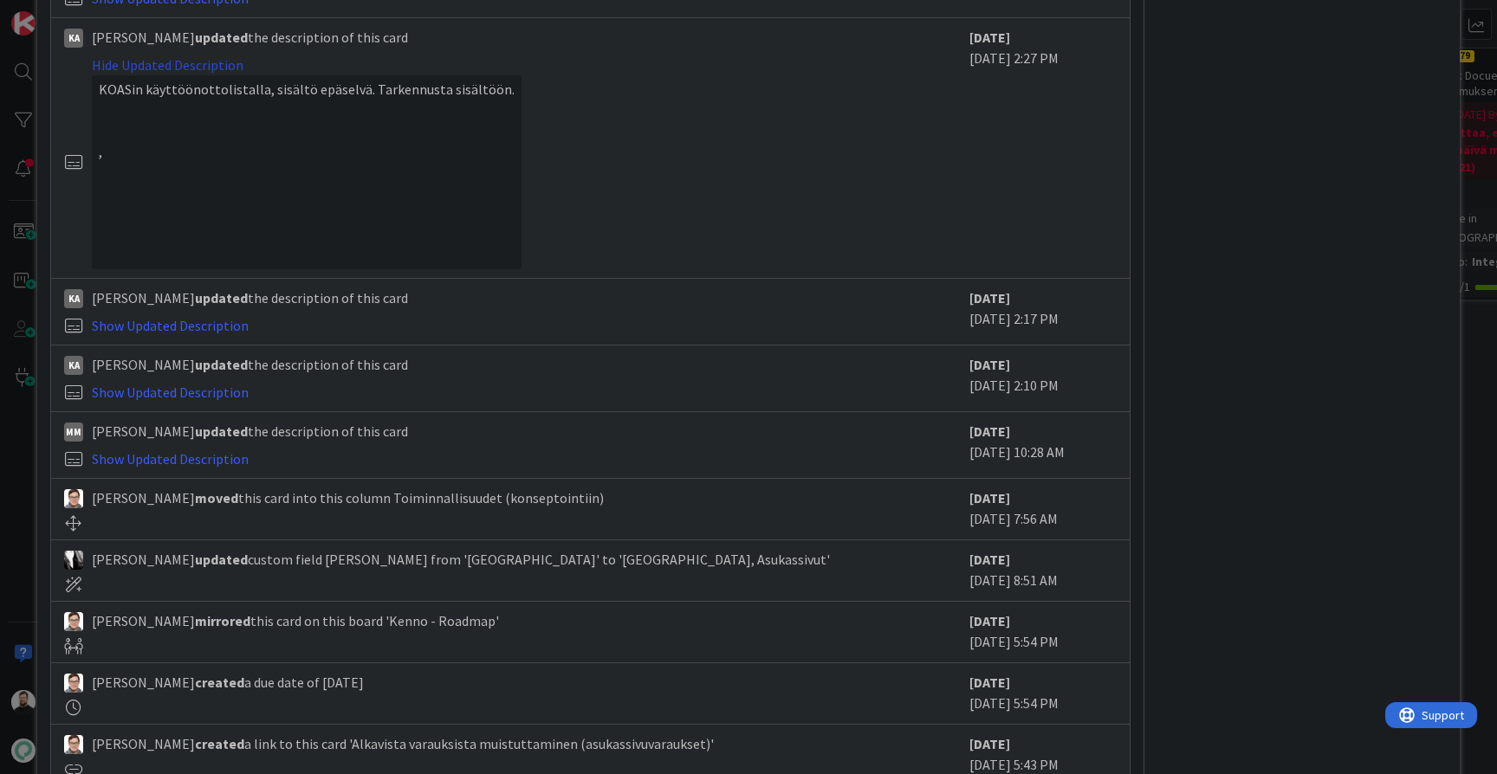
click at [146, 60] on link "Hide Updated Description" at bounding box center [168, 64] width 152 height 17
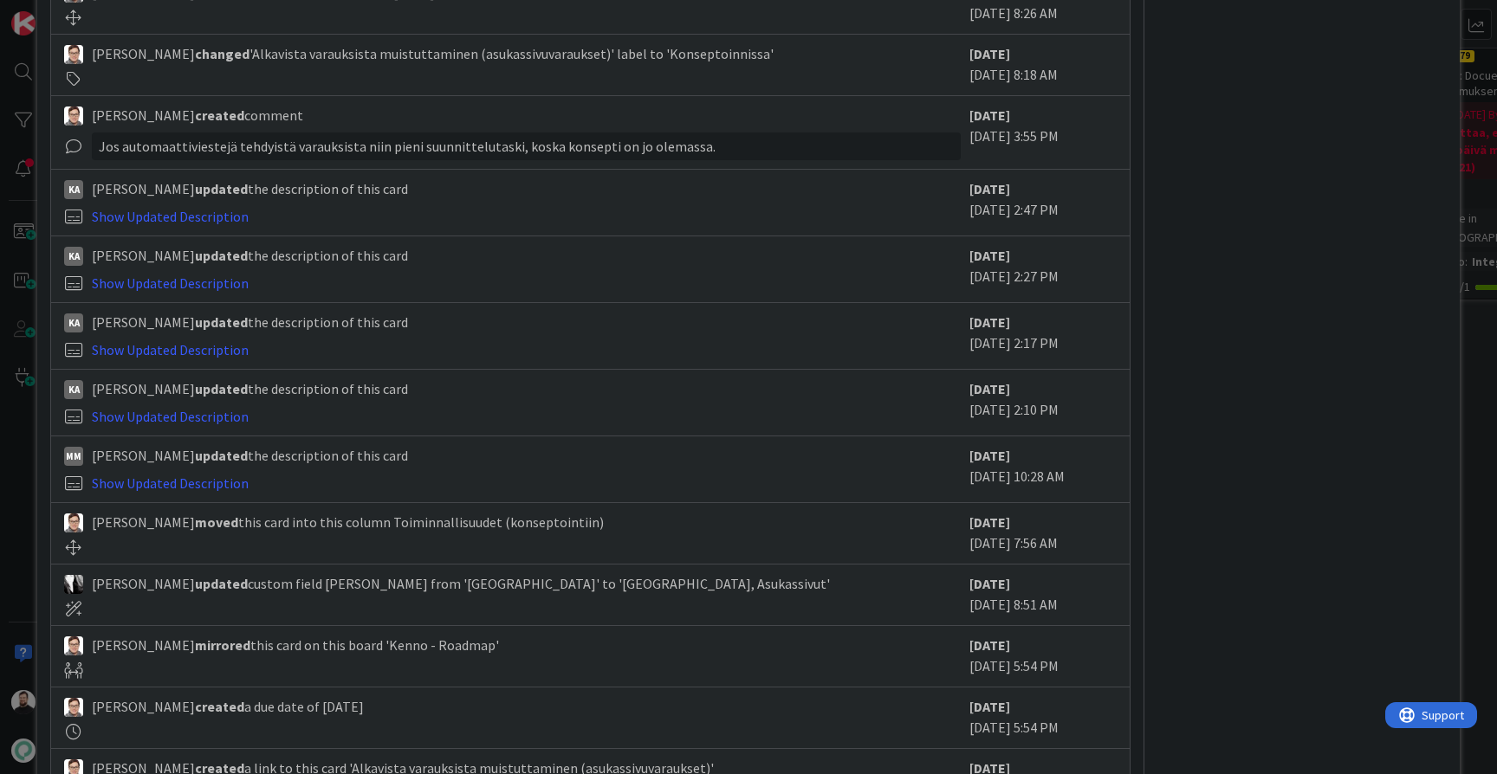
scroll to position [1433, 0]
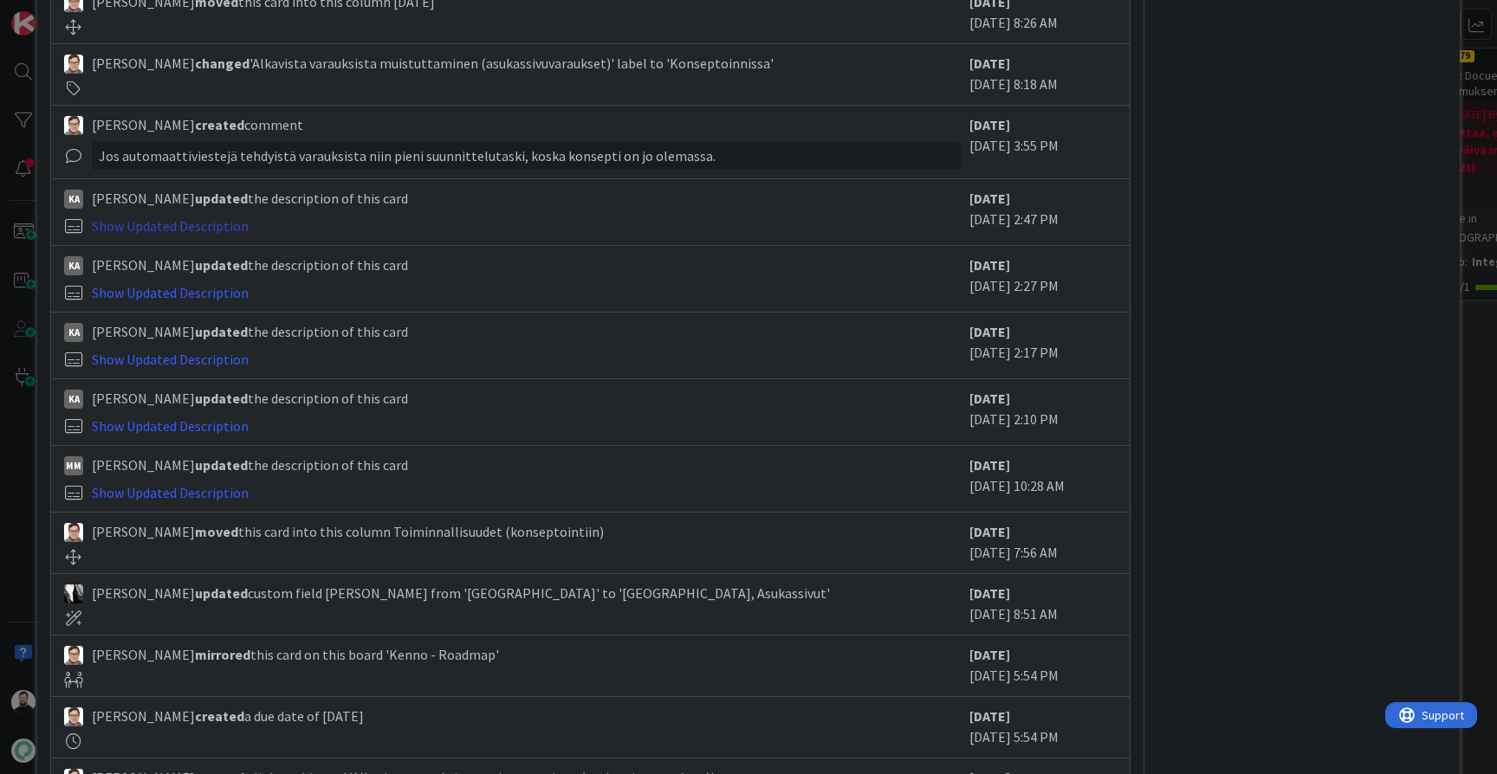
click at [129, 217] on link "Show Updated Description" at bounding box center [170, 225] width 157 height 17
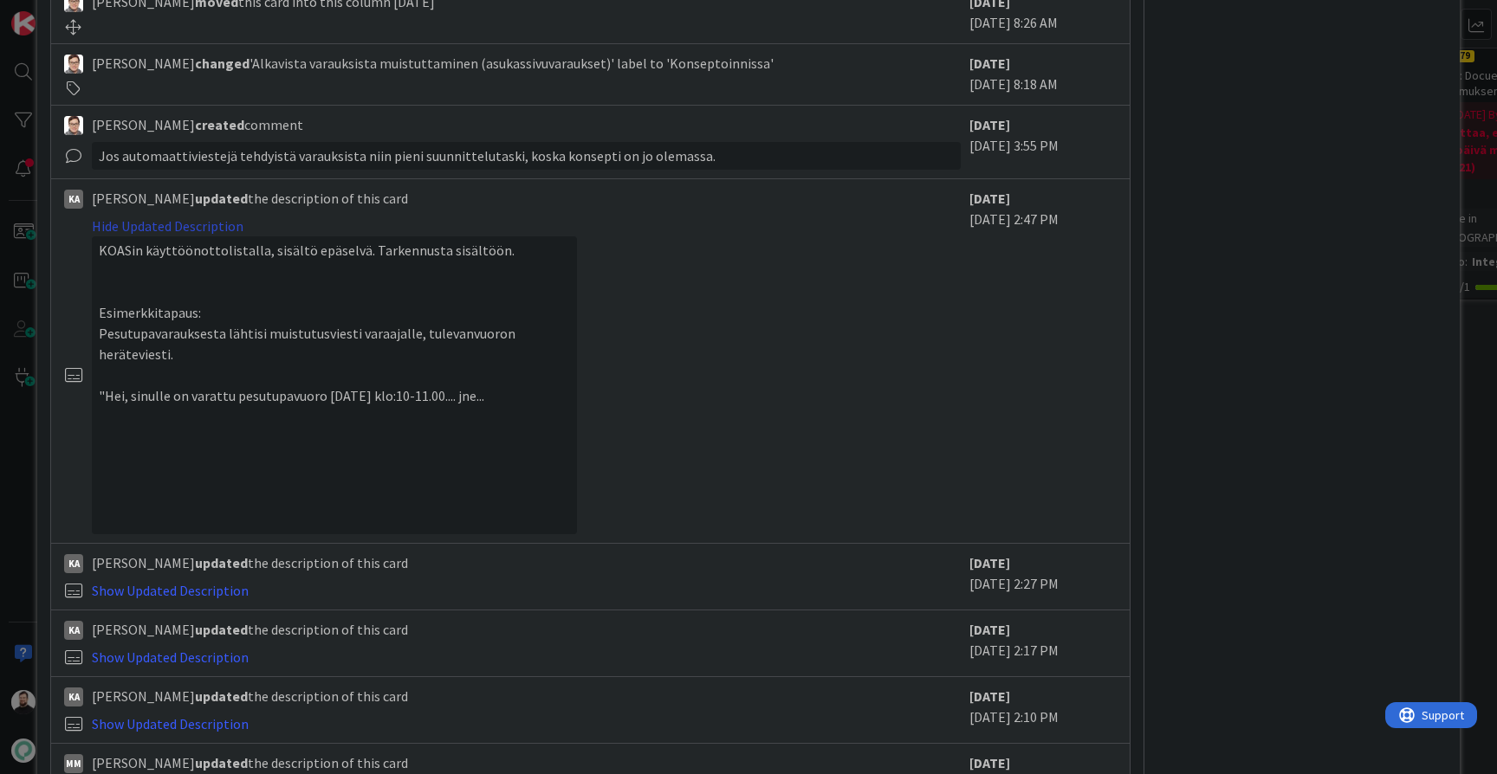
click at [129, 217] on link "Hide Updated Description" at bounding box center [168, 225] width 152 height 17
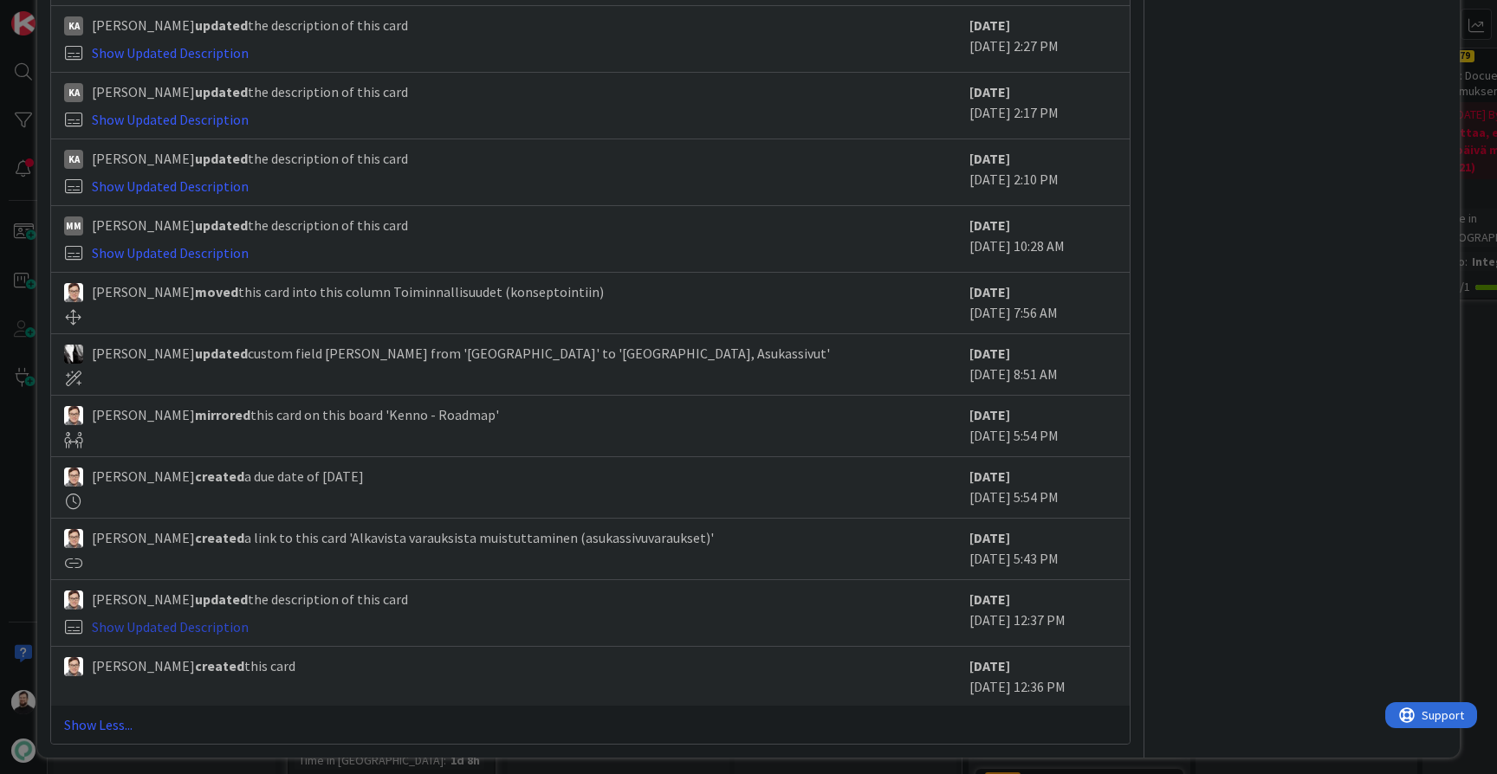
click at [120, 622] on link "Show Updated Description" at bounding box center [170, 626] width 157 height 17
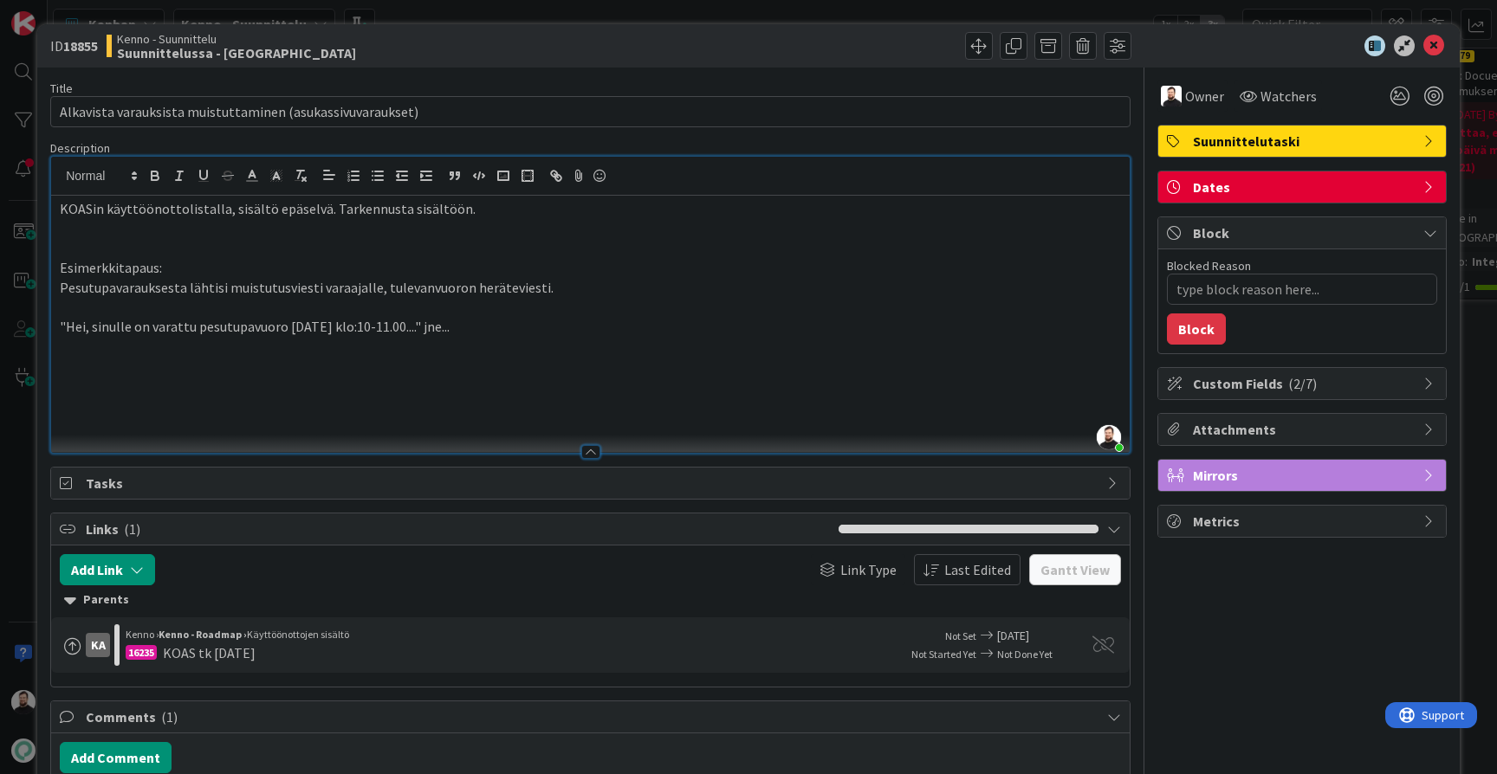
scroll to position [0, 0]
